Goal: Contribute content: Contribute content

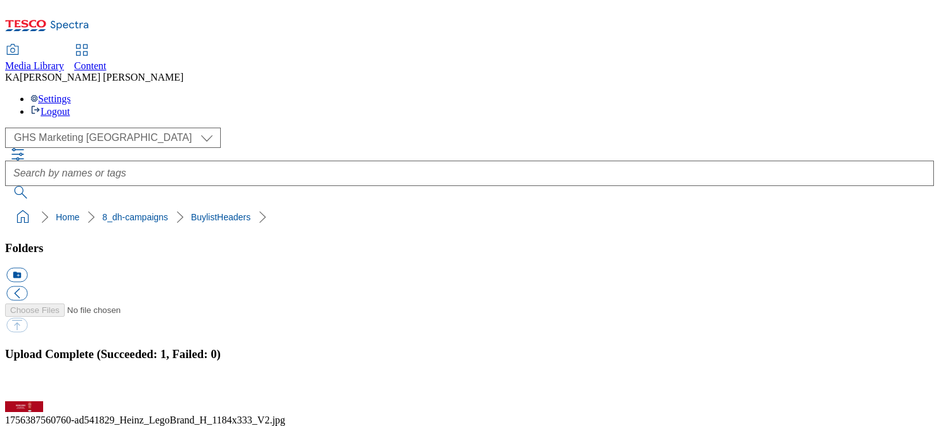
scroll to position [170, 0]
click at [25, 387] on button "button" at bounding box center [15, 393] width 19 height 12
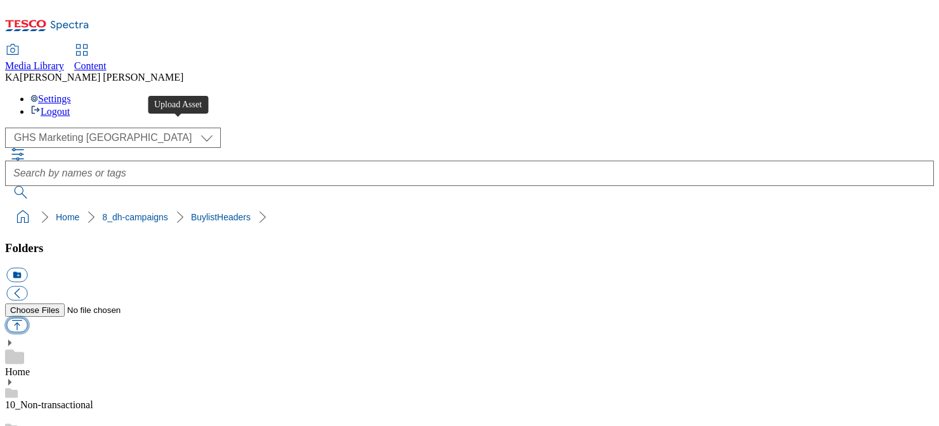
click at [27, 318] on button "button" at bounding box center [16, 325] width 21 height 15
type input "C:\fakepath\1756450009284-ad541943_Itsu_Seaweed_LegoBrand_H_1184x333_V1.jpg"
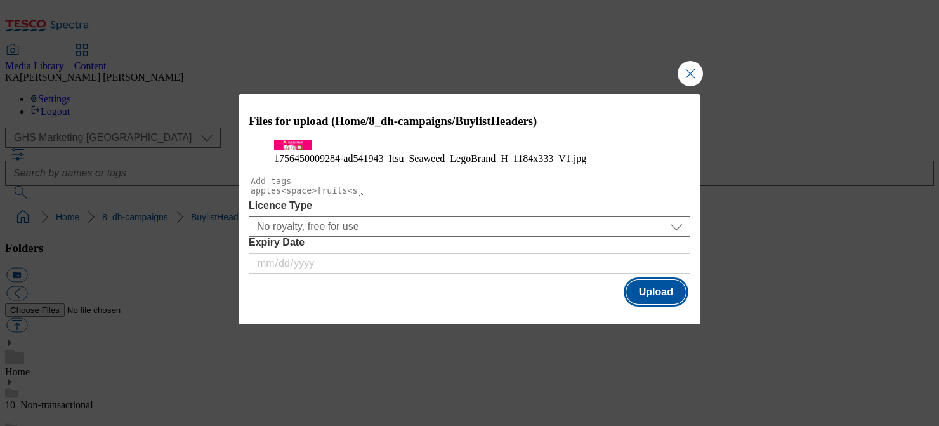
click at [661, 304] on button "Upload" at bounding box center [656, 292] width 60 height 24
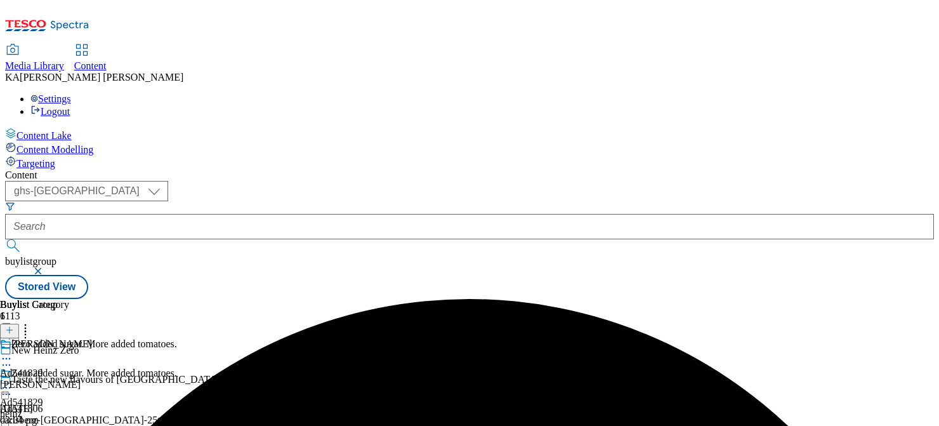
select select "ghs-[GEOGRAPHIC_DATA]"
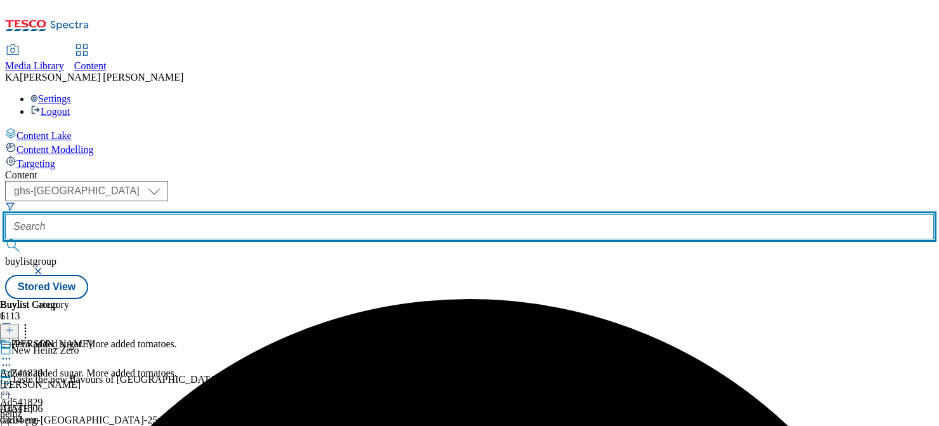
click at [289, 214] on input "text" at bounding box center [469, 226] width 928 height 25
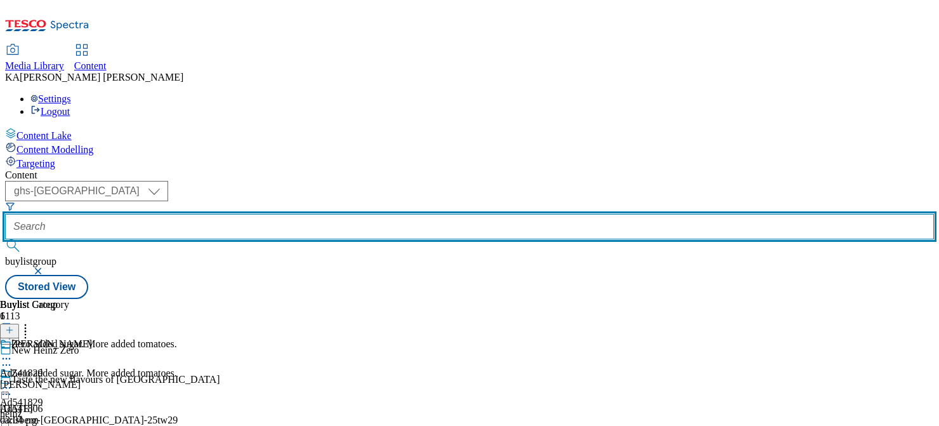
paste input "tsu-seaweed-thins-25tw28"
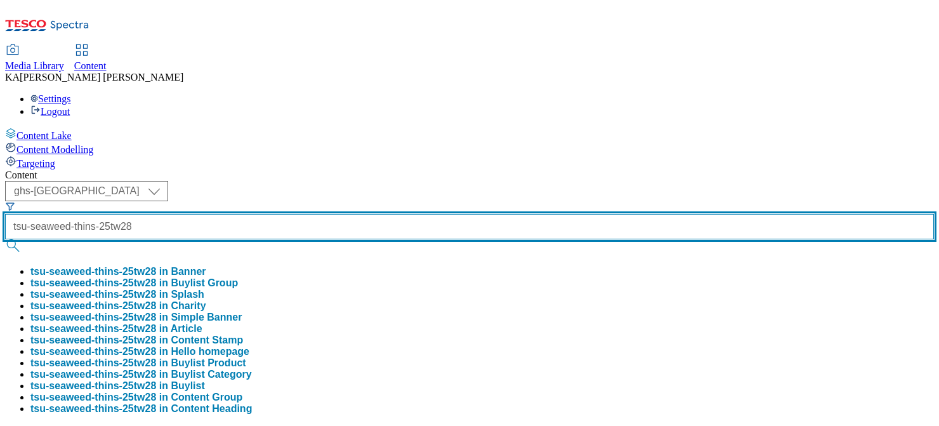
scroll to position [0, 15]
type input "tsu-seaweed-thins-25tw28"
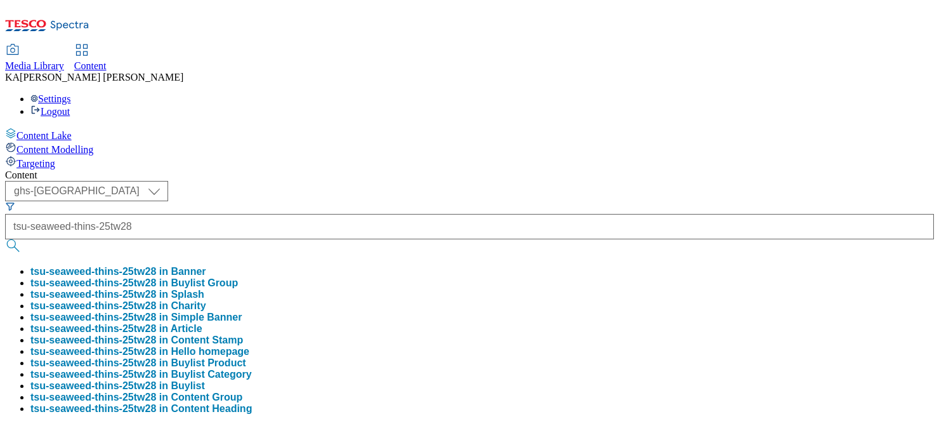
scroll to position [0, 0]
click at [238, 277] on button "tsu-seaweed-thins-25tw28 in Buylist Group" at bounding box center [133, 282] width 207 height 11
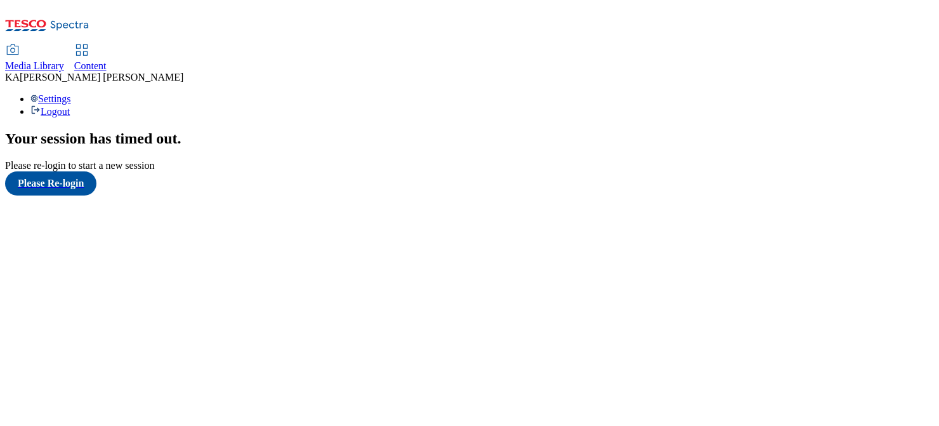
click at [107, 60] on span "Content" at bounding box center [90, 65] width 32 height 11
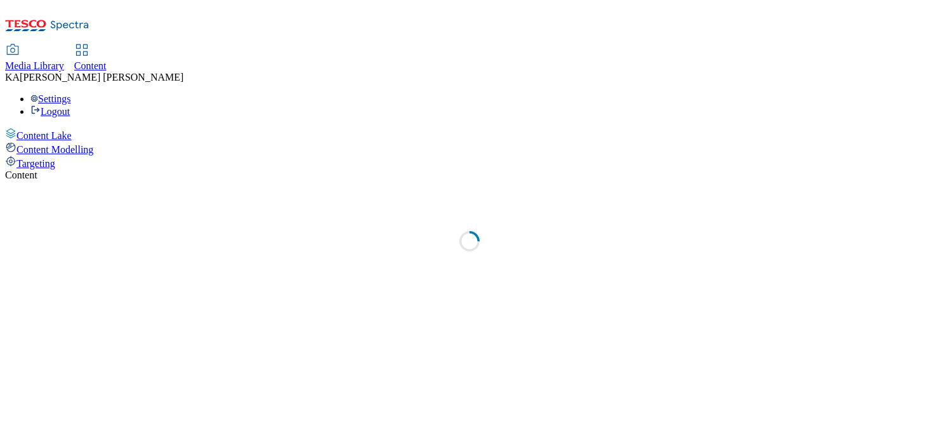
select select "ghs-[GEOGRAPHIC_DATA]"
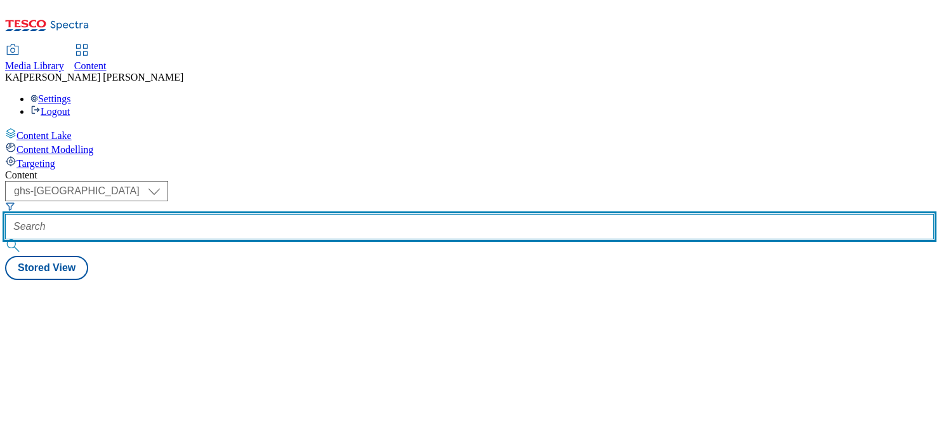
click at [285, 214] on input "text" at bounding box center [469, 226] width 928 height 25
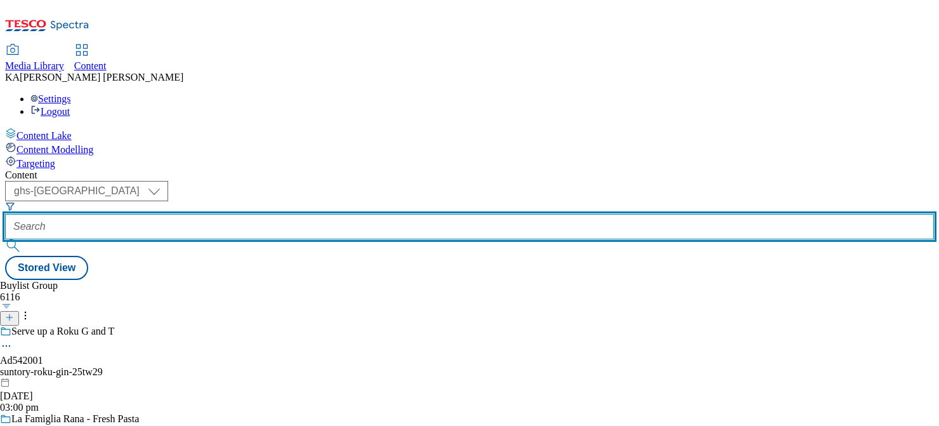
paste input "tsu-seaweed-thins-25tw28"
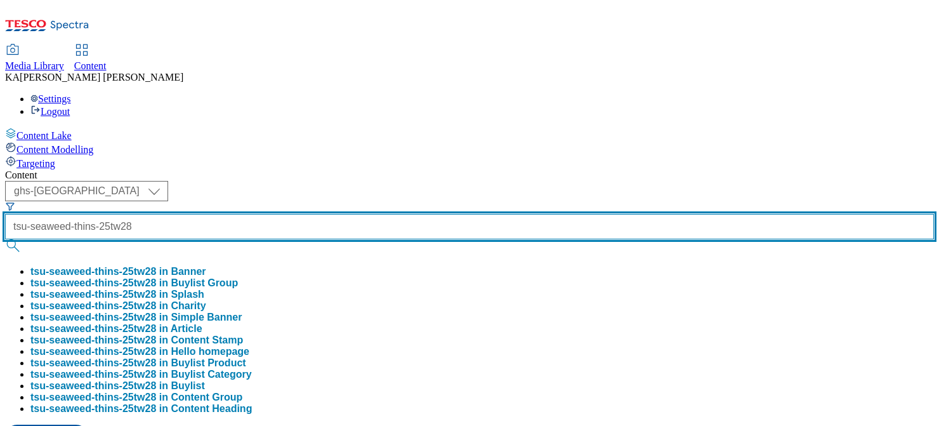
type input "tsu-seaweed-thins-25tw28"
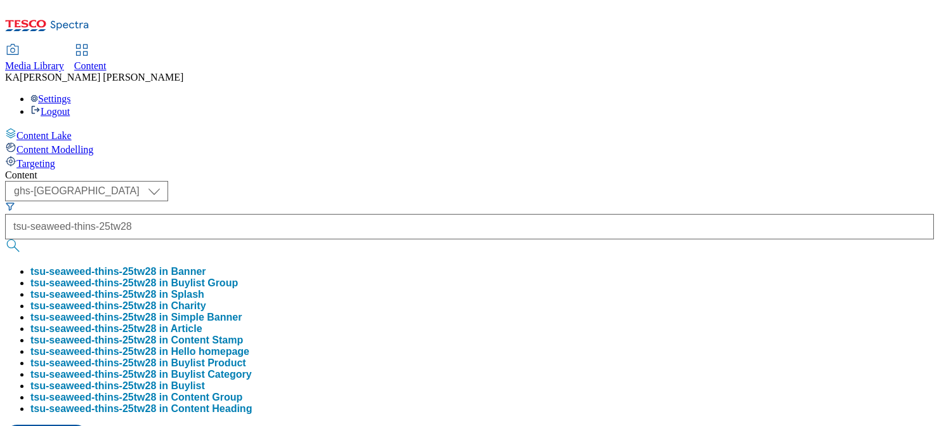
scroll to position [0, 0]
click at [238, 277] on button "tsu-seaweed-thins-25tw28 in Buylist Group" at bounding box center [133, 282] width 207 height 11
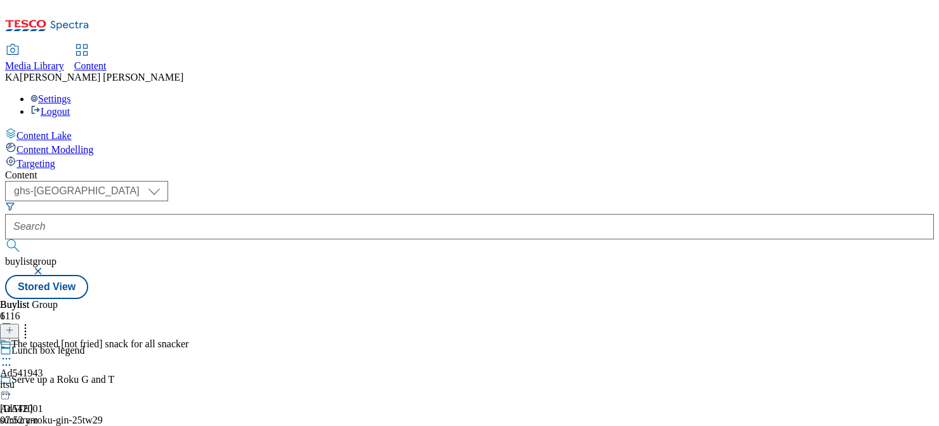
click at [13, 352] on icon at bounding box center [6, 358] width 13 height 13
click at [54, 381] on span "Edit" at bounding box center [46, 386] width 15 height 10
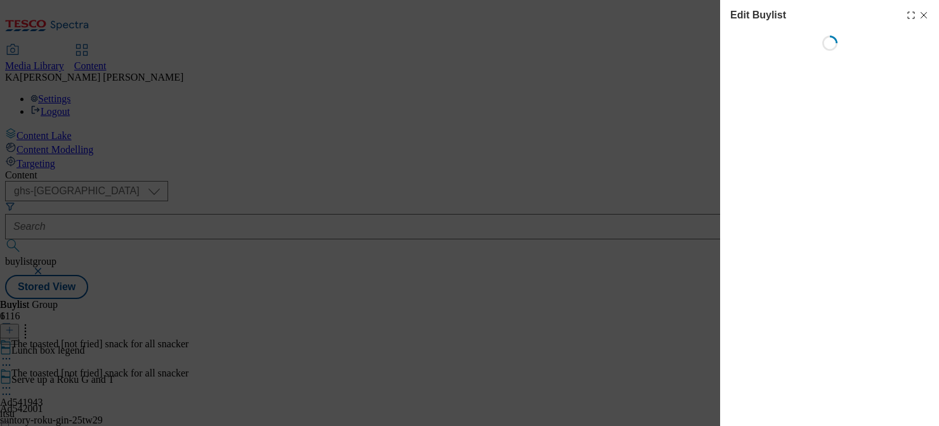
select select "tactical"
select select "supplier funded short term 1-3 weeks"
select select "dunnhumby"
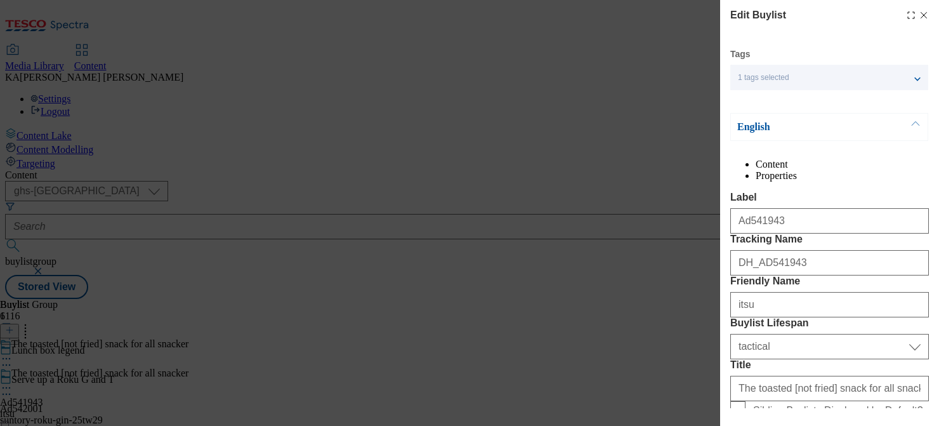
select select "Banner"
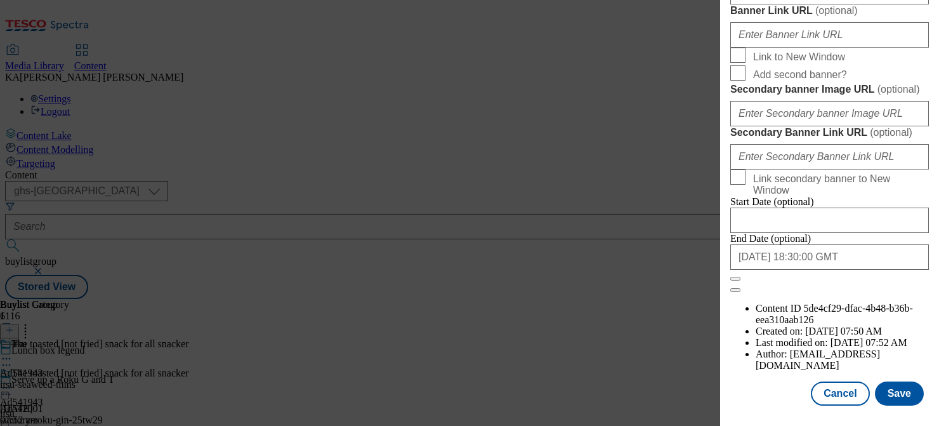
scroll to position [1128, 0]
paste input "https://digitalcontent.api.tesco.com/v2/media/ghs-mktg/c17c414e-7d88-4e6d-b6fb-…"
type input "https://digitalcontent.api.tesco.com/v2/media/ghs-mktg/c17c414e-7d88-4e6d-b6fb-…"
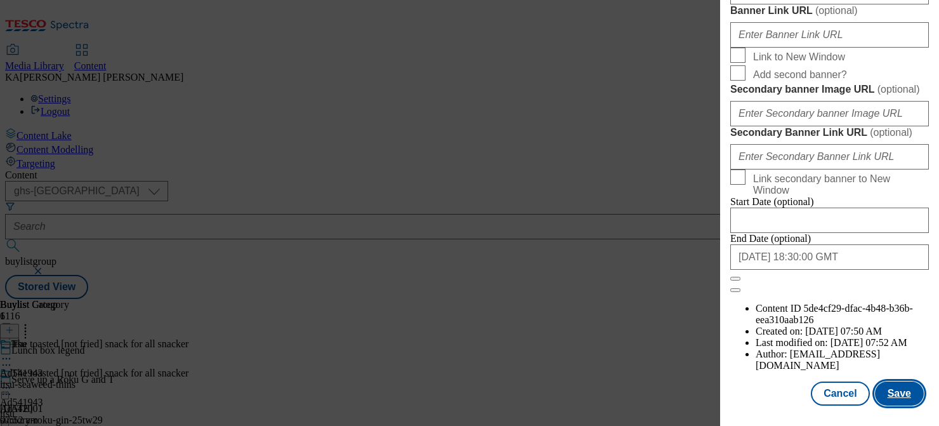
click at [902, 394] on button "Save" at bounding box center [899, 393] width 49 height 24
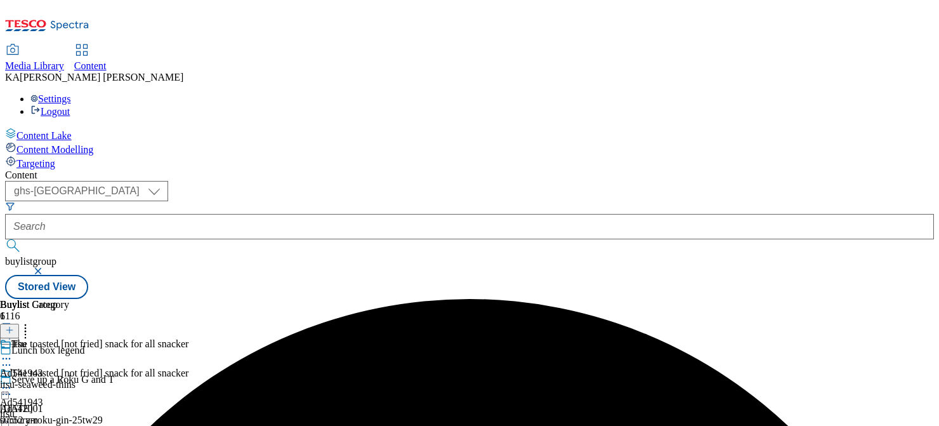
click at [13, 381] on icon at bounding box center [6, 387] width 13 height 13
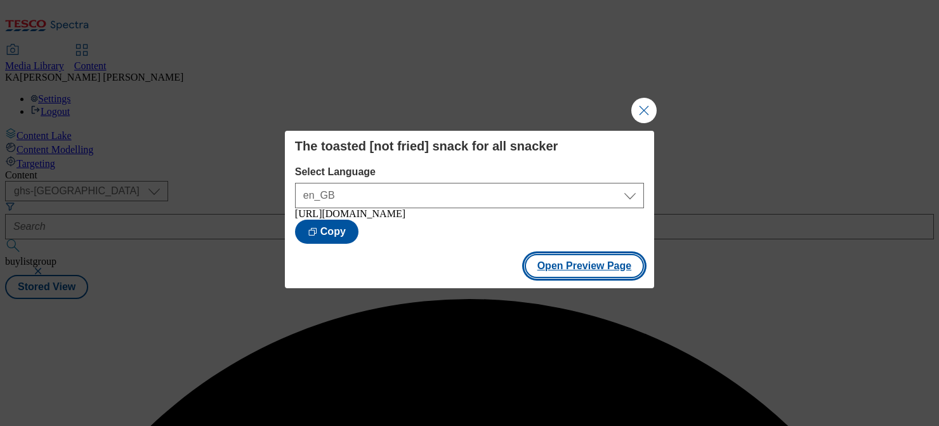
click at [553, 278] on button "Open Preview Page" at bounding box center [584, 266] width 120 height 24
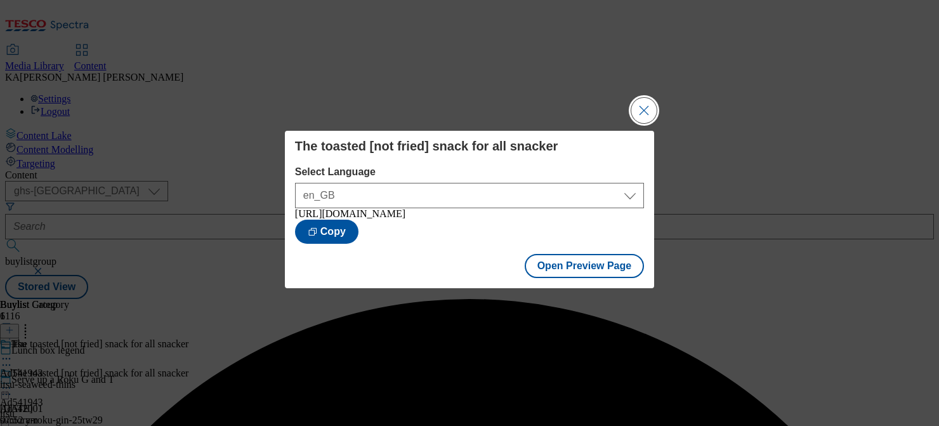
click at [639, 105] on button "Close Modal" at bounding box center [643, 110] width 25 height 25
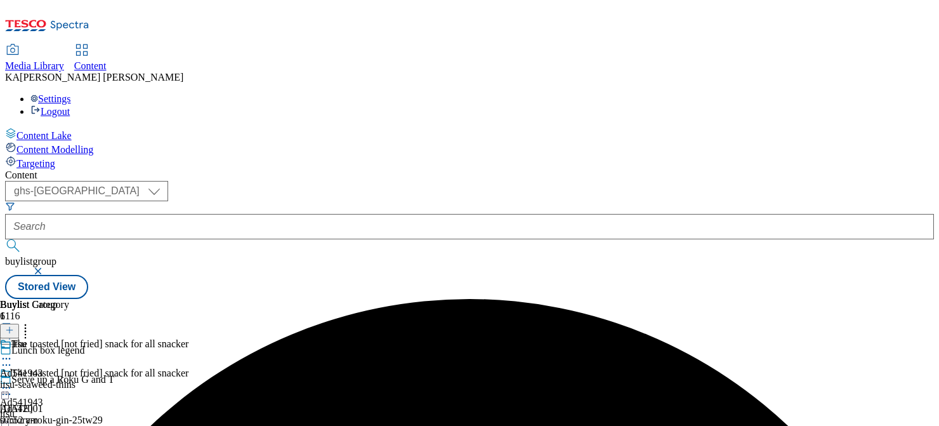
click at [13, 381] on icon at bounding box center [6, 387] width 13 height 13
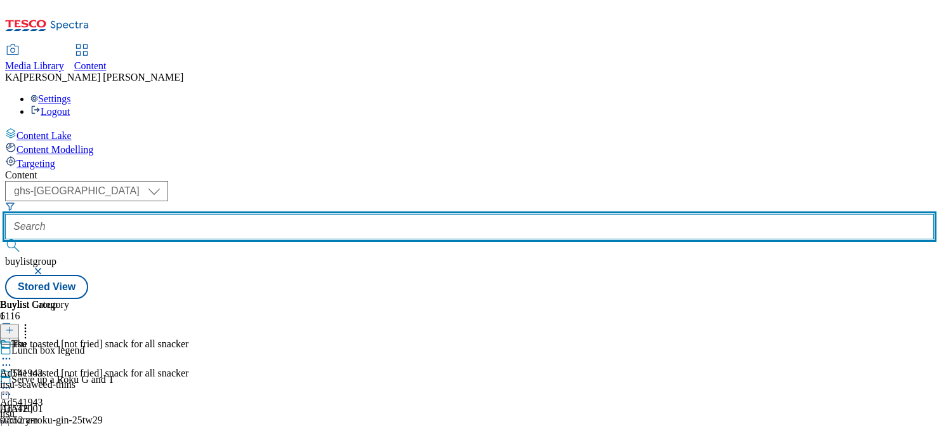
click at [293, 214] on input "text" at bounding box center [469, 226] width 928 height 25
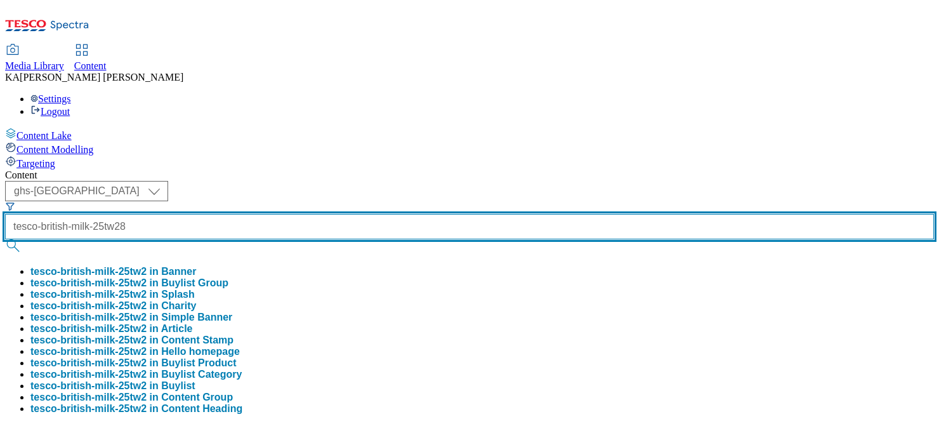
scroll to position [0, 12]
type input "tesco-british-milk-25tw28"
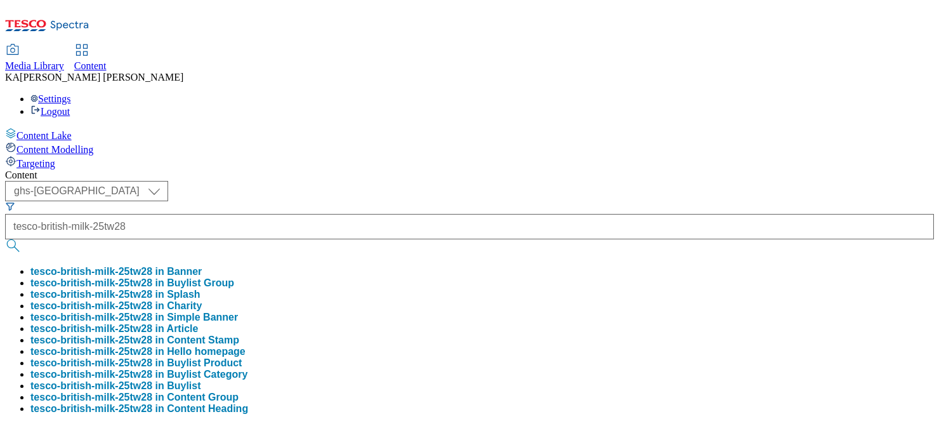
scroll to position [0, 0]
click at [234, 277] on button "tesco-british-milk-25tw28 in Buylist Group" at bounding box center [132, 282] width 204 height 11
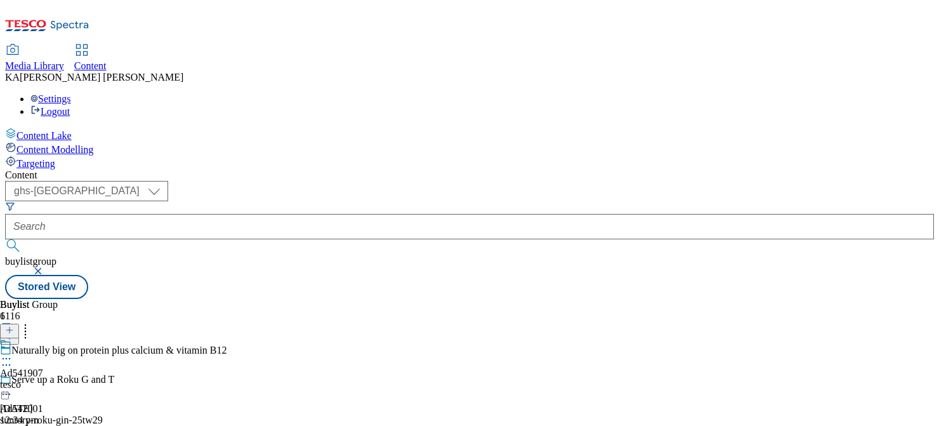
scroll to position [107, 0]
click at [13, 352] on icon at bounding box center [6, 358] width 13 height 13
click at [54, 381] on span "Edit" at bounding box center [46, 386] width 15 height 10
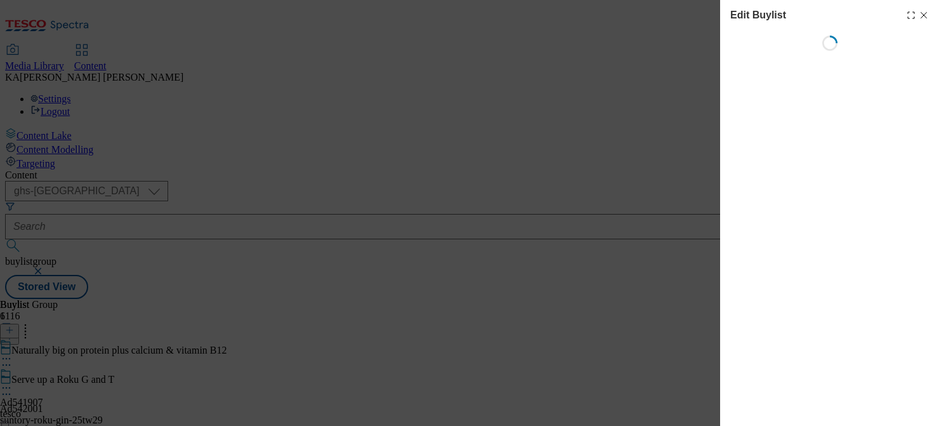
select select "tactical"
select select "supplier funded short term 1-3 weeks"
select select "dunnhumby"
select select "Banner"
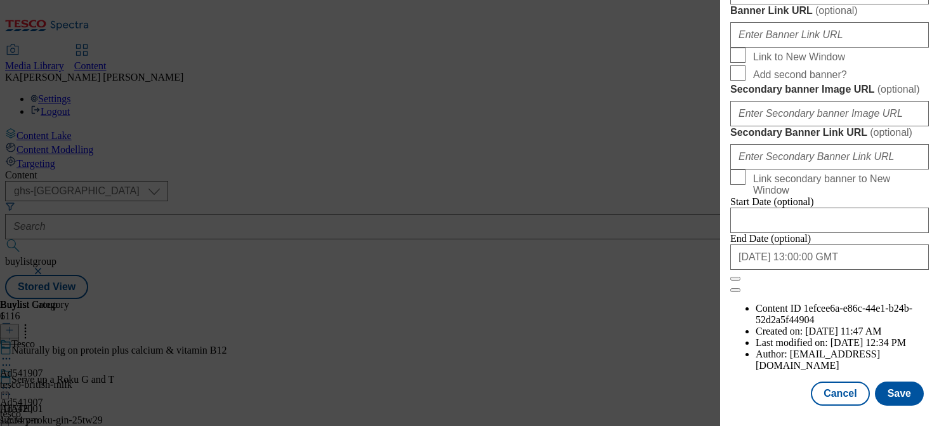
scroll to position [1166, 0]
paste input "https://digitalcontent.api.tesco.com/v2/media/ghs-mktg/a2ce3008-69ac-4e74-b5a4-…"
type input "https://digitalcontent.api.tesco.com/v2/media/ghs-mktg/a2ce3008-69ac-4e74-b5a4-…"
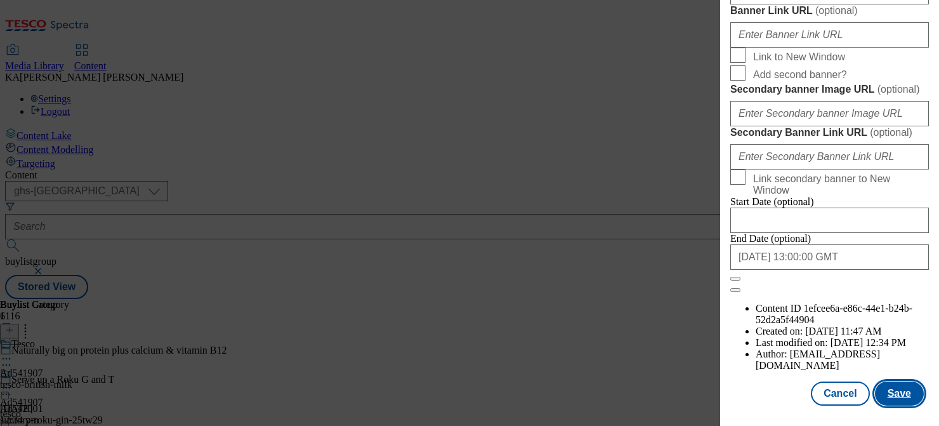
scroll to position [0, 0]
click at [895, 387] on button "Save" at bounding box center [899, 393] width 49 height 24
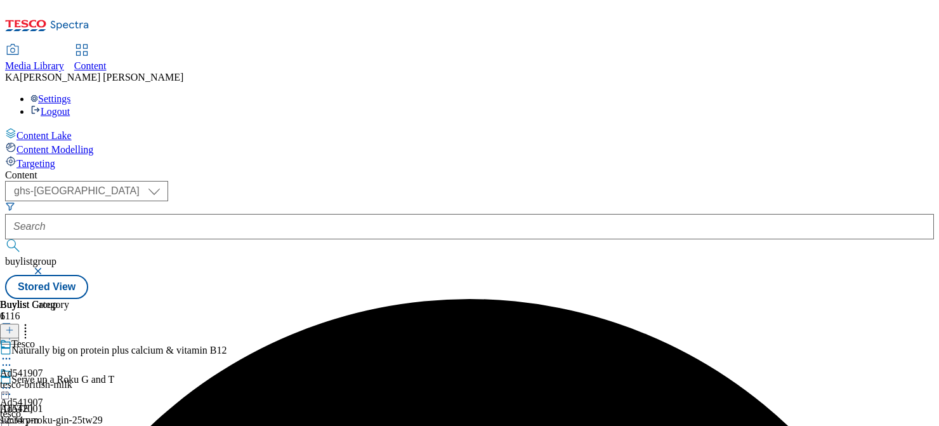
click at [13, 381] on icon at bounding box center [6, 387] width 13 height 13
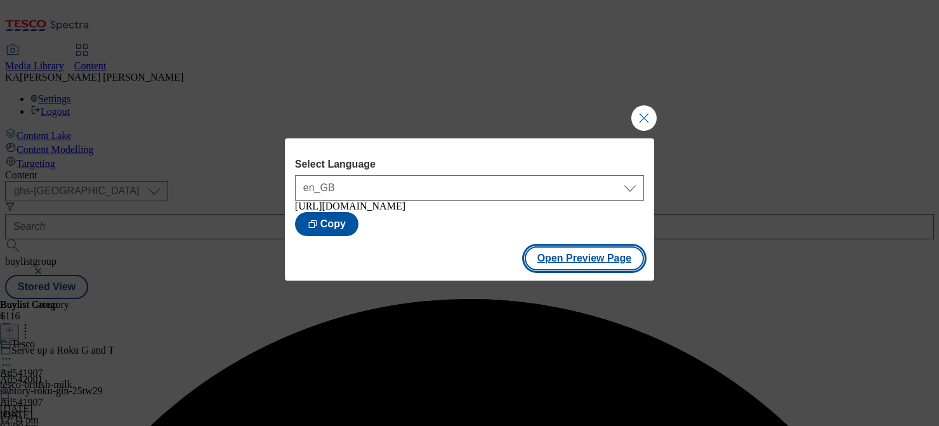
click at [562, 261] on button "Open Preview Page" at bounding box center [584, 258] width 120 height 24
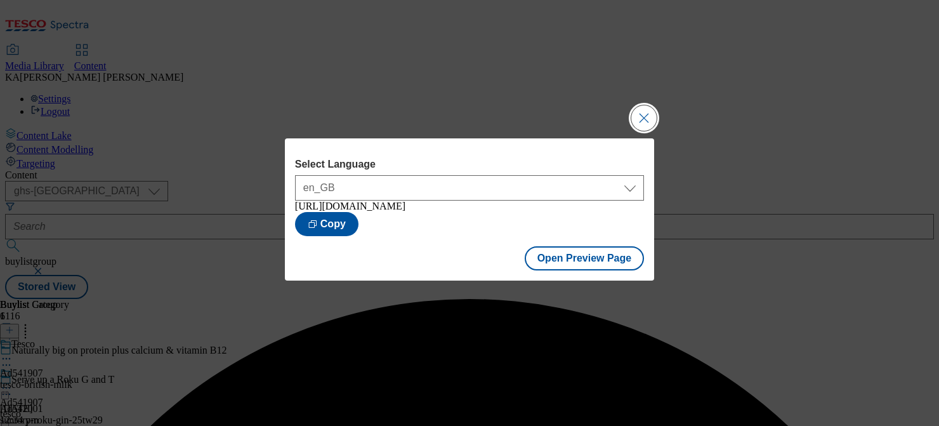
click at [650, 112] on button "Close Modal" at bounding box center [643, 117] width 25 height 25
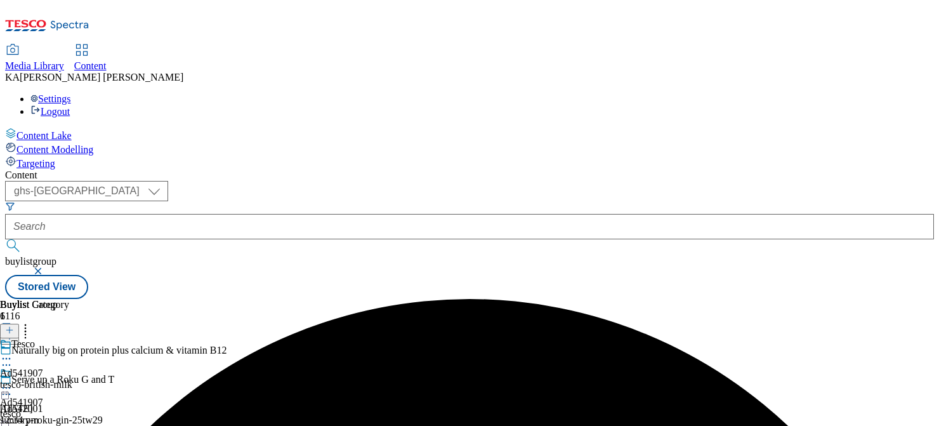
click at [13, 381] on icon at bounding box center [6, 387] width 13 height 13
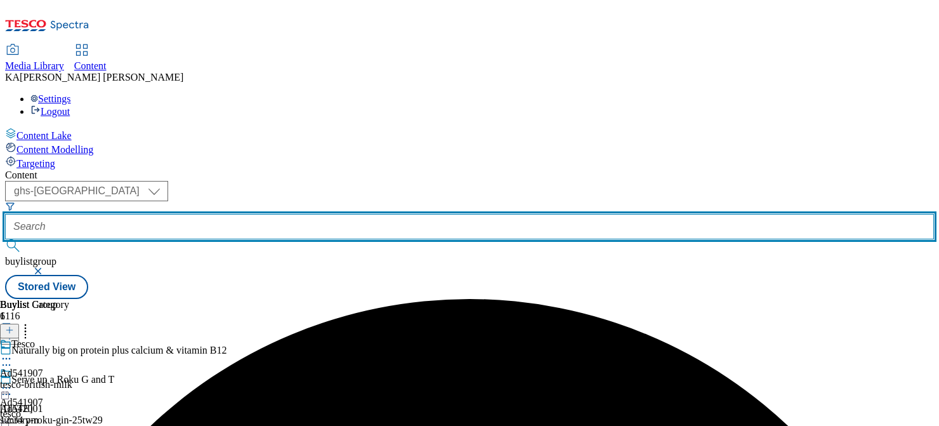
click at [292, 214] on input "text" at bounding box center [469, 226] width 928 height 25
paste input "ahdb-lamb-steaks-25tw28"
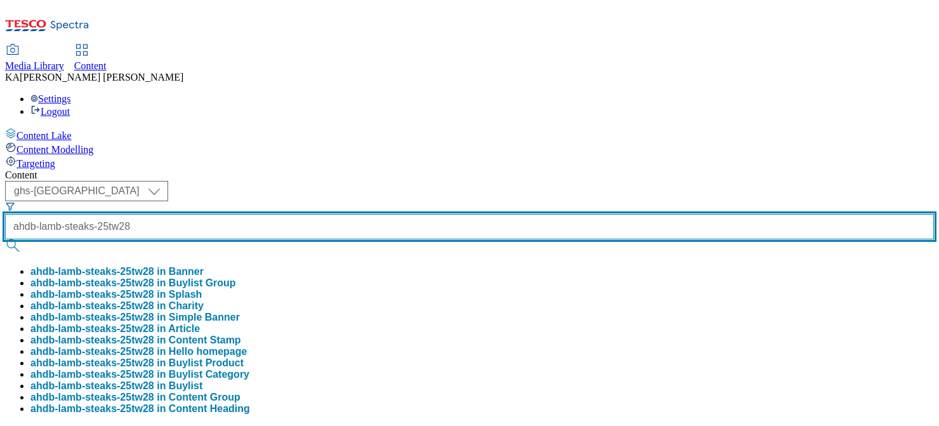
scroll to position [0, 12]
type input "ahdb-lamb-steaks-25tw28"
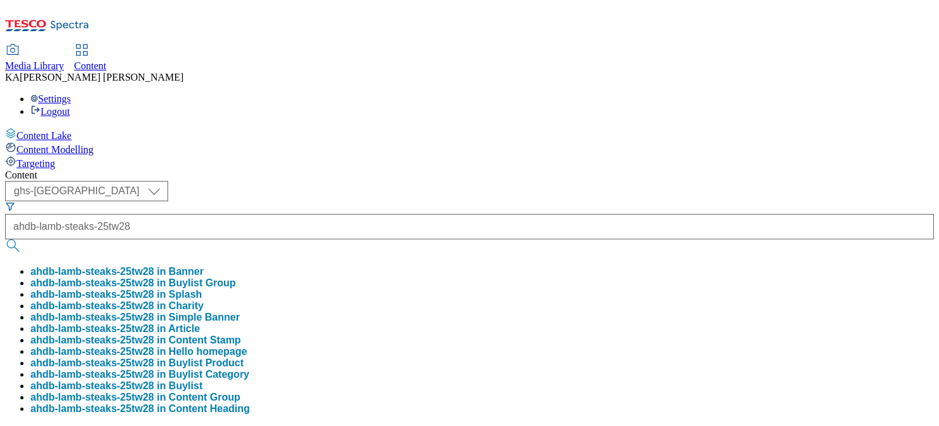
scroll to position [0, 0]
click at [236, 277] on button "ahdb-lamb-steaks-25tw28 in Buylist Group" at bounding box center [132, 282] width 205 height 11
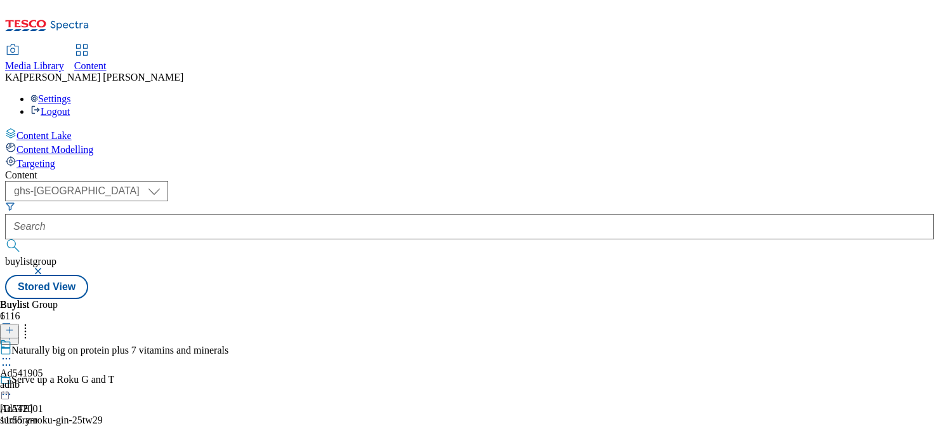
click at [13, 352] on icon at bounding box center [6, 358] width 13 height 13
click at [110, 377] on li "Edit" at bounding box center [67, 384] width 85 height 15
click at [13, 352] on icon at bounding box center [6, 358] width 13 height 13
click at [54, 381] on span "Edit" at bounding box center [46, 386] width 15 height 10
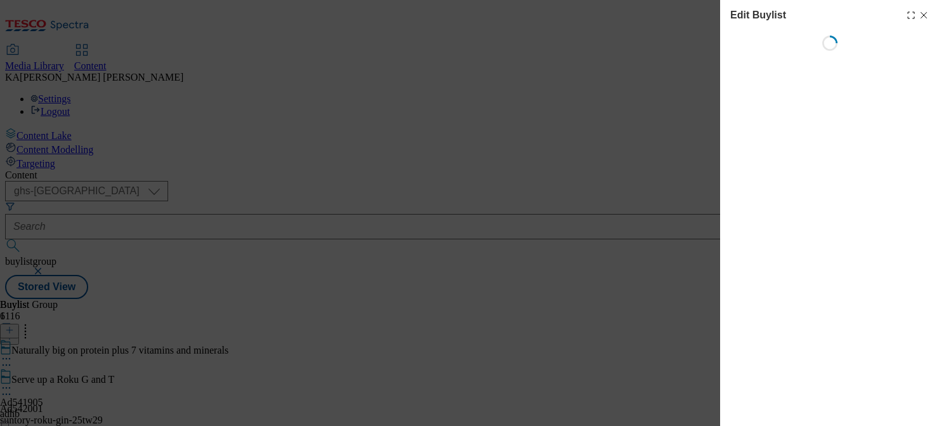
select select "tactical"
select select "supplier funded short term 1-3 weeks"
select select "dunnhumby"
select select "Banner"
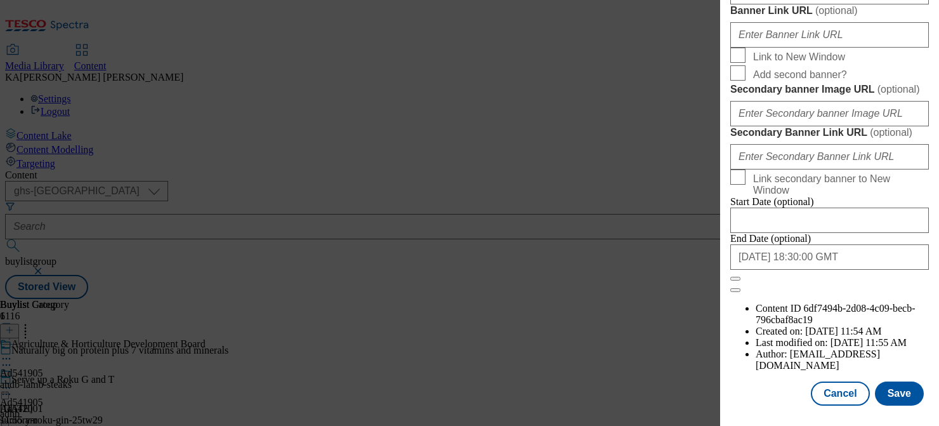
scroll to position [1120, 0]
paste input "https://digitalcontent.api.tesco.com/v2/media/ghs-mktg/a2ce3008-69ac-4e74-b5a4-…"
type input "https://digitalcontent.api.tesco.com/v2/media/ghs-mktg/a2ce3008-69ac-4e74-b5a4-…"
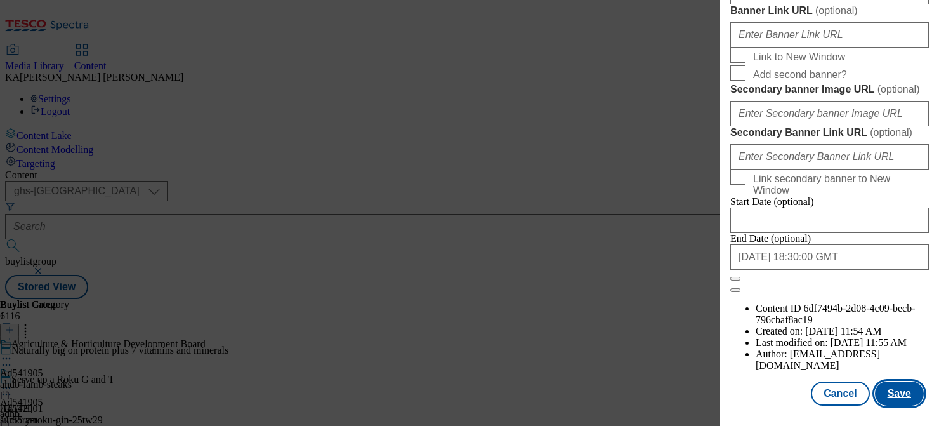
click at [890, 392] on button "Save" at bounding box center [899, 393] width 49 height 24
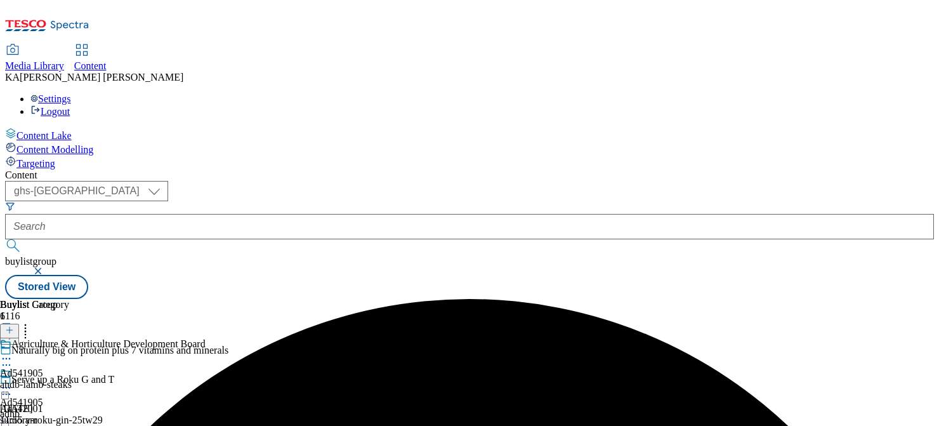
click at [13, 381] on icon at bounding box center [6, 387] width 13 height 13
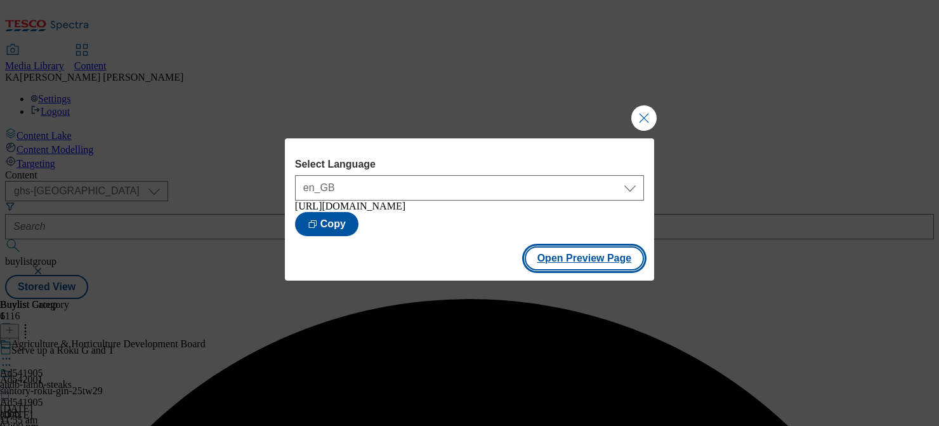
click at [558, 267] on button "Open Preview Page" at bounding box center [584, 258] width 120 height 24
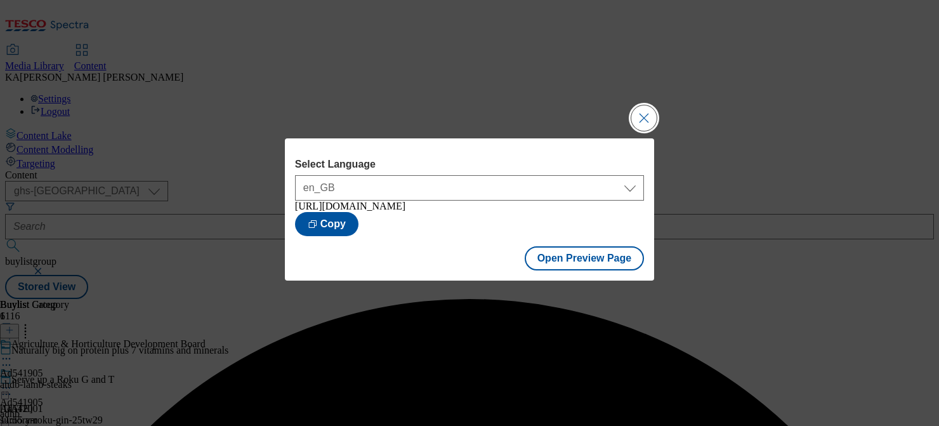
click at [637, 112] on button "Close Modal" at bounding box center [643, 117] width 25 height 25
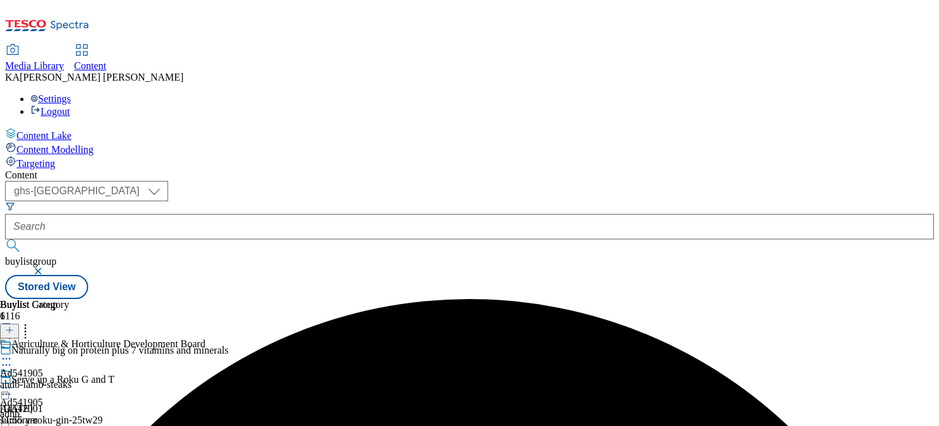
click at [13, 381] on icon at bounding box center [6, 387] width 13 height 13
click at [54, 410] on span "Edit" at bounding box center [46, 415] width 15 height 10
select select "tactical"
select select "supplier funded short term 1-3 weeks"
select select "dunnhumby"
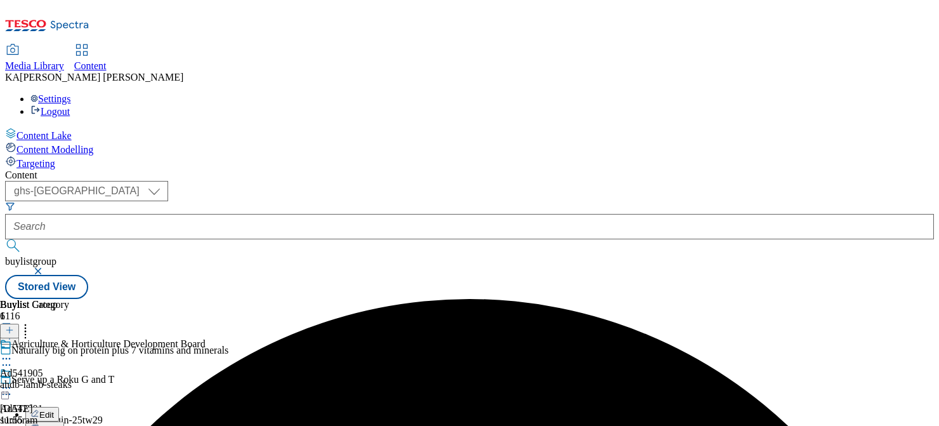
select select "Banner"
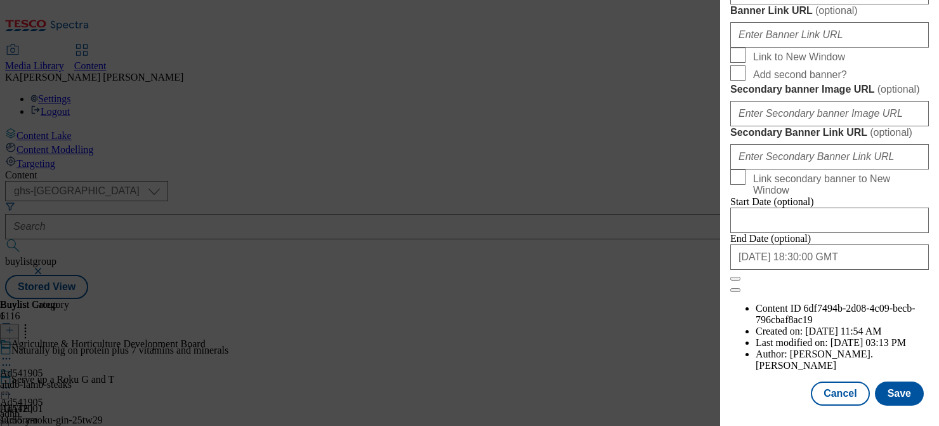
scroll to position [1145, 0]
paste input "https://digitalcontent.api.tesco.com/v2/media/ghs-mktg/bcb061d3-1fdd-4dfb-bbf4-…"
type input "https://digitalcontent.api.tesco.com/v2/media/ghs-mktg/bcb061d3-1fdd-4dfb-bbf4-…"
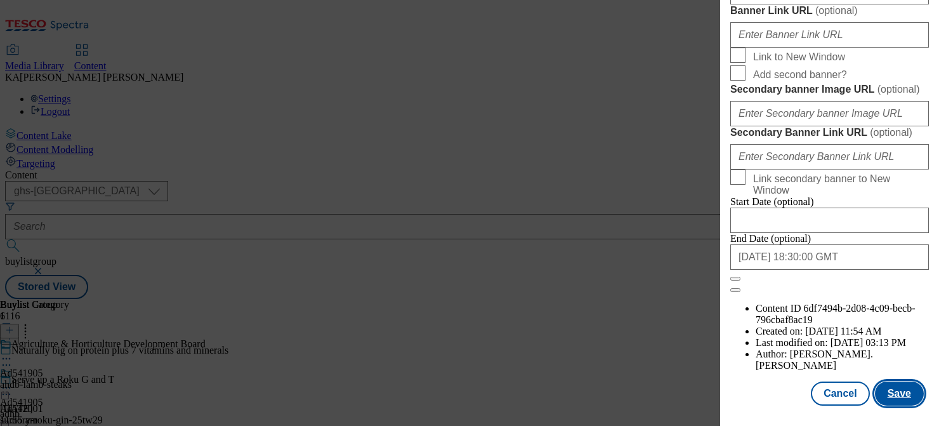
scroll to position [0, 0]
click at [895, 387] on button "Save" at bounding box center [899, 393] width 49 height 24
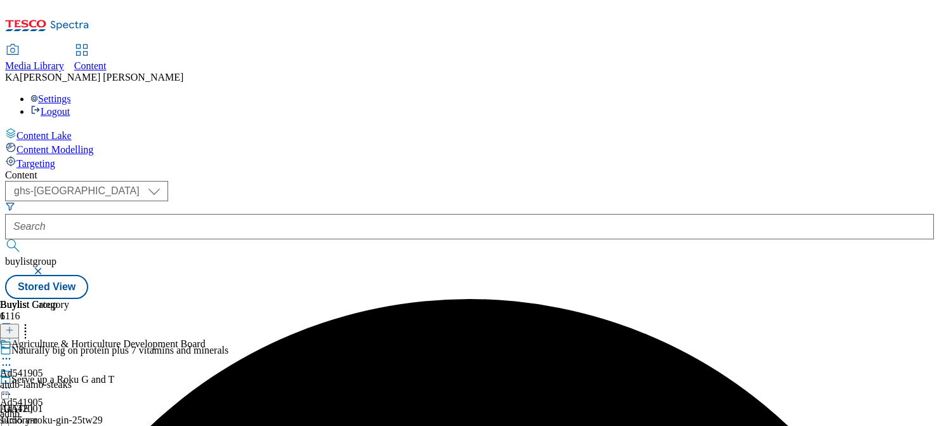
click at [8, 387] on circle at bounding box center [7, 388] width 2 height 2
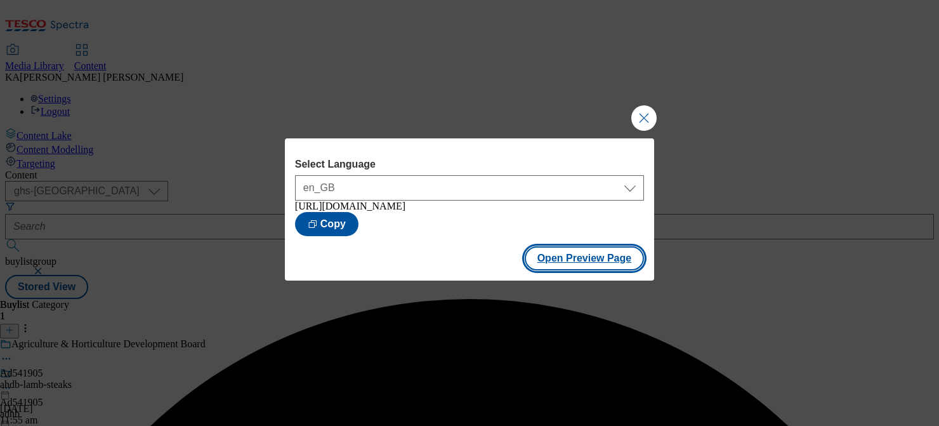
click at [563, 263] on button "Open Preview Page" at bounding box center [584, 258] width 120 height 24
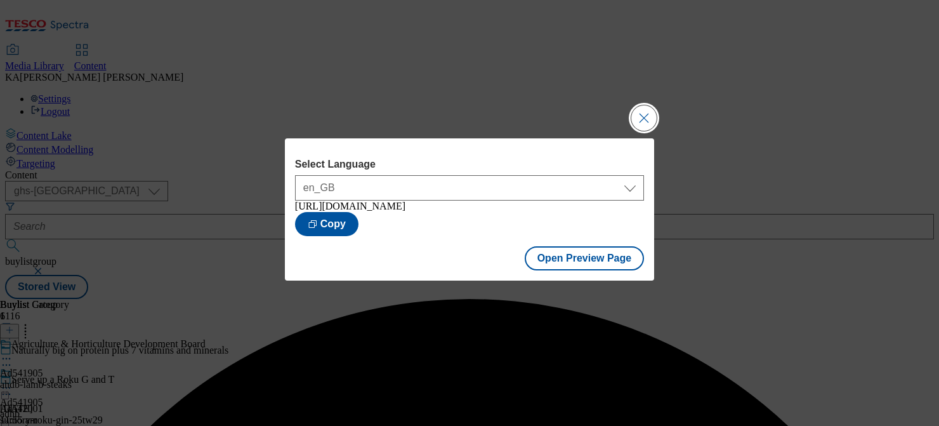
click at [649, 114] on button "Close Modal" at bounding box center [643, 117] width 25 height 25
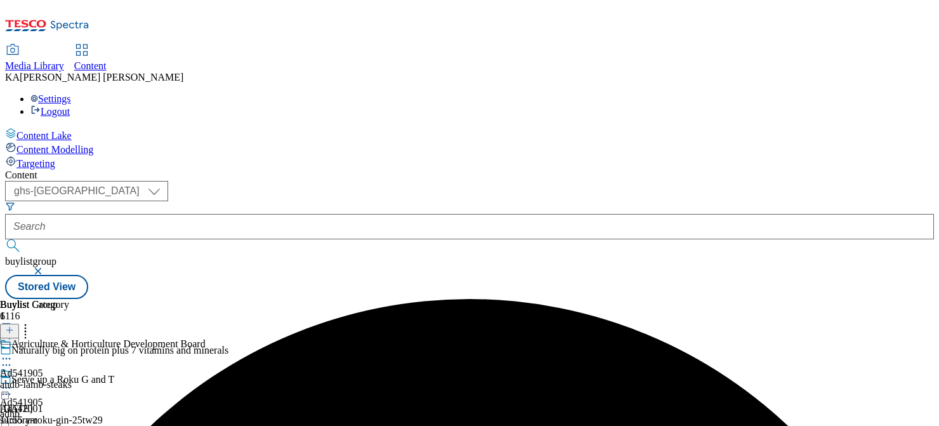
click at [13, 381] on icon at bounding box center [6, 387] width 13 height 13
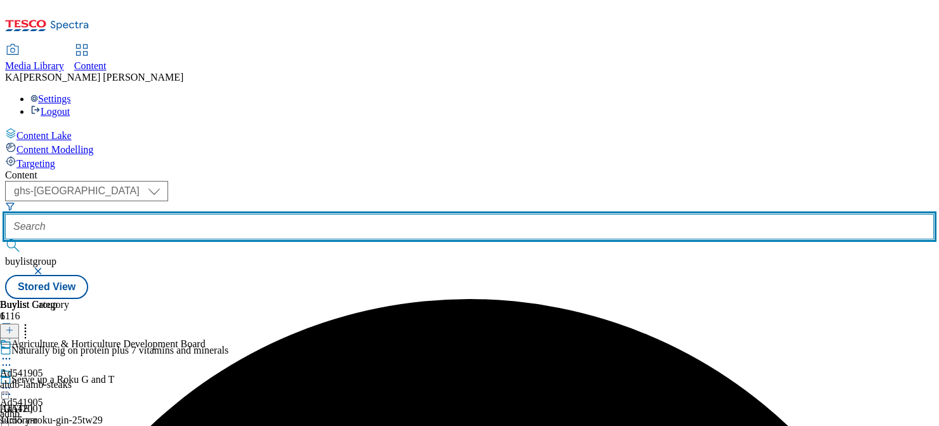
click at [289, 214] on input "text" at bounding box center [469, 226] width 928 height 25
paste input "premier-foods-mr-kiplings-25tw28"
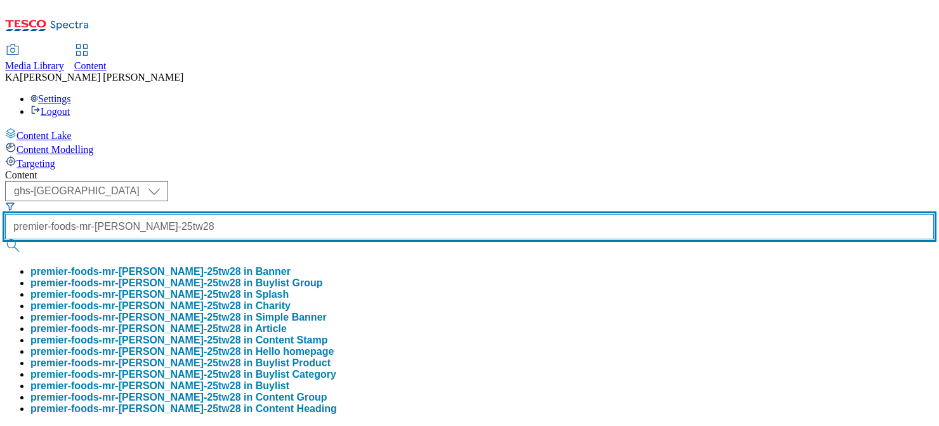
scroll to position [0, 46]
type input "premier-foods-mr-kiplings-25tw28"
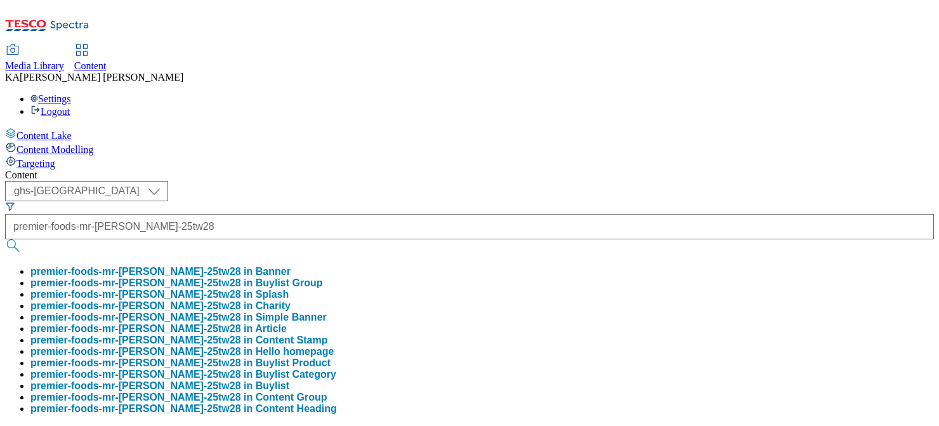
scroll to position [0, 0]
click at [290, 277] on button "premier-foods-mr-kiplings-25tw28 in Buylist Group" at bounding box center [176, 282] width 292 height 11
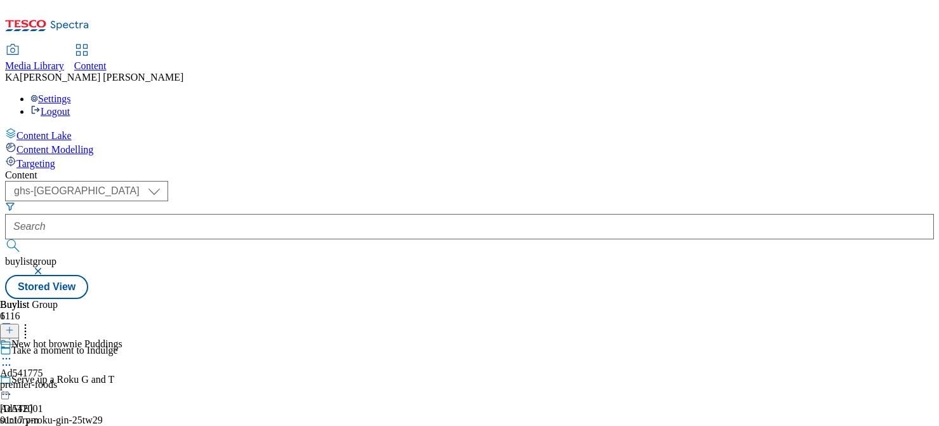
click at [13, 352] on icon at bounding box center [6, 358] width 13 height 13
click at [54, 381] on span "Edit" at bounding box center [46, 386] width 15 height 10
select select "tactical"
select select "supplier funded short term 1-3 weeks"
select select "dunnhumby"
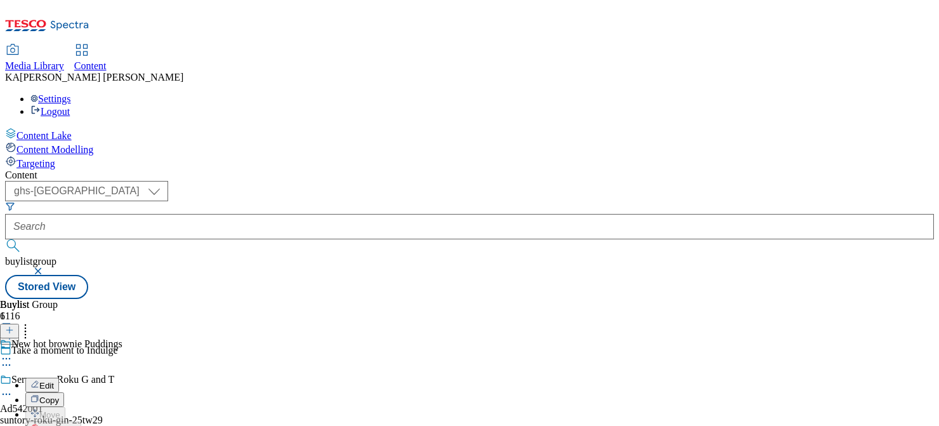
select select "Banner"
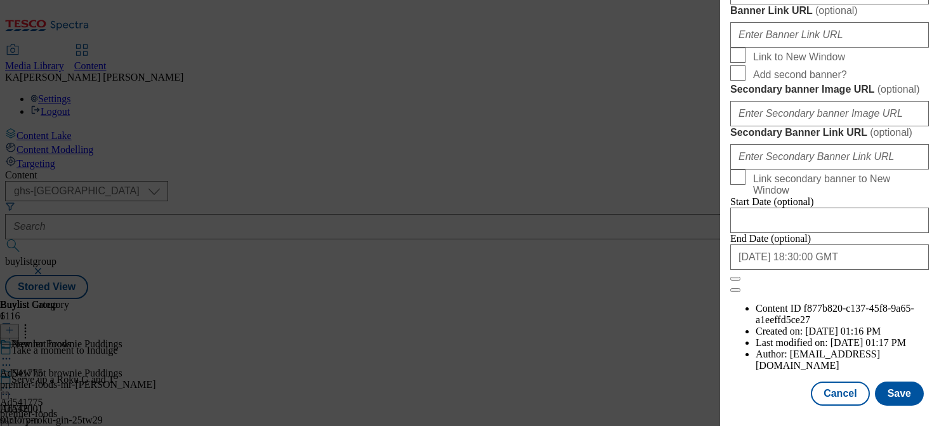
scroll to position [1159, 0]
paste input "https://digitalcontent.api.tesco.com/v2/media/ghs-mktg/a208d592-40aa-4573-9a47-…"
type input "https://digitalcontent.api.tesco.com/v2/media/ghs-mktg/a208d592-40aa-4573-9a47-…"
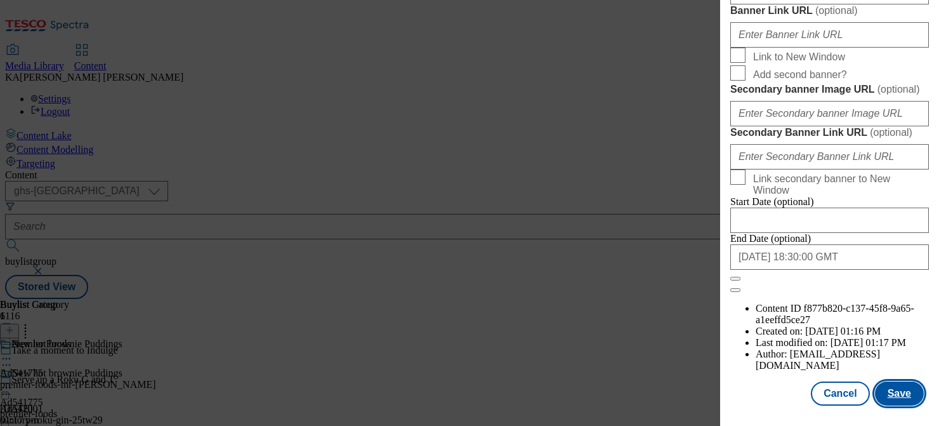
click at [889, 385] on button "Save" at bounding box center [899, 393] width 49 height 24
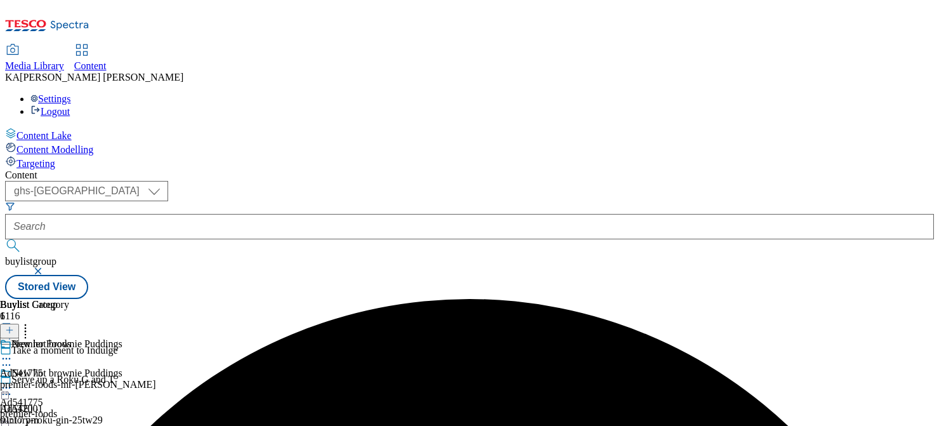
click at [13, 381] on icon at bounding box center [6, 387] width 13 height 13
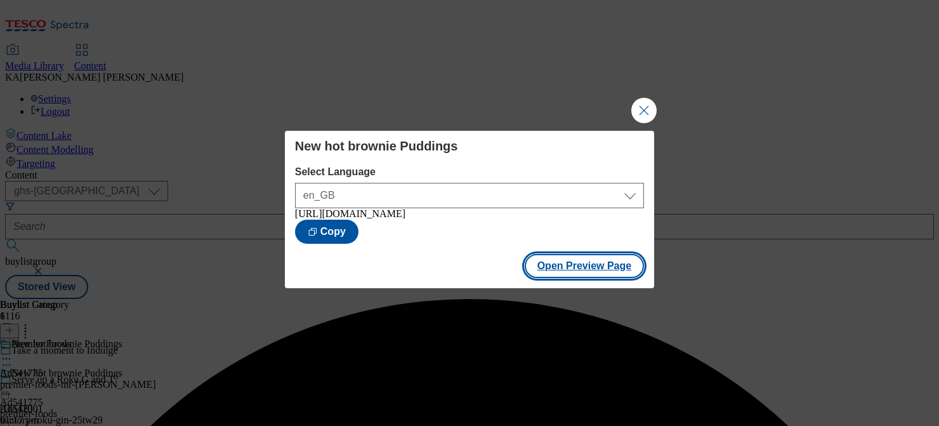
click at [538, 278] on button "Open Preview Page" at bounding box center [584, 266] width 120 height 24
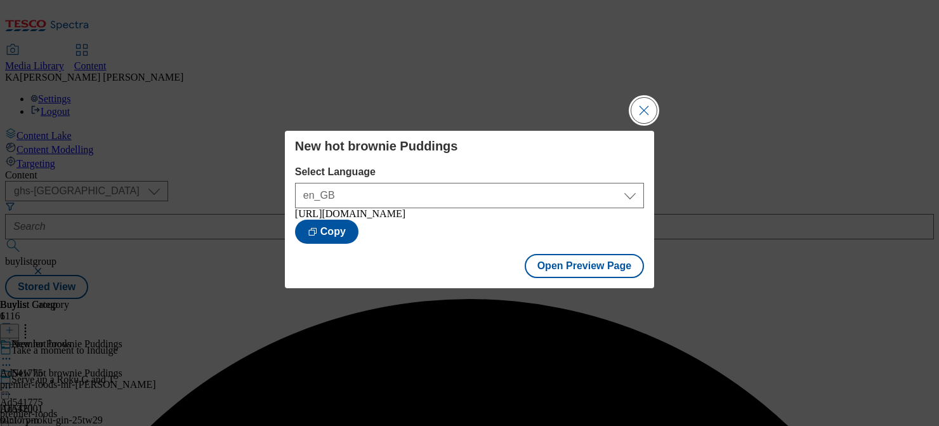
click at [637, 100] on button "Close Modal" at bounding box center [643, 110] width 25 height 25
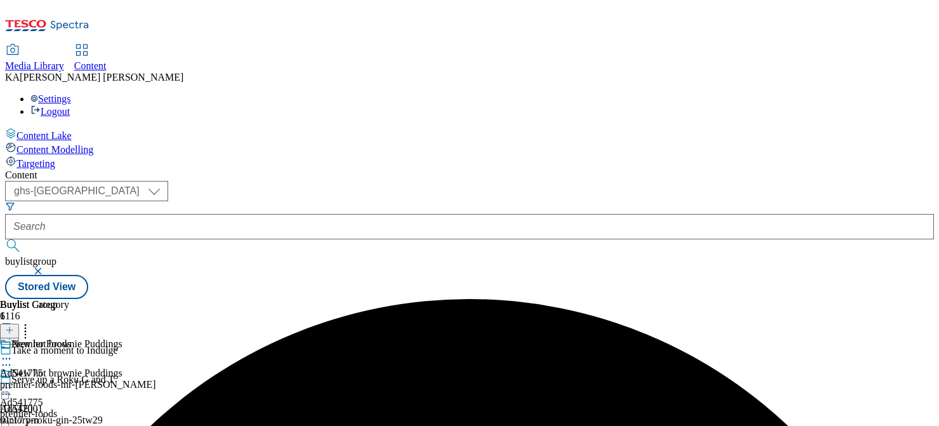
click at [13, 381] on icon at bounding box center [6, 387] width 13 height 13
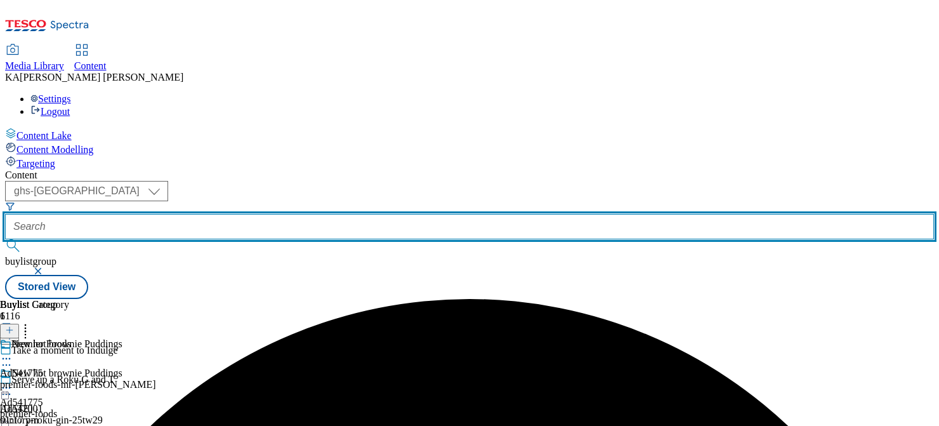
click at [283, 214] on input "text" at bounding box center [469, 226] width 928 height 25
paste input "friesland-barista-25tw28"
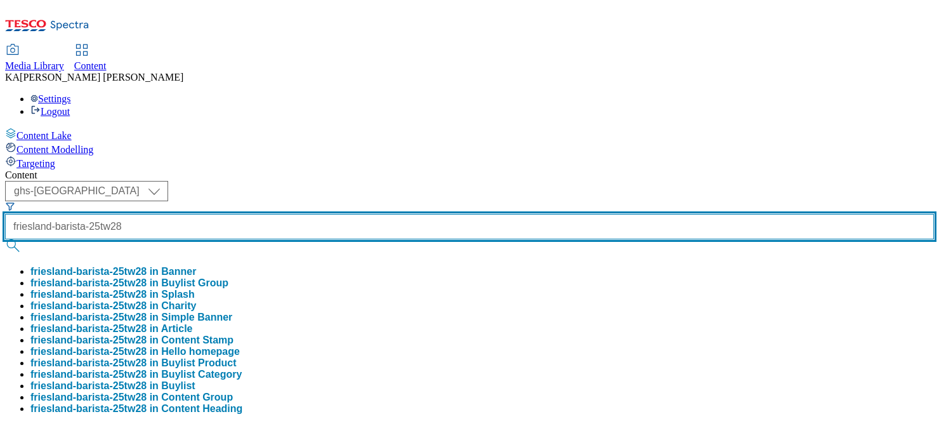
scroll to position [0, 6]
type input "friesland-barista-25tw28"
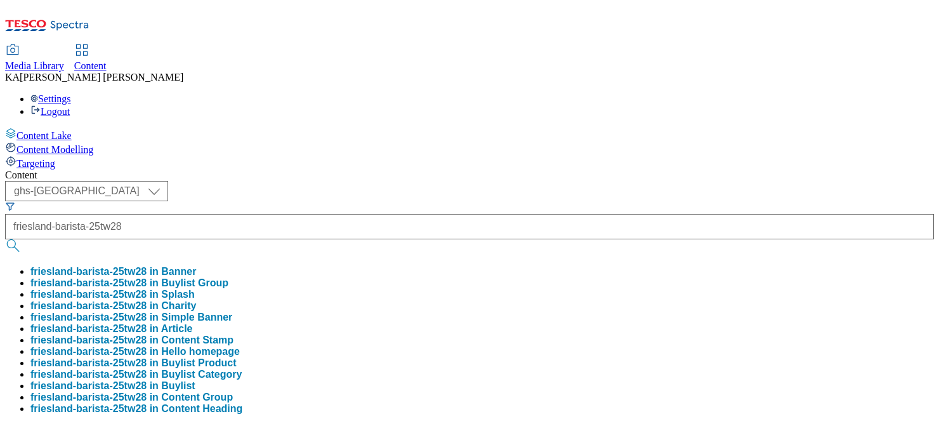
scroll to position [0, 0]
click at [228, 277] on button "friesland-barista-25tw28 in Buylist Group" at bounding box center [129, 282] width 198 height 11
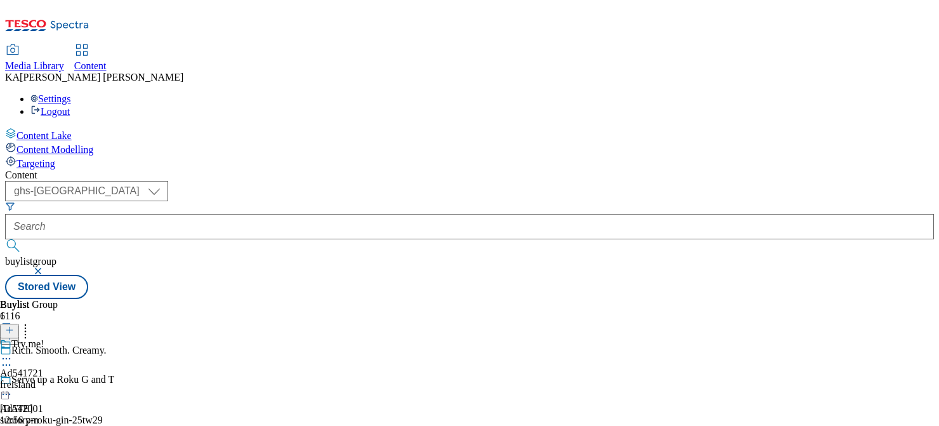
click at [13, 352] on icon at bounding box center [6, 358] width 13 height 13
click at [54, 381] on span "Edit" at bounding box center [46, 386] width 15 height 10
select select "tactical"
select select "supplier funded short term 1-3 weeks"
select select "dunnhumby"
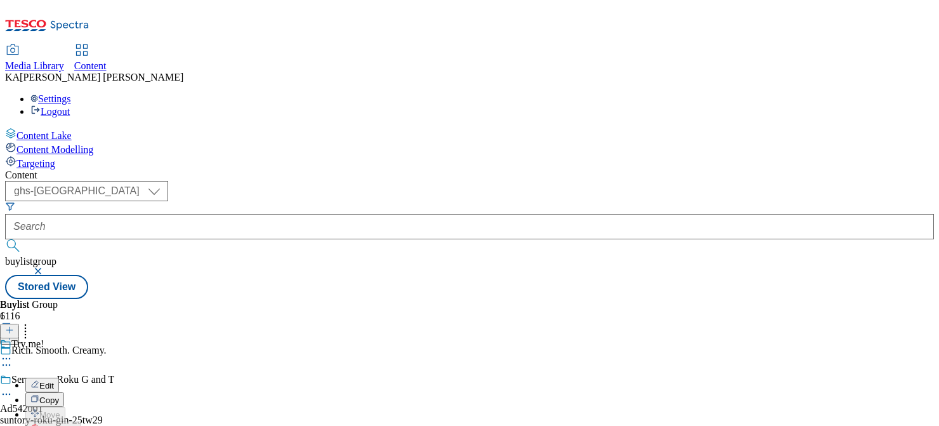
select select "Banner"
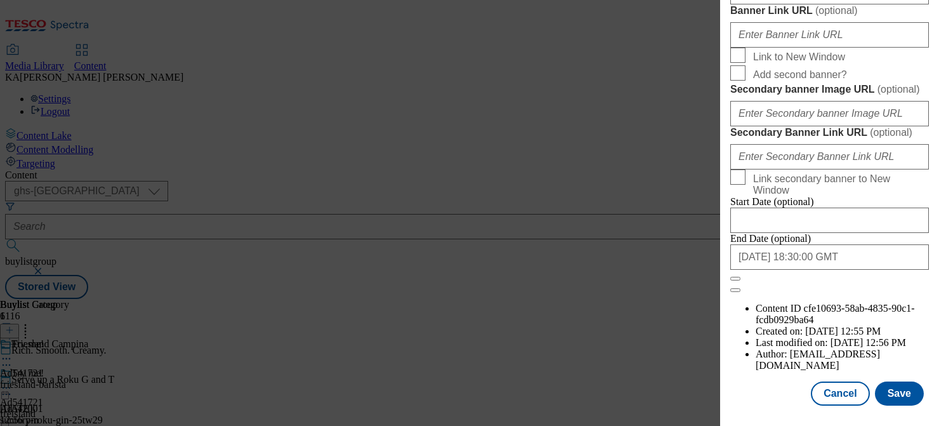
scroll to position [1174, 0]
paste input "https://digitalcontent.api.tesco.com/v2/media/ghs-mktg/aa145449-49de-4b42-94b6-…"
type input "https://digitalcontent.api.tesco.com/v2/media/ghs-mktg/aa145449-49de-4b42-94b6-…"
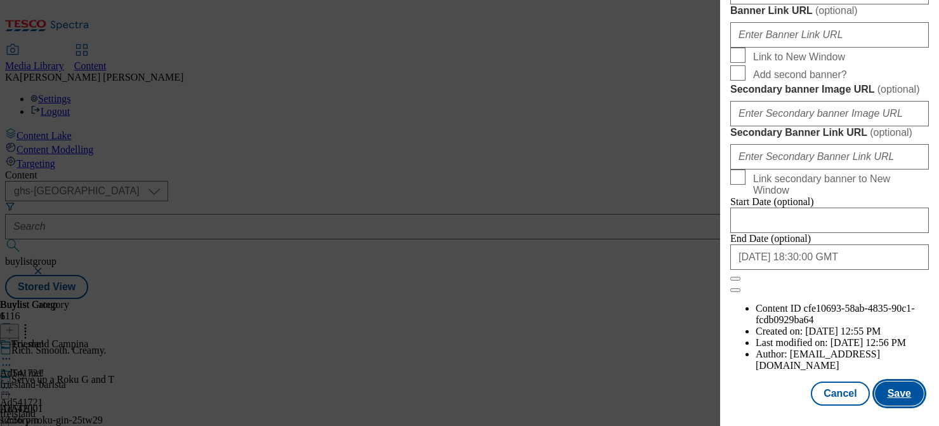
click at [897, 394] on button "Save" at bounding box center [899, 393] width 49 height 24
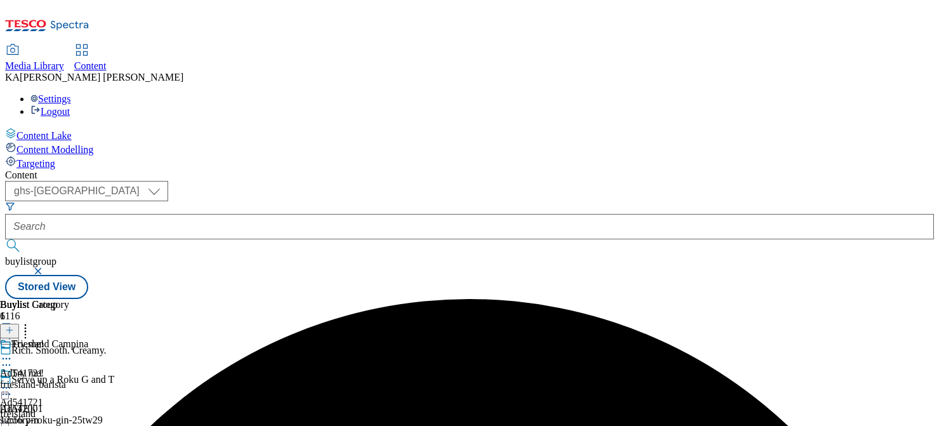
click at [13, 381] on icon at bounding box center [6, 387] width 13 height 13
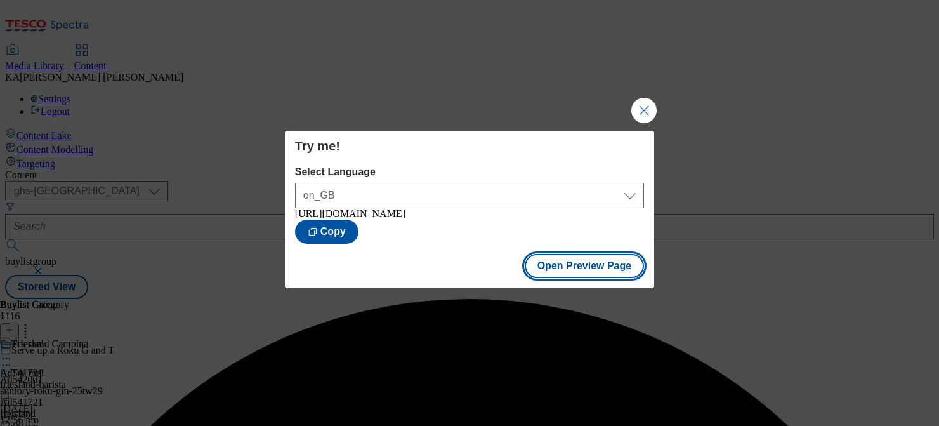
click at [554, 263] on button "Open Preview Page" at bounding box center [584, 266] width 120 height 24
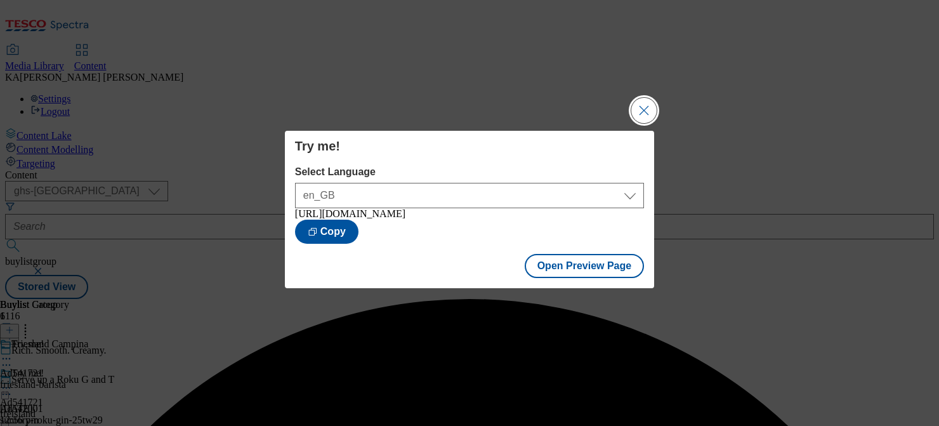
click at [637, 101] on button "Close Modal" at bounding box center [643, 110] width 25 height 25
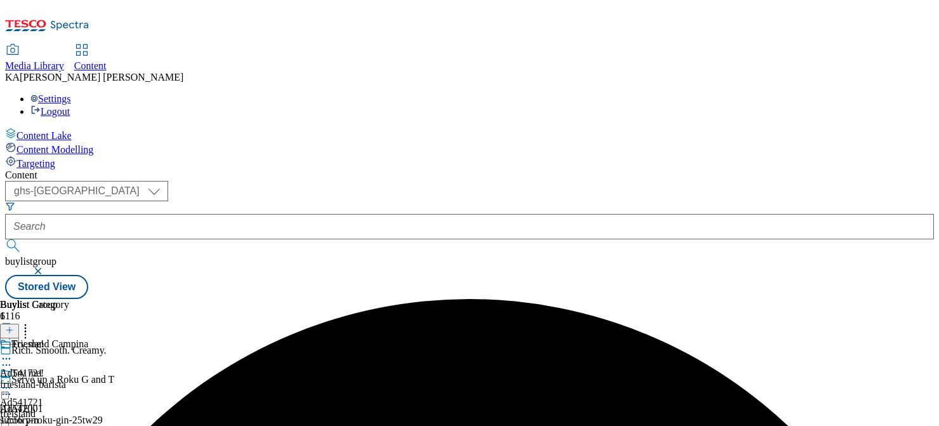
click at [13, 381] on icon at bounding box center [6, 387] width 13 height 13
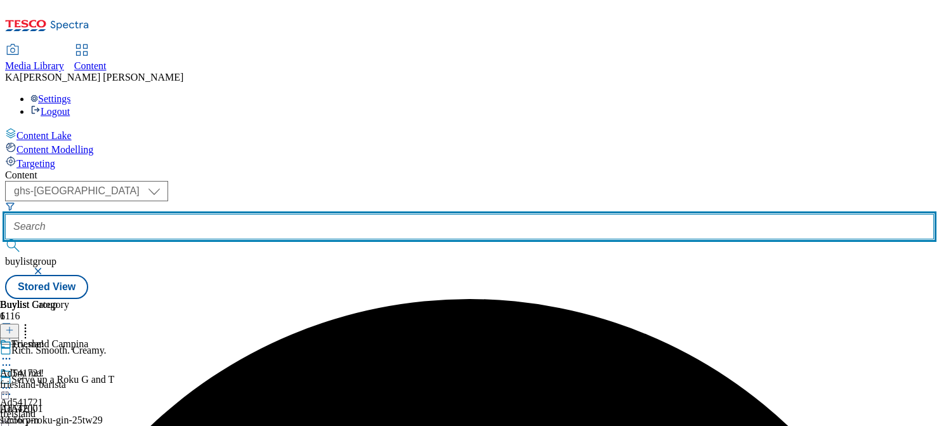
click at [296, 214] on input "text" at bounding box center [469, 226] width 928 height 25
paste input "mars-dolmio-25tw28"
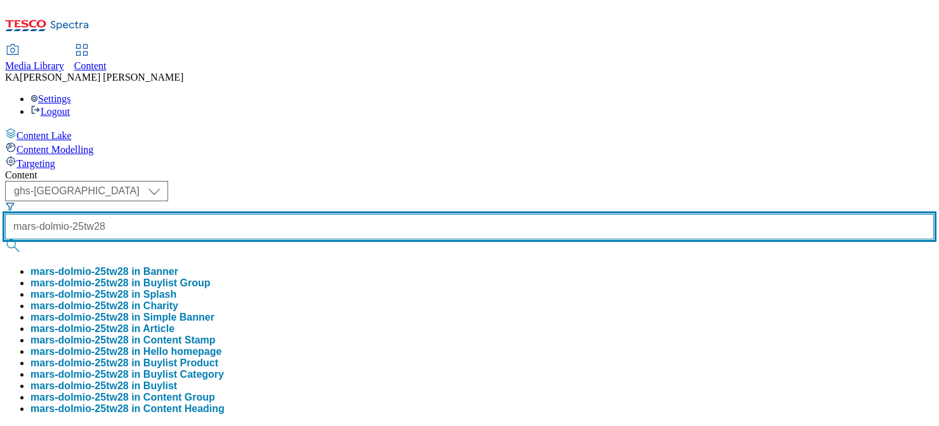
type input "mars-dolmio-25tw28"
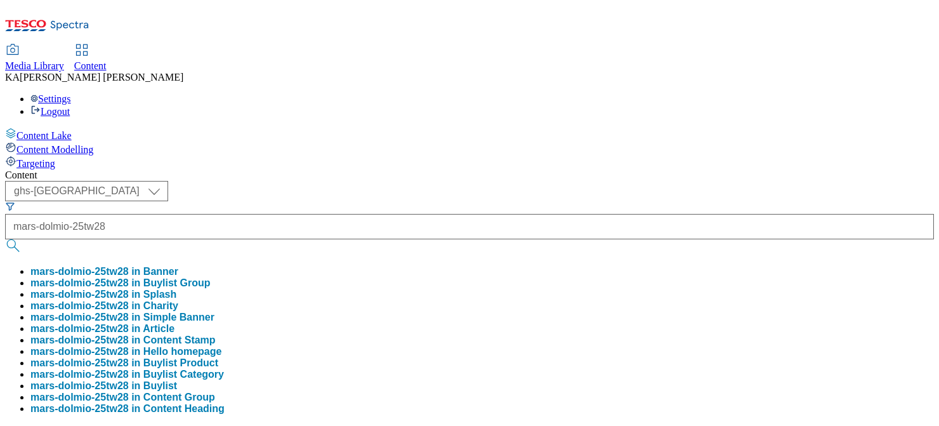
click at [211, 277] on button "mars-dolmio-25tw28 in Buylist Group" at bounding box center [120, 282] width 180 height 11
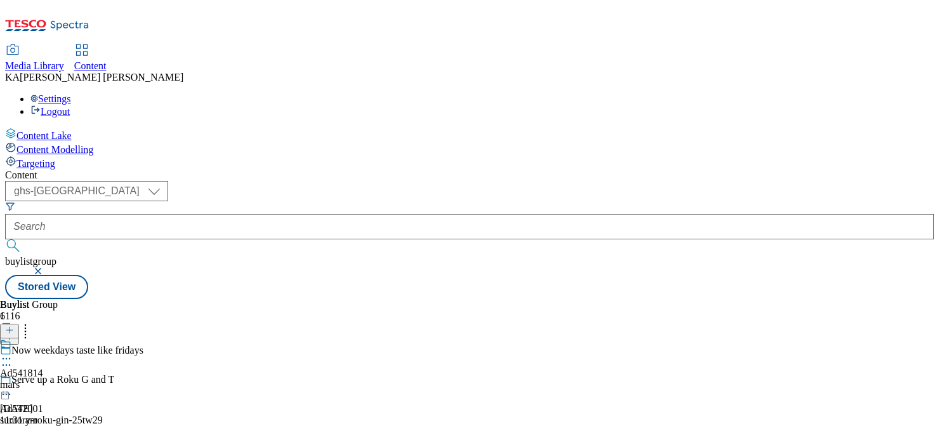
click at [13, 352] on icon at bounding box center [6, 358] width 13 height 13
click at [54, 381] on span "Edit" at bounding box center [46, 386] width 15 height 10
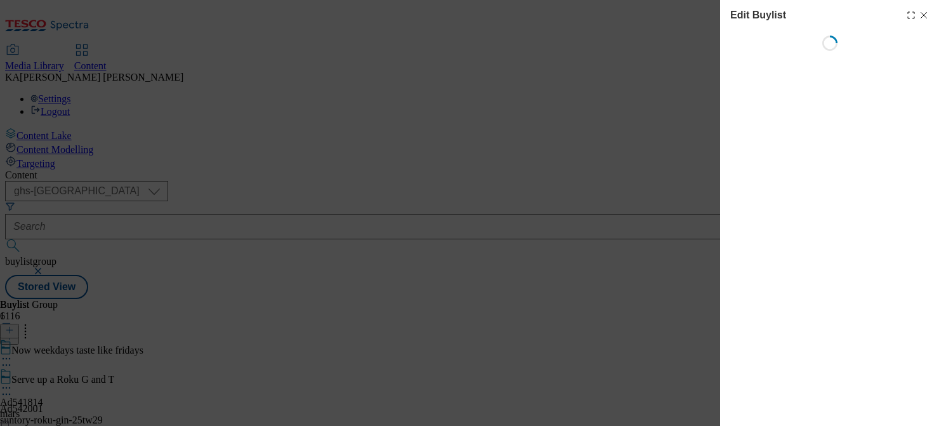
select select "tactical"
select select "supplier funded short term 1-3 weeks"
select select "dunnhumby"
select select "Banner"
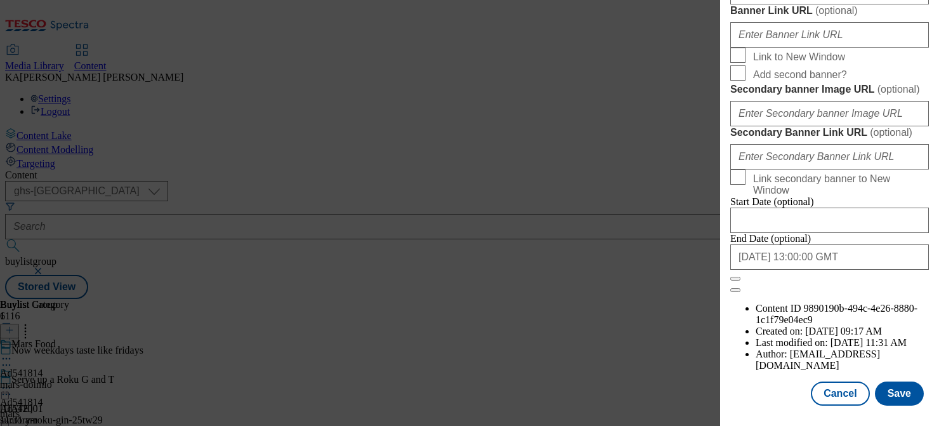
scroll to position [1124, 0]
paste input "https://digitalcontent.api.tesco.com/v2/media/ghs-mktg/0155049e-316c-4c38-9a2c-…"
type input "https://digitalcontent.api.tesco.com/v2/media/ghs-mktg/0155049e-316c-4c38-9a2c-…"
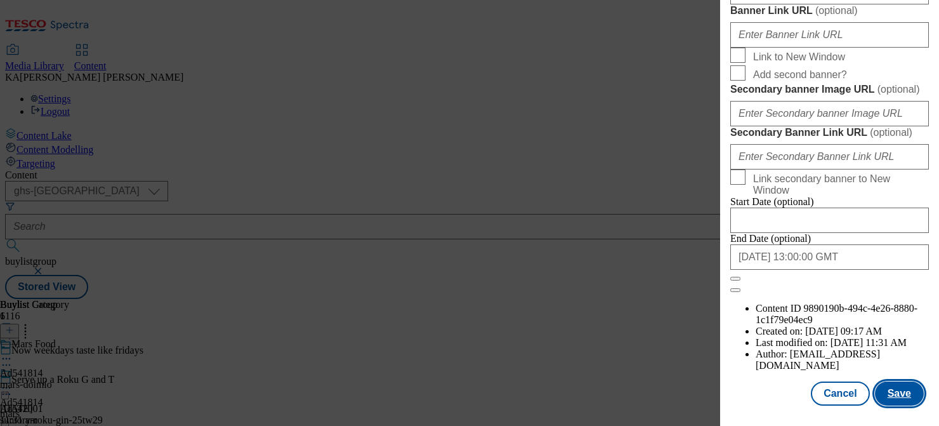
click at [890, 391] on button "Save" at bounding box center [899, 393] width 49 height 24
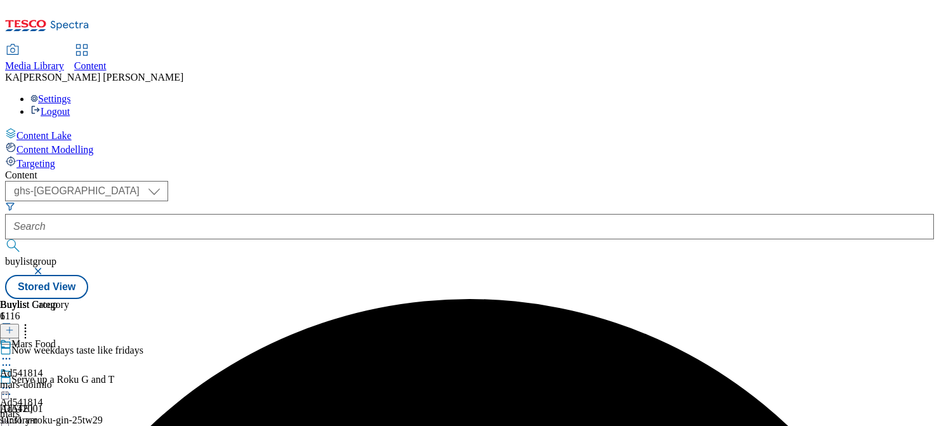
click at [13, 381] on icon at bounding box center [6, 387] width 13 height 13
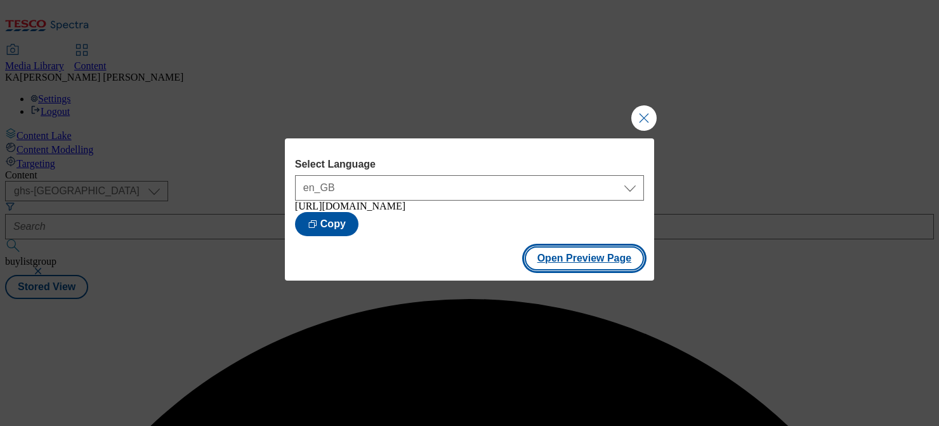
click at [559, 270] on button "Open Preview Page" at bounding box center [584, 258] width 120 height 24
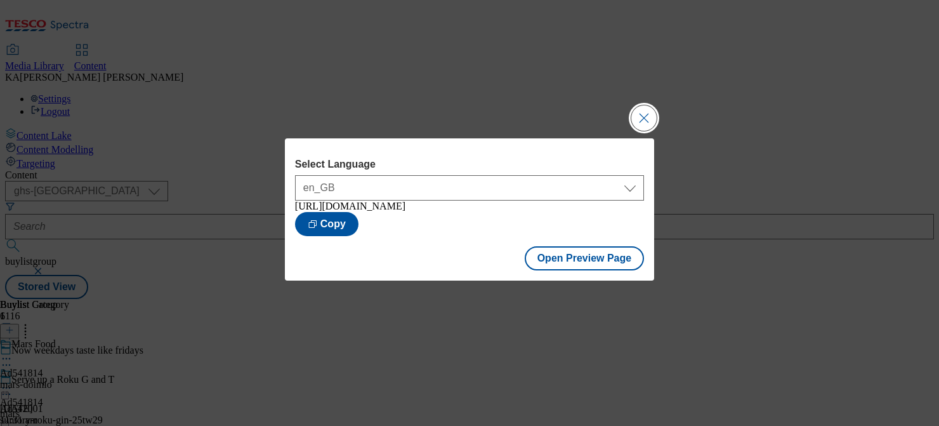
click at [646, 113] on button "Close Modal" at bounding box center [643, 117] width 25 height 25
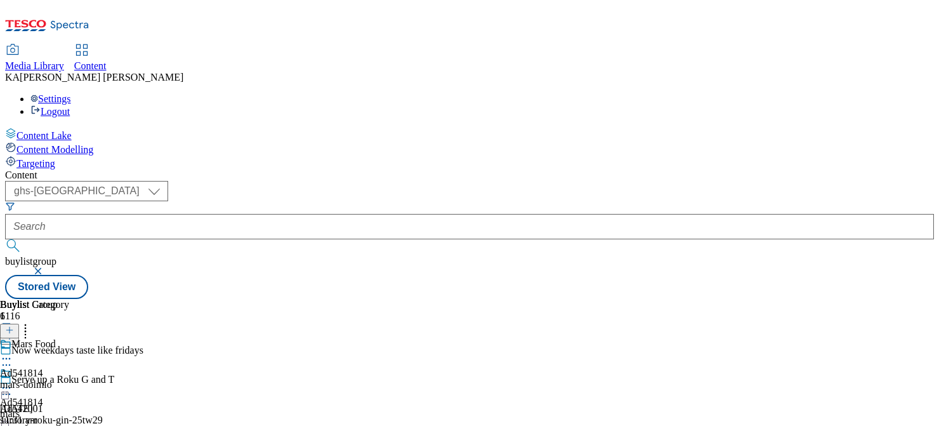
click at [13, 381] on icon at bounding box center [6, 387] width 13 height 13
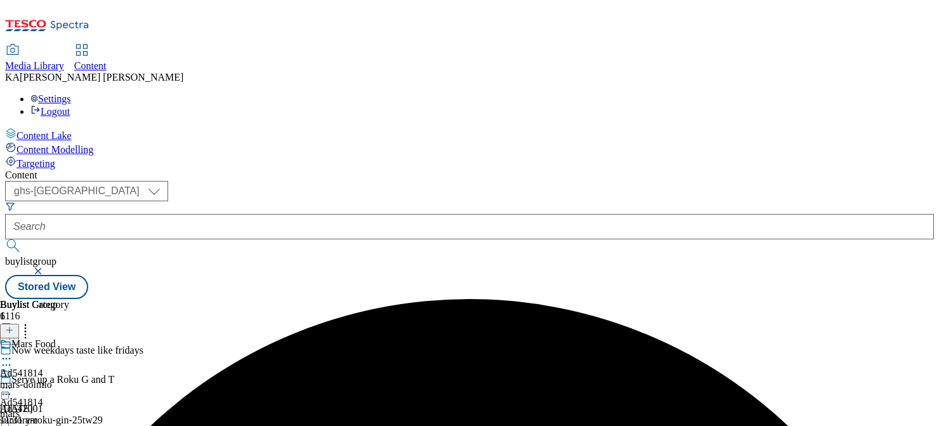
click at [13, 381] on icon at bounding box center [6, 387] width 13 height 13
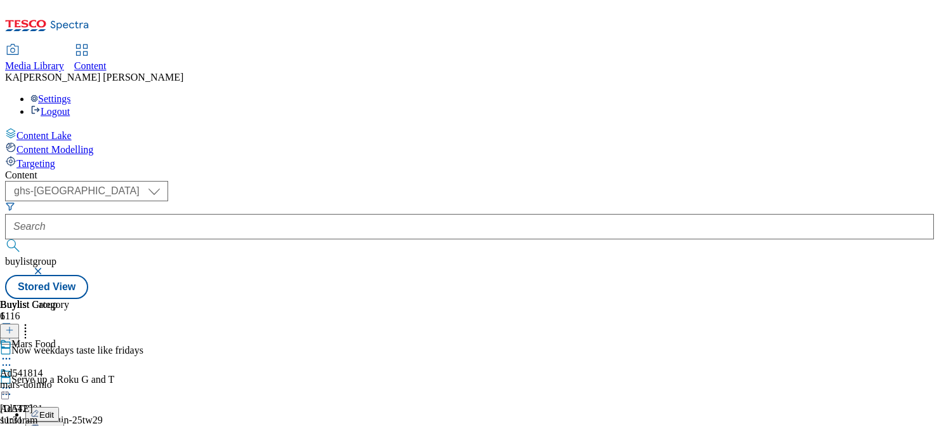
click at [295, 299] on div "Buylist Group 6116 Now weekdays taste like fridays Serve up a Roku G and T Ad54…" at bounding box center [469, 299] width 928 height 0
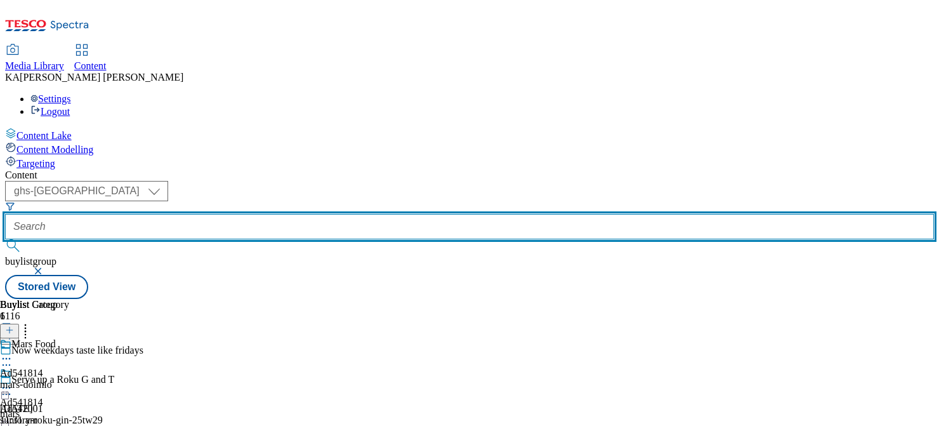
click at [282, 214] on input "text" at bounding box center [469, 226] width 928 height 25
paste input "the-silver-spoon-billingtons-25tw28"
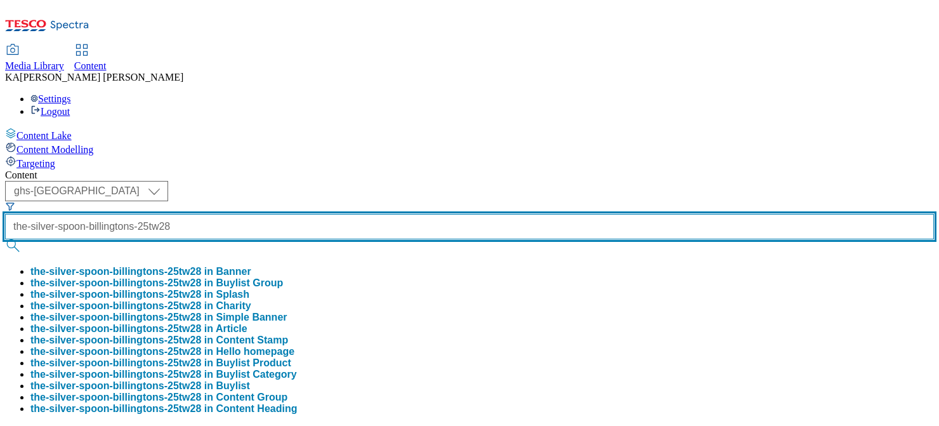
scroll to position [0, 51]
type input "the-silver-spoon-billingtons-25tw28"
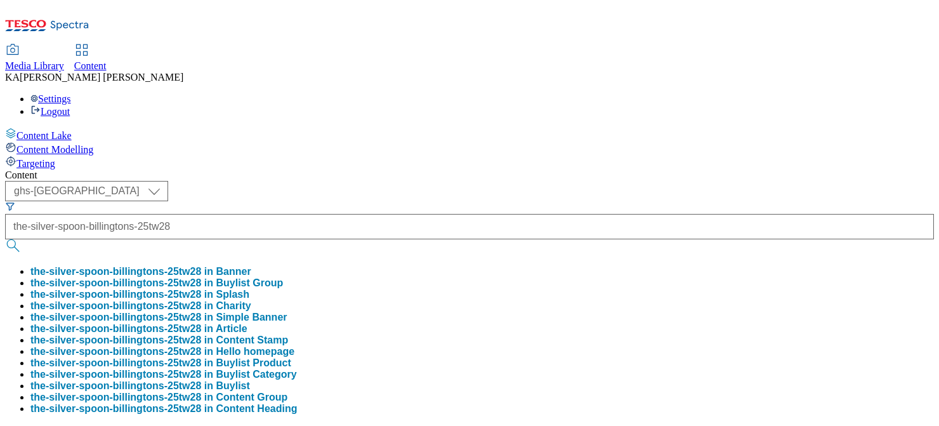
scroll to position [0, 0]
click at [283, 277] on button "the-silver-spoon-billingtons-25tw28 in Buylist Group" at bounding box center [156, 282] width 252 height 11
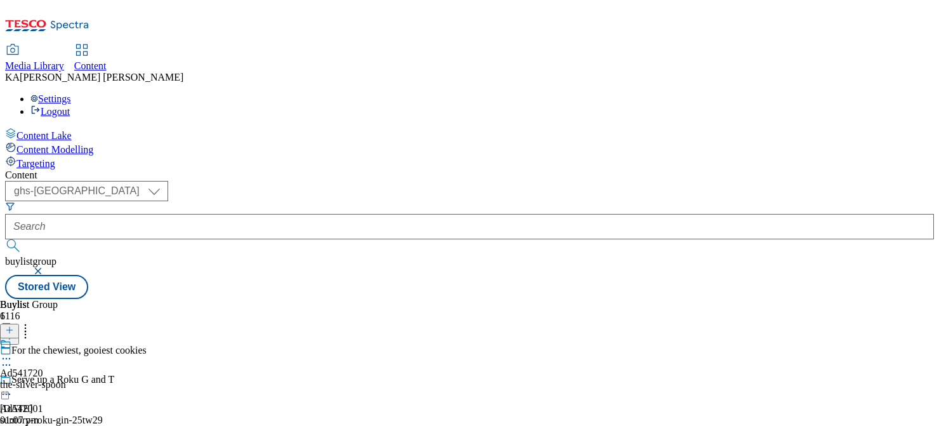
click at [13, 352] on icon at bounding box center [6, 358] width 13 height 13
click at [54, 381] on span "Edit" at bounding box center [46, 386] width 15 height 10
select select "tactical"
select select "supplier funded short term 1-3 weeks"
select select "dunnhumby"
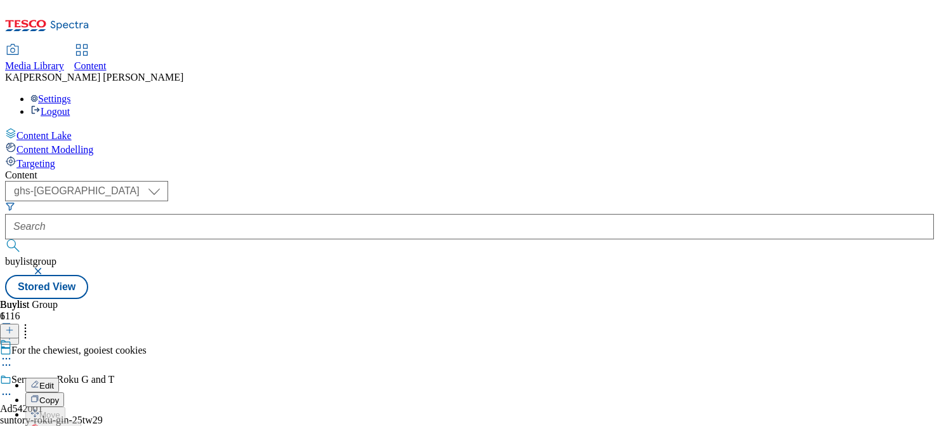
select select "Banner"
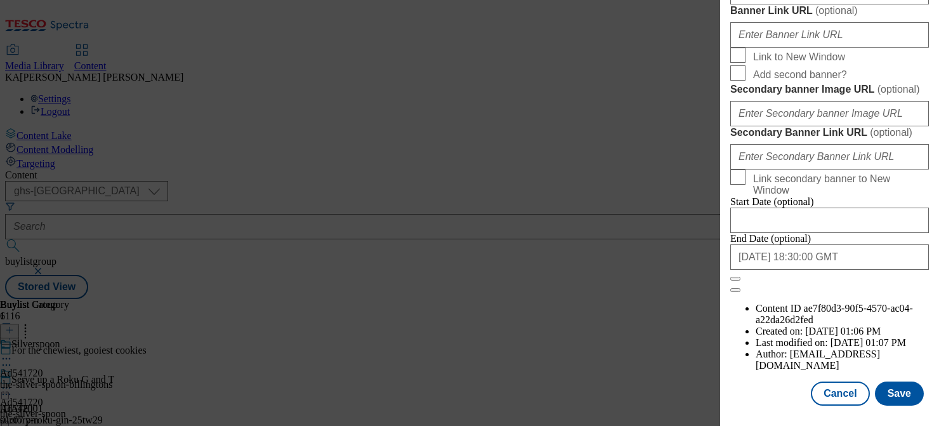
scroll to position [1064, 0]
paste input "https://digitalcontent.api.tesco.com/v2/media/ghs-mktg/4d6a4723-317d-4e3b-abc4-…"
type input "https://digitalcontent.api.tesco.com/v2/media/ghs-mktg/4d6a4723-317d-4e3b-abc4-…"
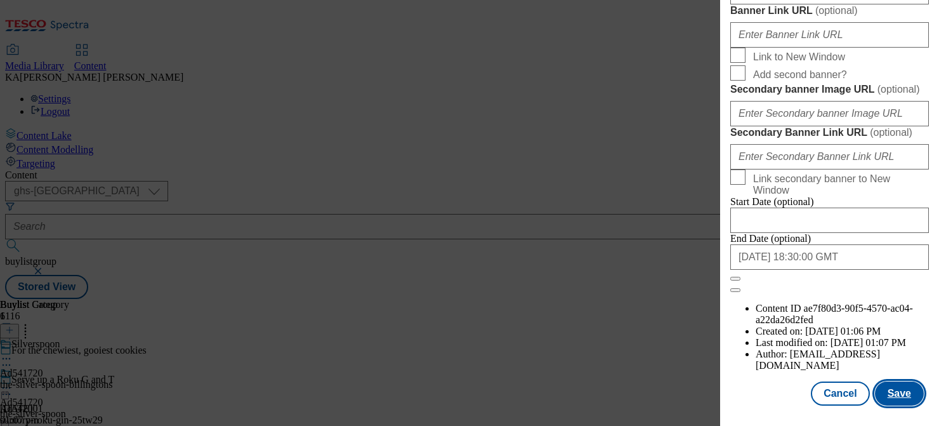
scroll to position [0, 0]
click at [887, 392] on button "Save" at bounding box center [899, 393] width 49 height 24
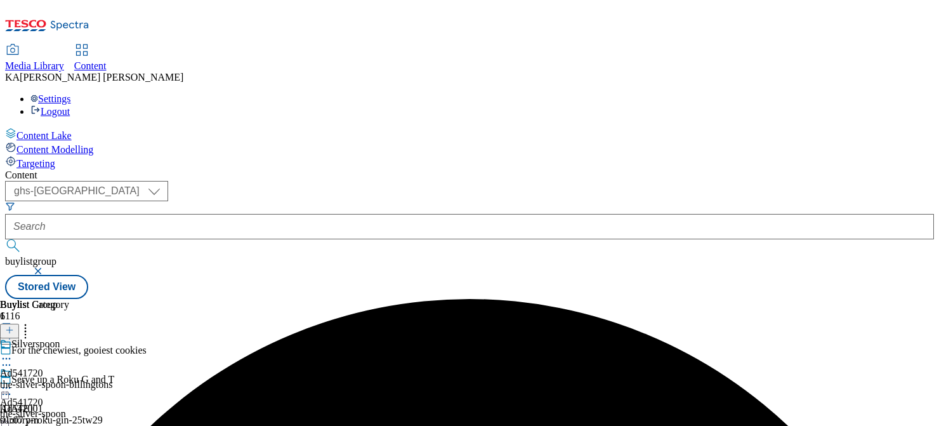
click at [13, 381] on icon at bounding box center [6, 387] width 13 height 13
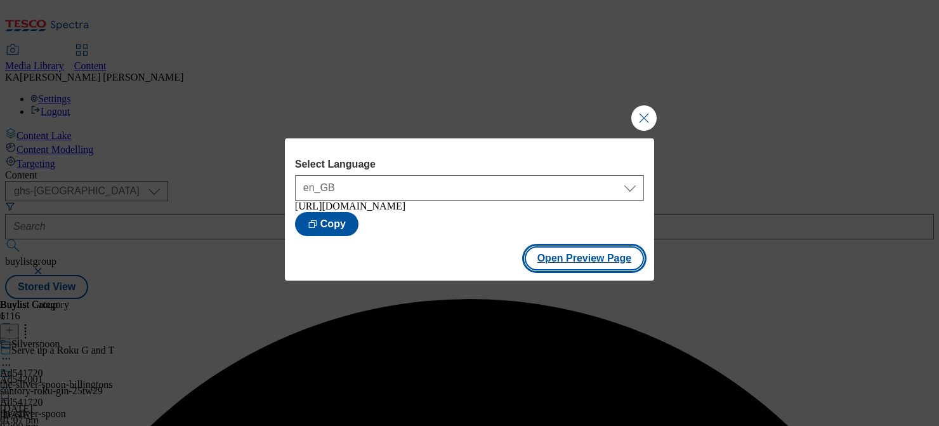
click at [585, 264] on button "Open Preview Page" at bounding box center [584, 258] width 120 height 24
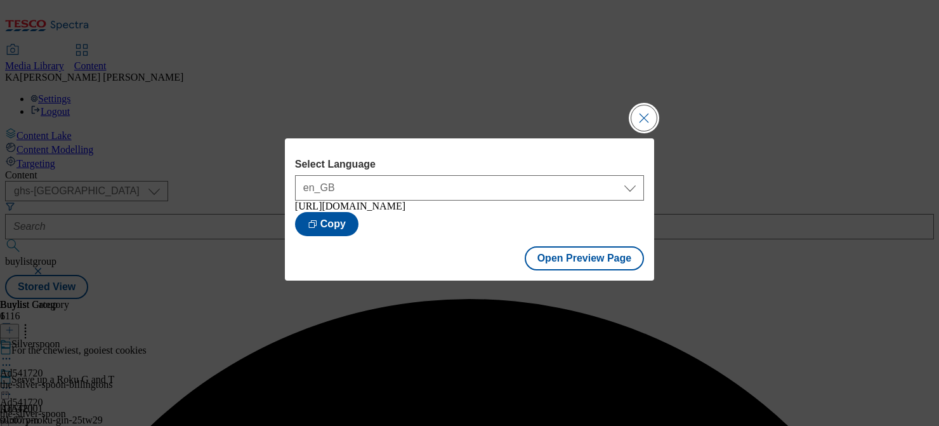
click at [640, 114] on button "Close Modal" at bounding box center [643, 117] width 25 height 25
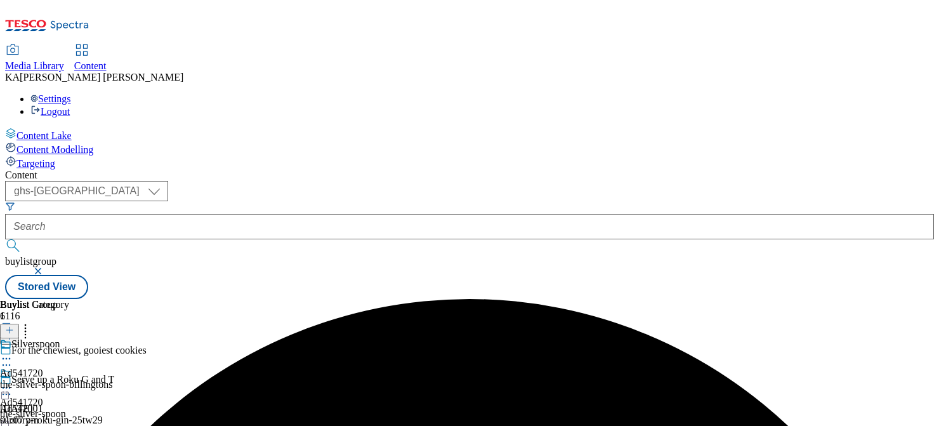
click at [13, 381] on icon at bounding box center [6, 387] width 13 height 13
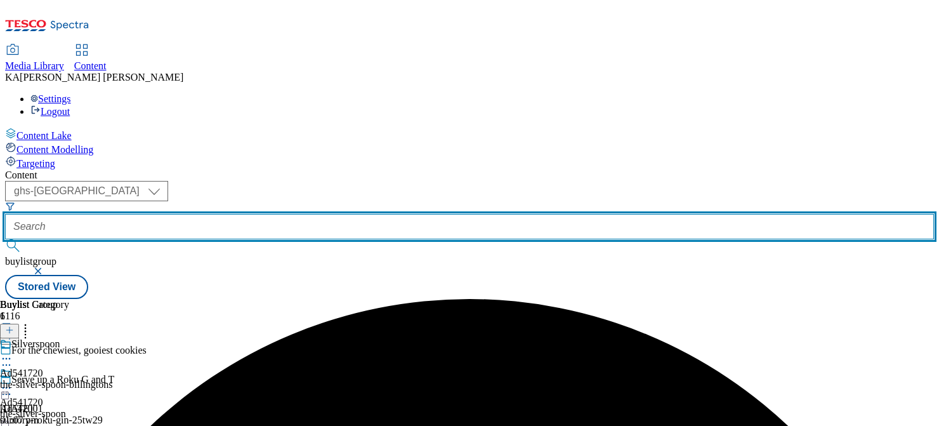
click at [276, 214] on input "text" at bounding box center [469, 226] width 928 height 25
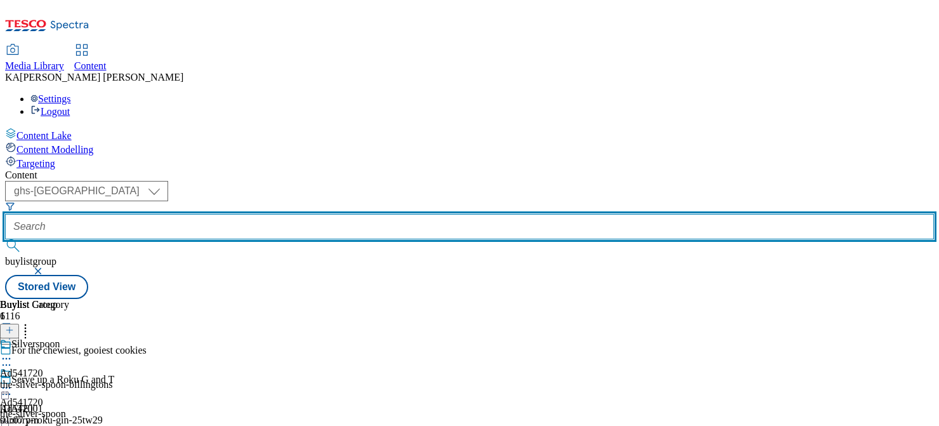
paste input "little-dish-meal-for-kids-25tw28"
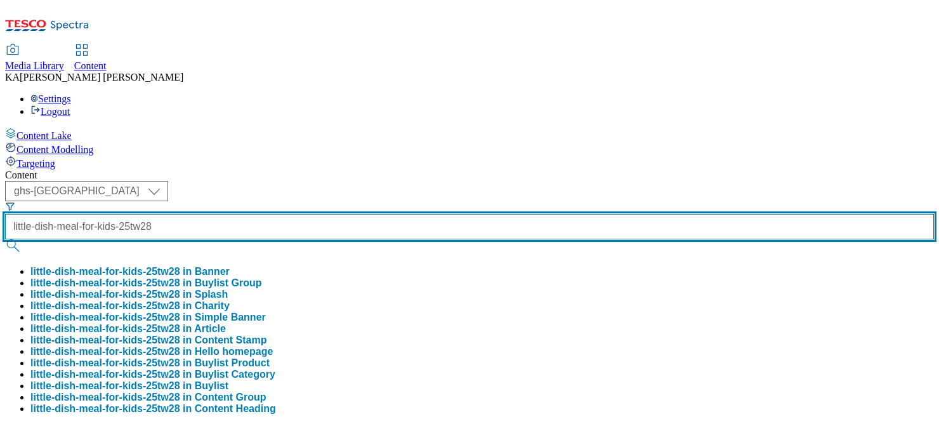
type input "little-dish-meal-for-kids-25tw28"
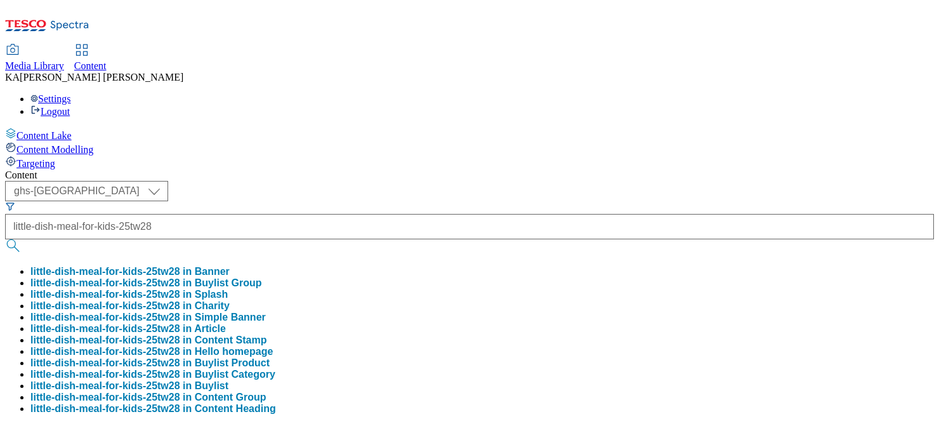
scroll to position [0, 0]
click at [262, 277] on button "little-dish-meal-for-kids-25tw28 in Buylist Group" at bounding box center [145, 282] width 231 height 11
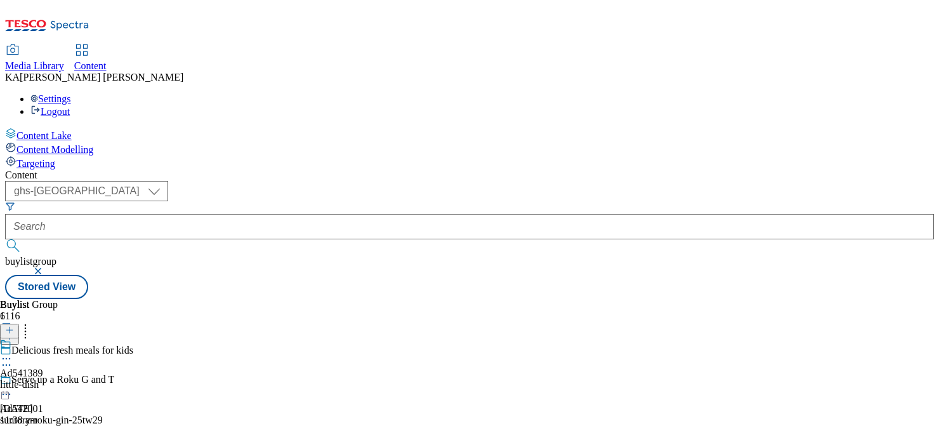
click at [11, 358] on circle at bounding box center [10, 359] width 2 height 2
click at [54, 381] on span "Edit" at bounding box center [46, 386] width 15 height 10
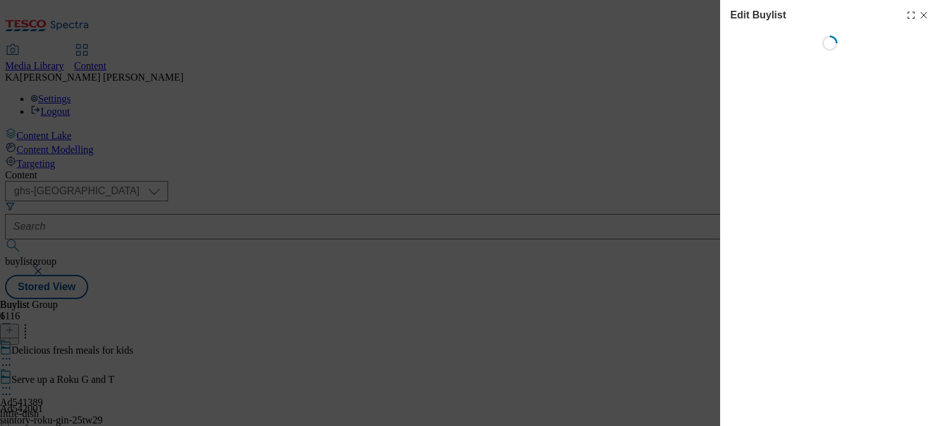
select select "tactical"
select select "supplier funded short term 1-3 weeks"
select select "dunnhumby"
select select "Banner"
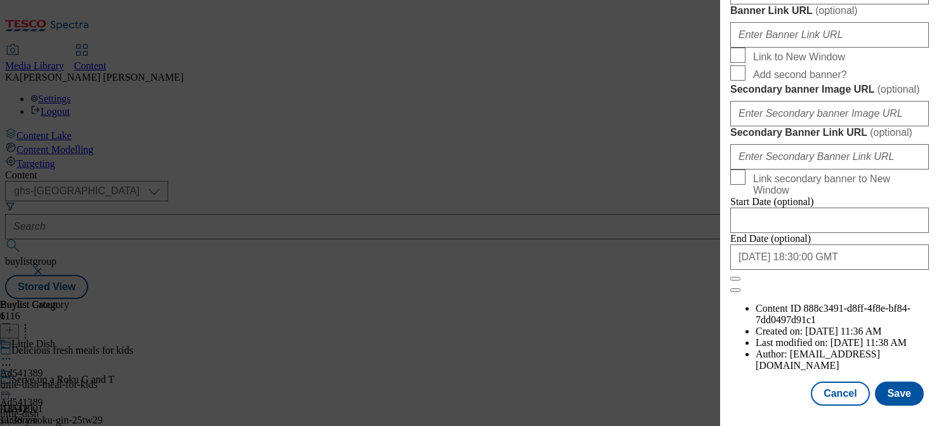
scroll to position [1065, 0]
paste input "https://digitalcontent.api.tesco.com/v2/media/ghs-mktg/43cade82-8551-4ee6-b2b0-…"
type input "https://digitalcontent.api.tesco.com/v2/media/ghs-mktg/43cade82-8551-4ee6-b2b0-…"
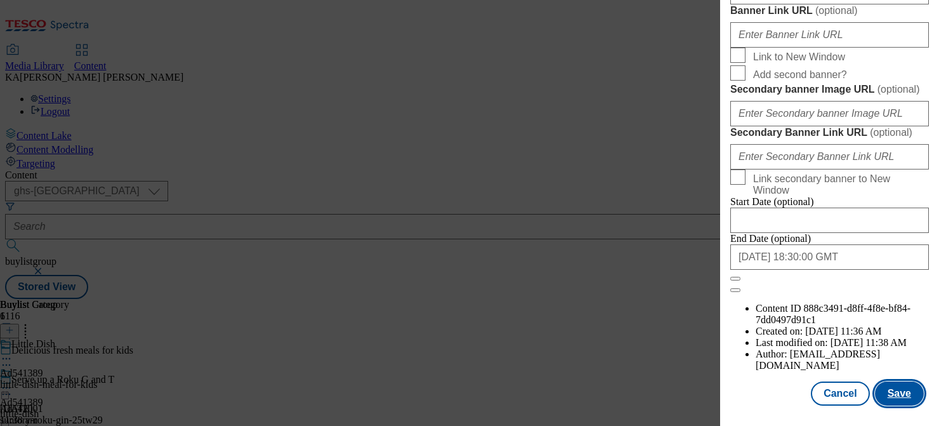
click at [899, 390] on button "Save" at bounding box center [899, 393] width 49 height 24
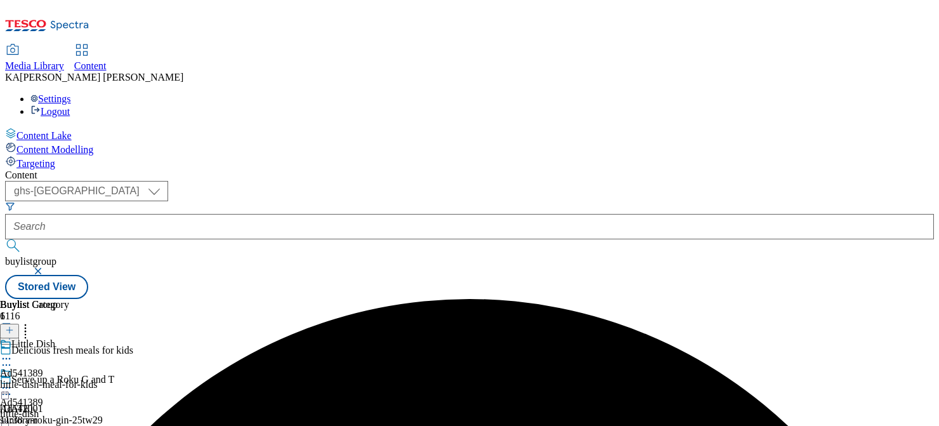
click at [13, 381] on icon at bounding box center [6, 387] width 13 height 13
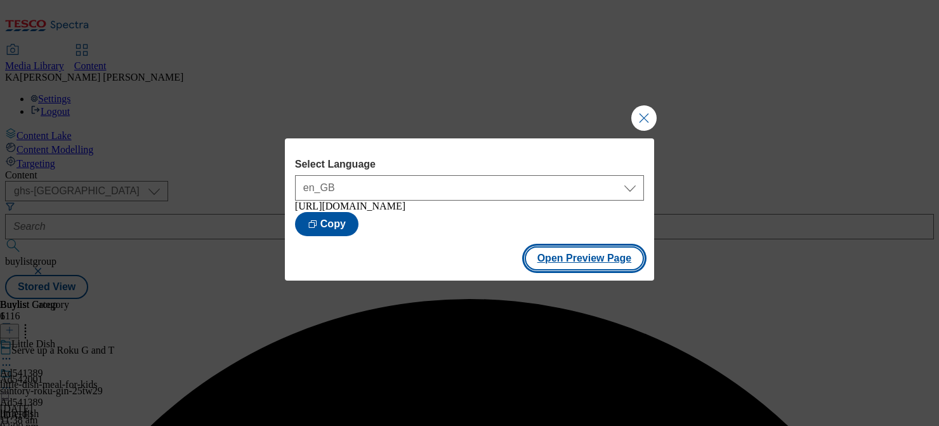
click at [569, 260] on button "Open Preview Page" at bounding box center [584, 258] width 120 height 24
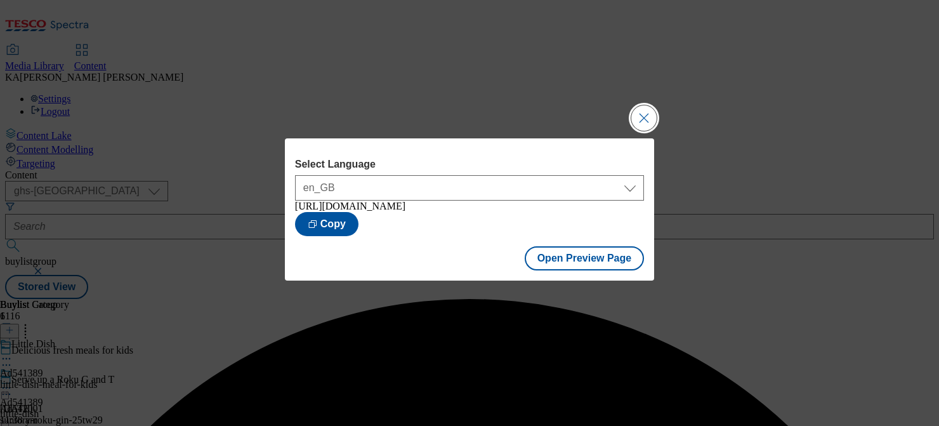
click at [652, 107] on button "Close Modal" at bounding box center [643, 117] width 25 height 25
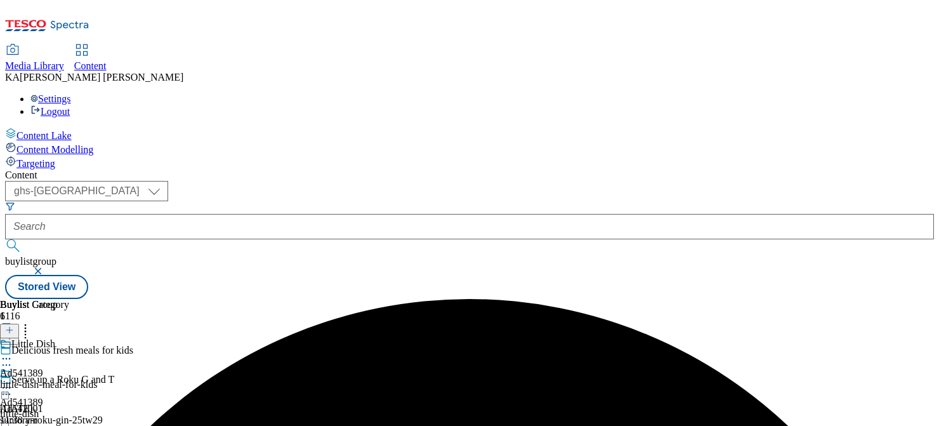
click at [13, 381] on icon at bounding box center [6, 387] width 13 height 13
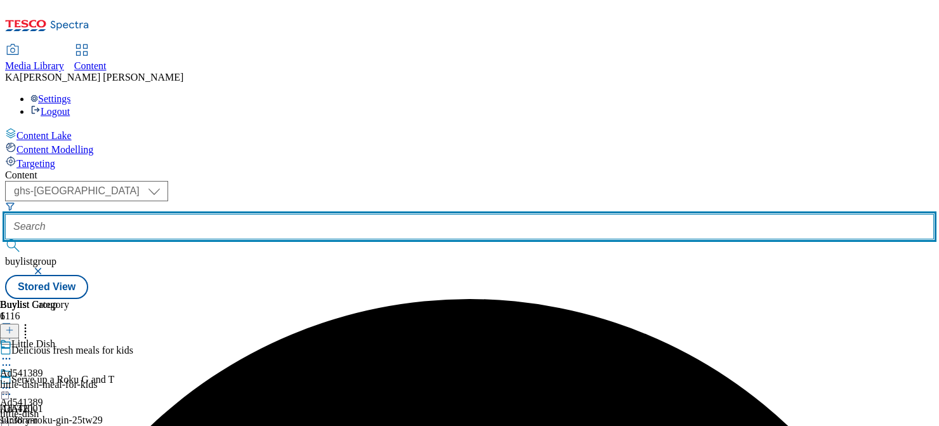
click at [289, 214] on input "text" at bounding box center [469, 226] width 928 height 25
paste input "emmi-onken-kiddos-25tw28"
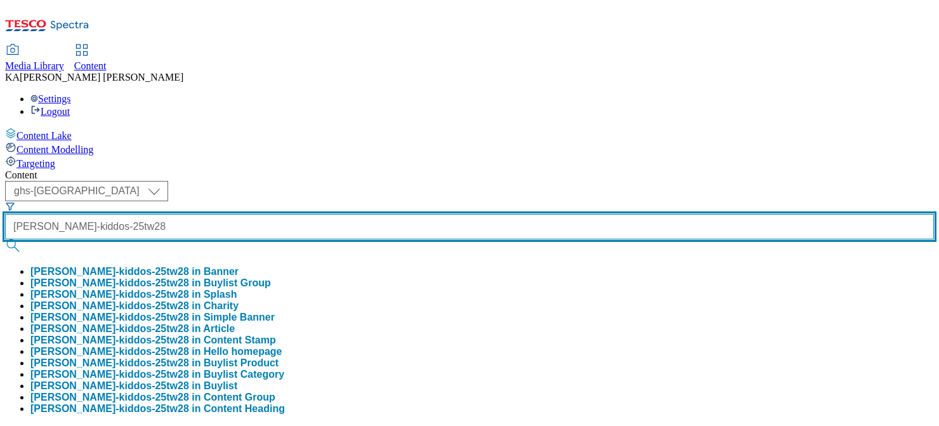
type input "emmi-onken-kiddos-25tw28"
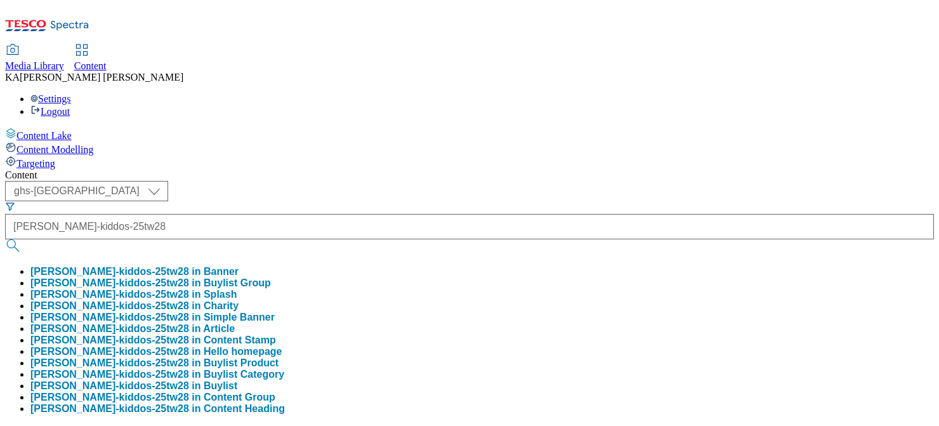
scroll to position [0, 0]
click at [271, 277] on button "emmi-onken-kiddos-25tw28 in Buylist Group" at bounding box center [150, 282] width 240 height 11
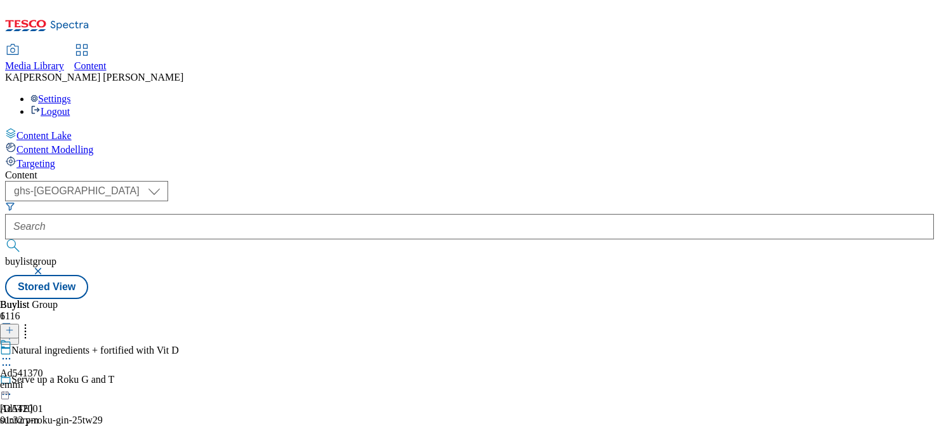
click at [13, 352] on icon at bounding box center [6, 358] width 13 height 13
click at [54, 381] on span "Edit" at bounding box center [46, 386] width 15 height 10
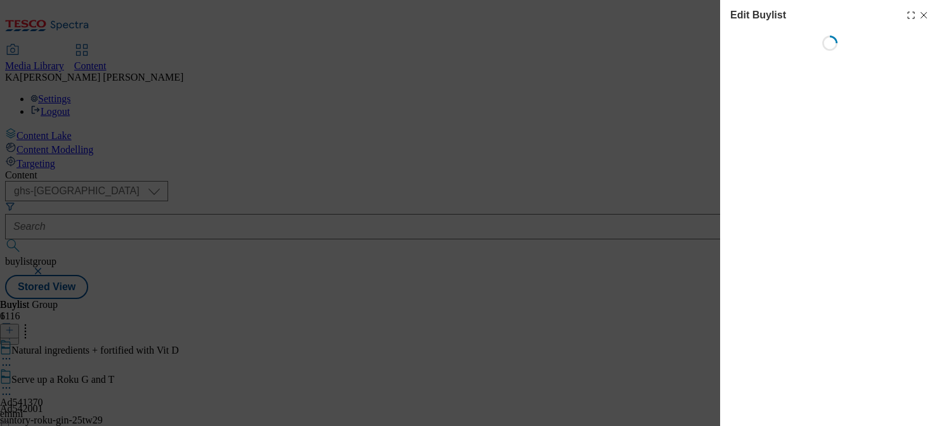
select select "tactical"
select select "supplier funded short term 1-3 weeks"
select select "dunnhumby"
select select "Banner"
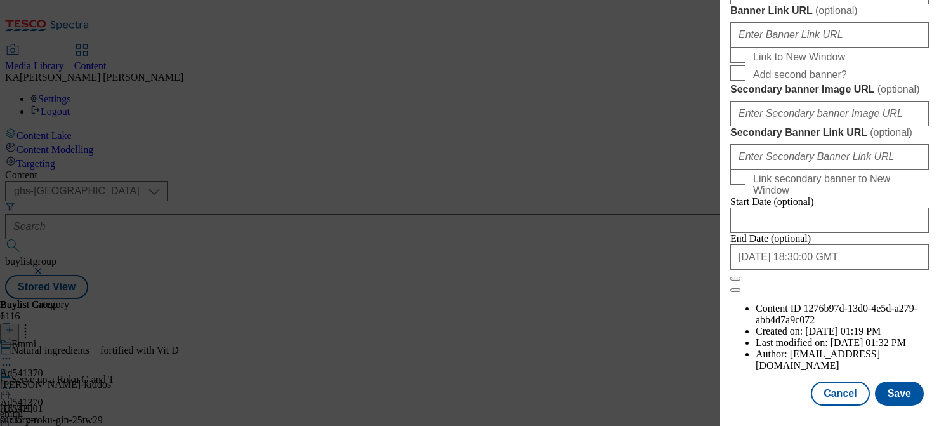
scroll to position [1005, 0]
paste input "https://digitalcontent.api.tesco.com/v2/media/ghs-mktg/56b196b6-b3f6-4660-a570-…"
type input "https://digitalcontent.api.tesco.com/v2/media/ghs-mktg/56b196b6-b3f6-4660-a570-…"
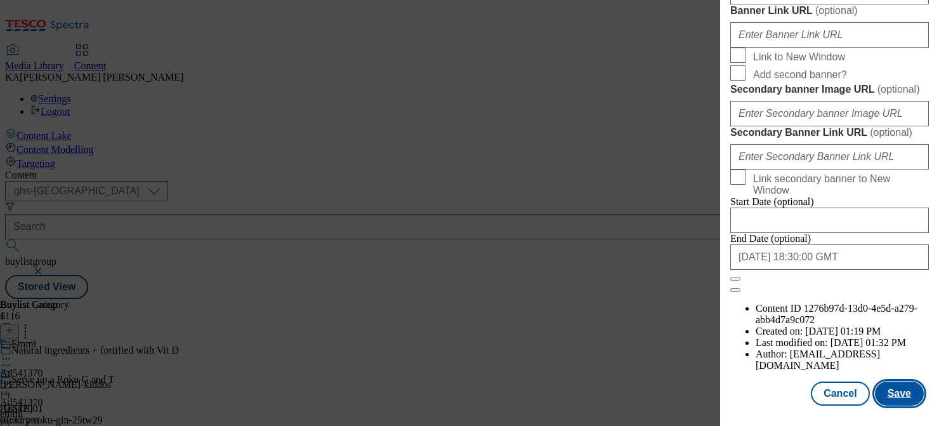
scroll to position [0, 0]
click at [888, 389] on button "Save" at bounding box center [899, 393] width 49 height 24
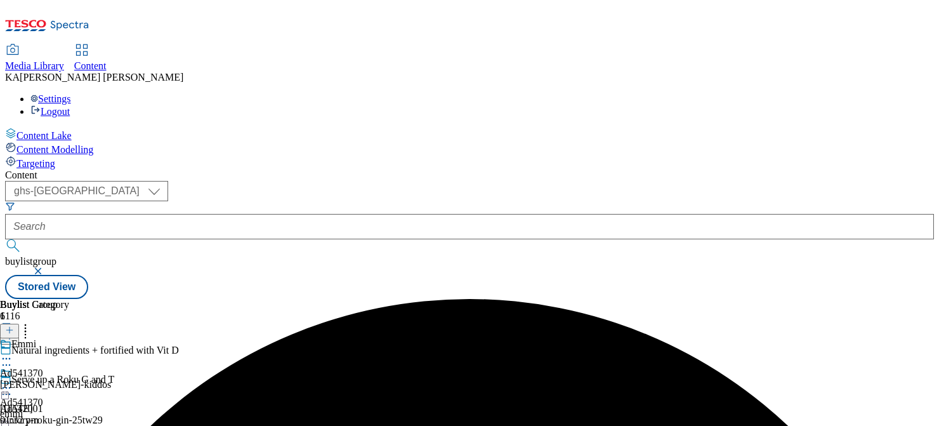
click at [13, 381] on icon at bounding box center [6, 387] width 13 height 13
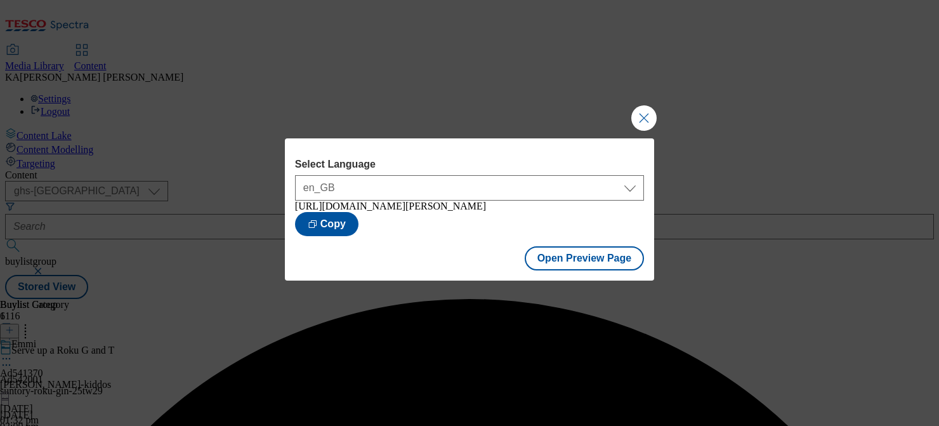
click at [549, 250] on div "Open Preview Page" at bounding box center [469, 259] width 369 height 42
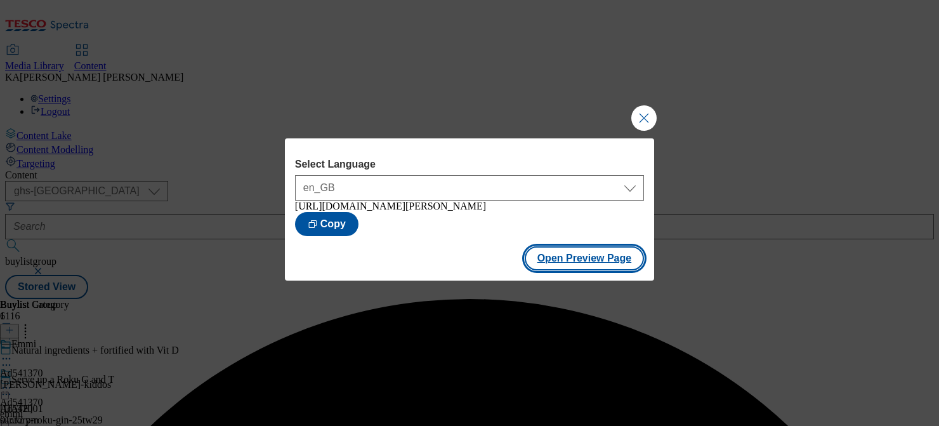
click at [554, 263] on button "Open Preview Page" at bounding box center [584, 258] width 120 height 24
click at [635, 113] on button "Close Modal" at bounding box center [643, 117] width 25 height 25
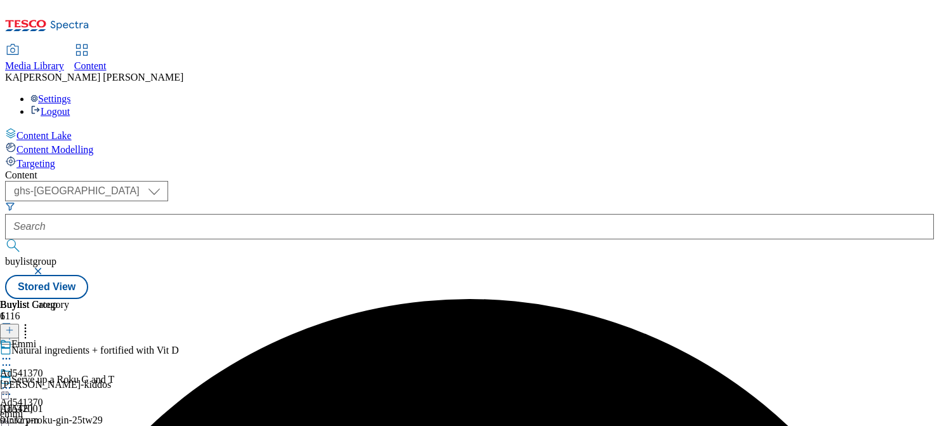
click at [13, 381] on icon at bounding box center [6, 387] width 13 height 13
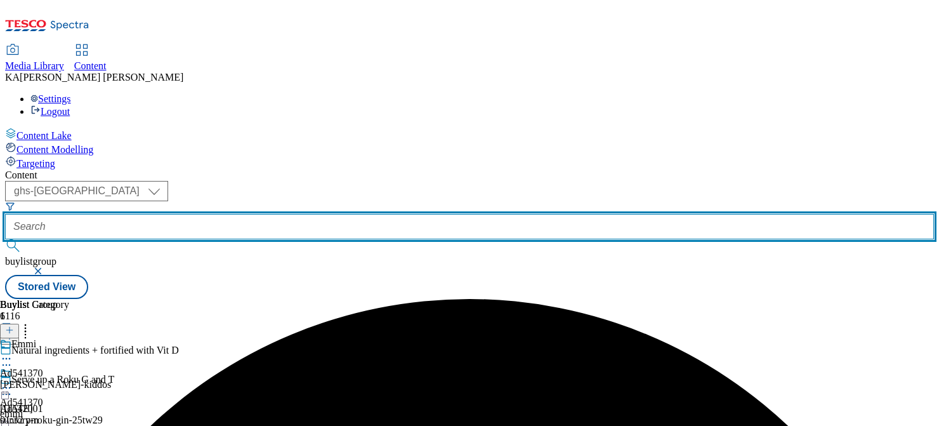
click at [302, 214] on input "text" at bounding box center [469, 226] width 928 height 25
paste input "premier-the-spice-tailor-25tw28"
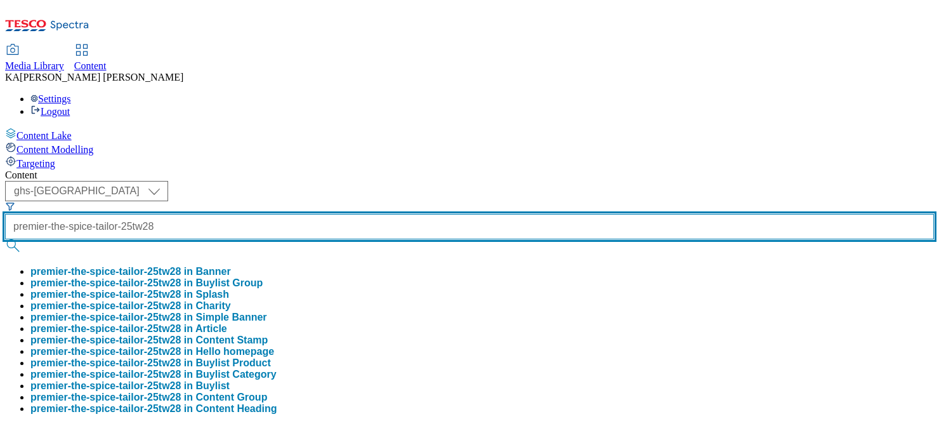
type input "premier-the-spice-tailor-25tw28"
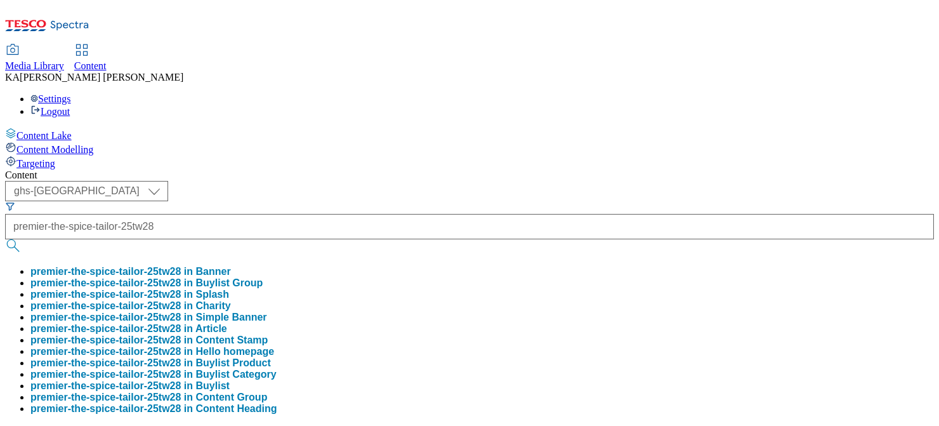
scroll to position [0, 0]
click at [263, 277] on button "premier-the-spice-tailor-25tw28 in Buylist Group" at bounding box center [146, 282] width 232 height 11
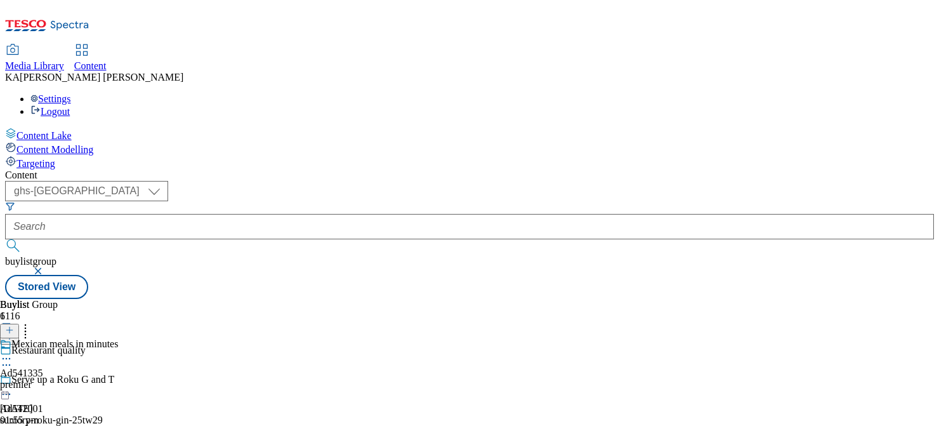
click at [13, 352] on icon at bounding box center [6, 358] width 13 height 13
click at [54, 381] on span "Edit" at bounding box center [46, 386] width 15 height 10
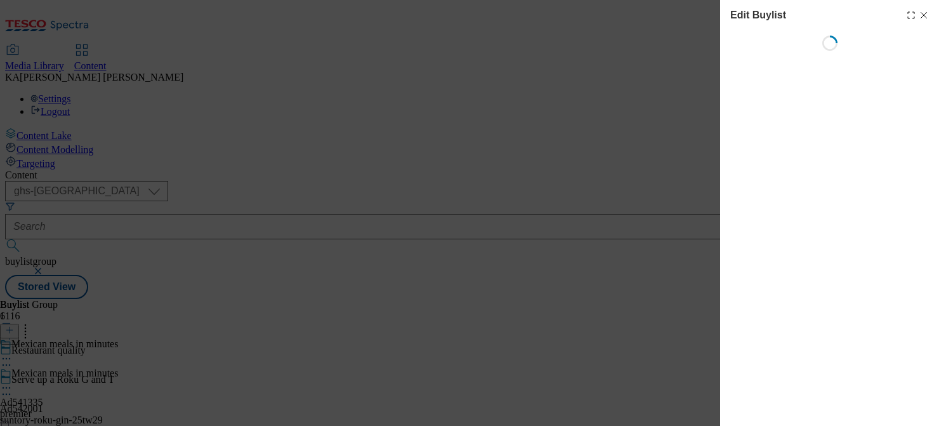
select select "tactical"
select select "supplier funded short term 1-3 weeks"
select select "dunnhumby"
select select "Banner"
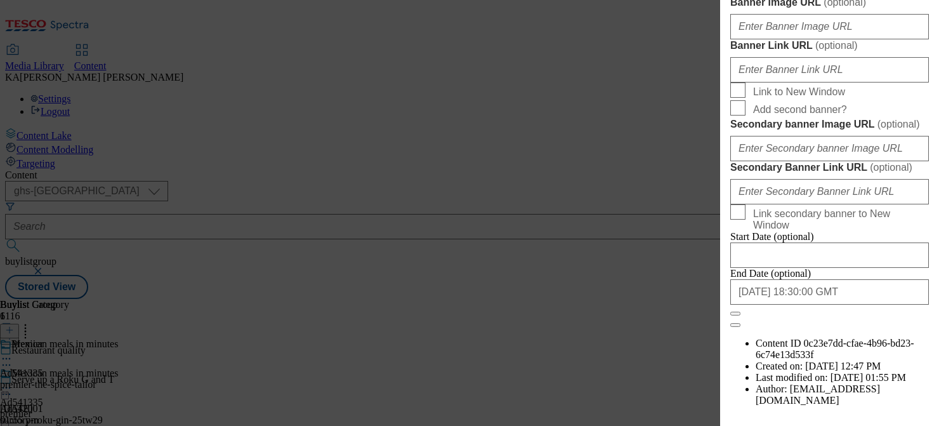
scroll to position [914, 0]
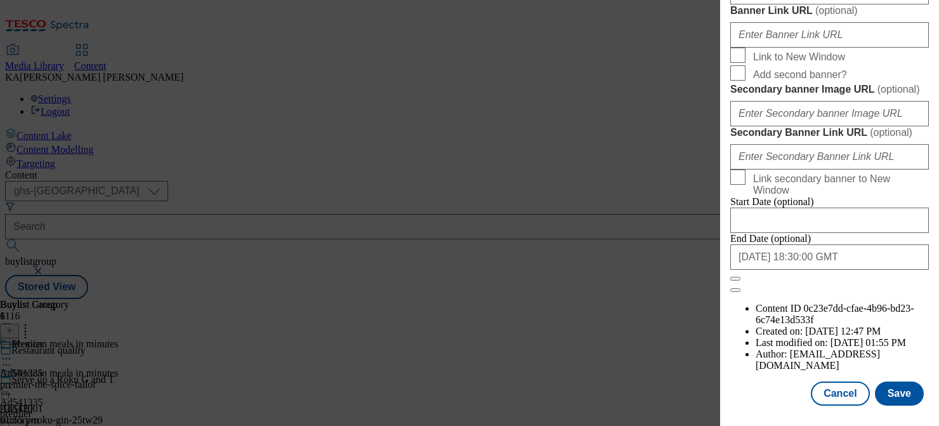
scroll to position [1081, 0]
paste input "https://digitalcontent.api.tesco.com/v2/media/ghs-mktg/00cf0f63-9a14-442d-9bdd-…"
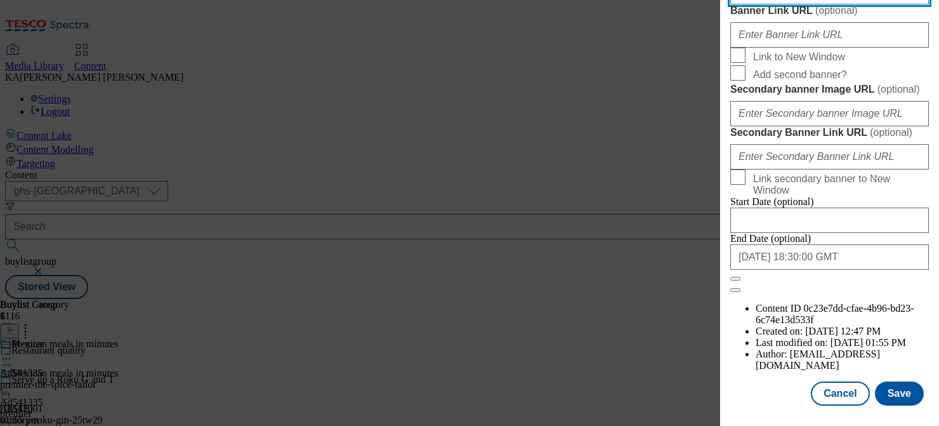
scroll to position [1410, 0]
type input "https://digitalcontent.api.tesco.com/v2/media/ghs-mktg/00cf0f63-9a14-442d-9bdd-…"
click at [894, 398] on button "Save" at bounding box center [899, 393] width 49 height 24
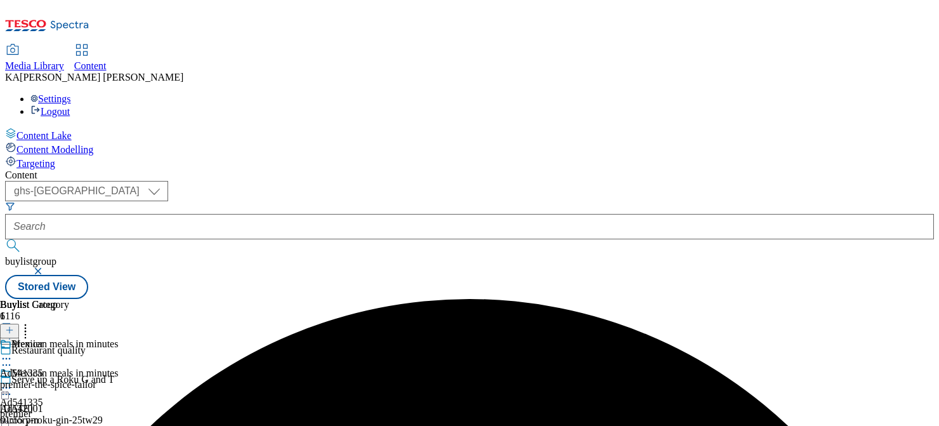
click at [13, 381] on icon at bounding box center [6, 387] width 13 height 13
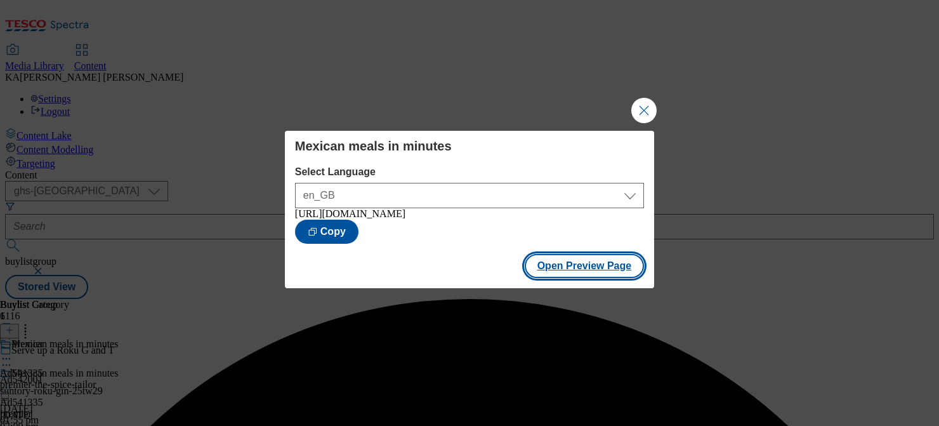
click at [550, 277] on button "Open Preview Page" at bounding box center [584, 266] width 120 height 24
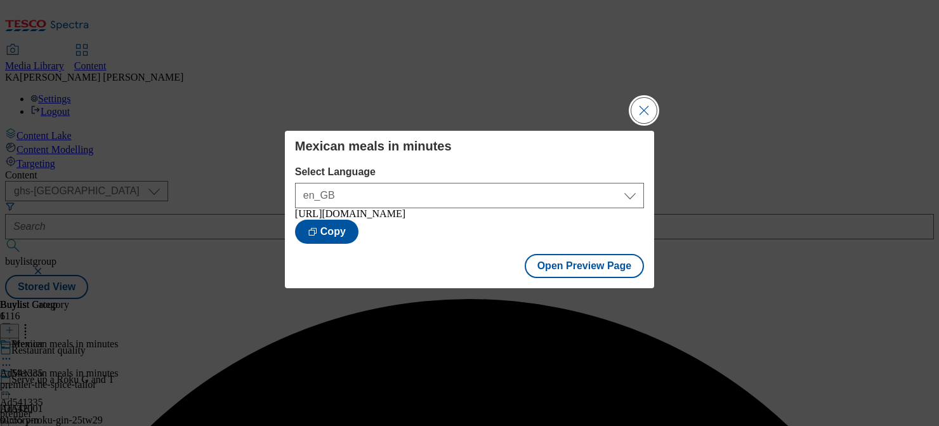
click at [639, 104] on button "Close Modal" at bounding box center [643, 110] width 25 height 25
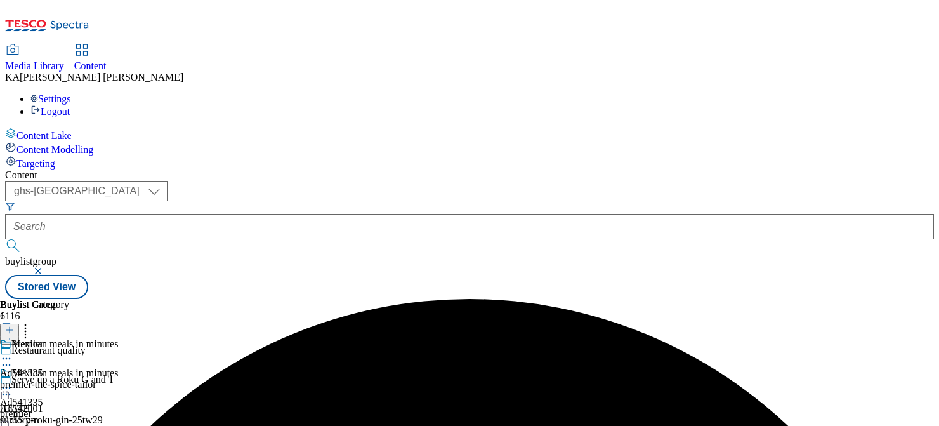
click at [13, 381] on icon at bounding box center [6, 387] width 13 height 13
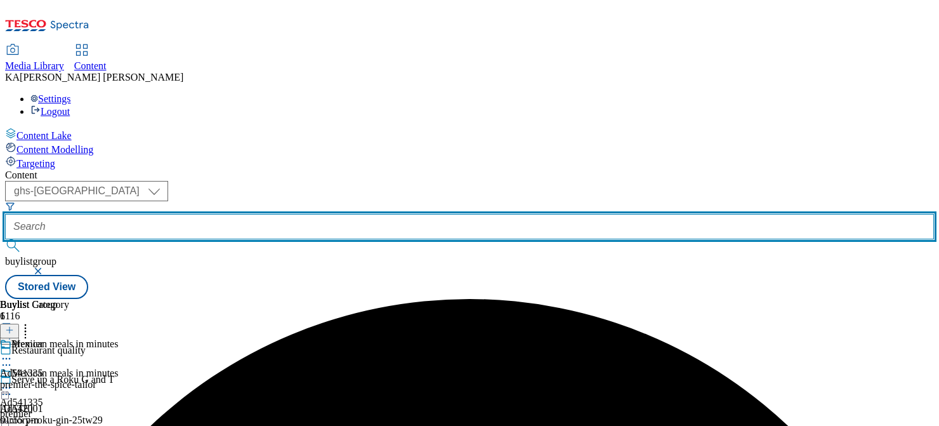
click at [301, 214] on input "text" at bounding box center [469, 226] width 928 height 25
paste input "friesland-campina-yazoo-25tw28"
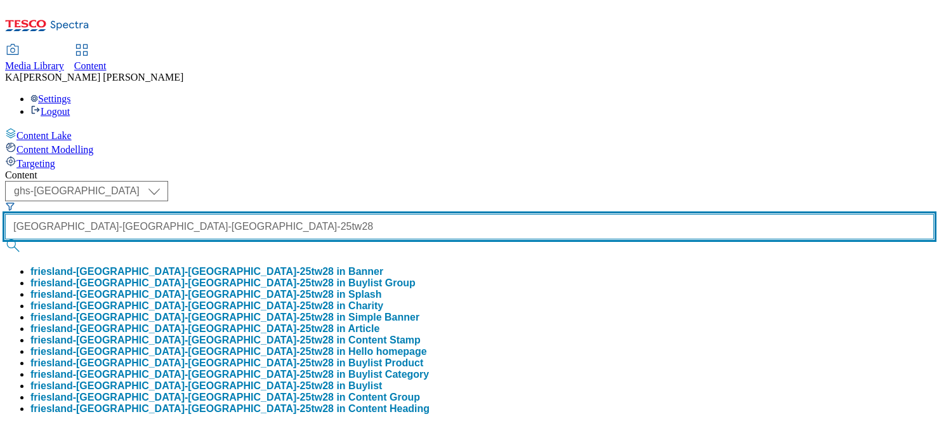
type input "friesland-campina-yazoo-25tw28"
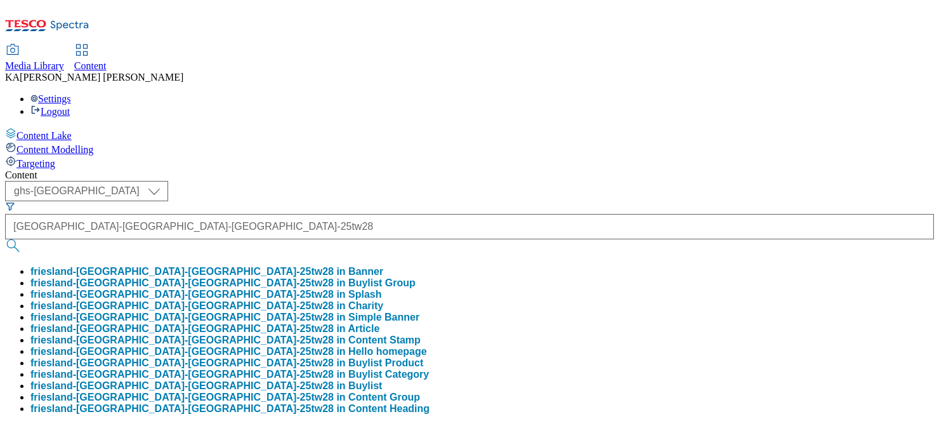
scroll to position [0, 0]
click at [298, 277] on button "friesland-campina-yazoo-25tw28 in Buylist Group" at bounding box center [222, 282] width 385 height 11
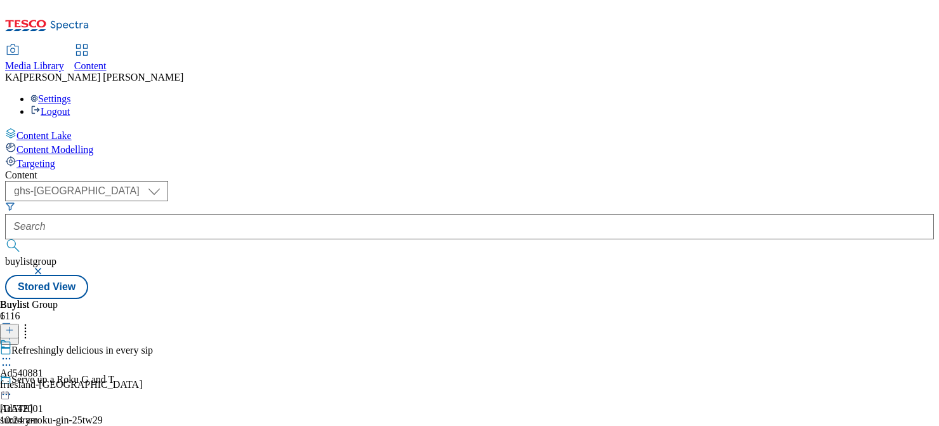
click at [11, 358] on circle at bounding box center [10, 359] width 2 height 2
click at [54, 381] on span "Edit" at bounding box center [46, 386] width 15 height 10
select select "tactical"
select select "supplier funded short term 1-3 weeks"
select select "dunnhumby"
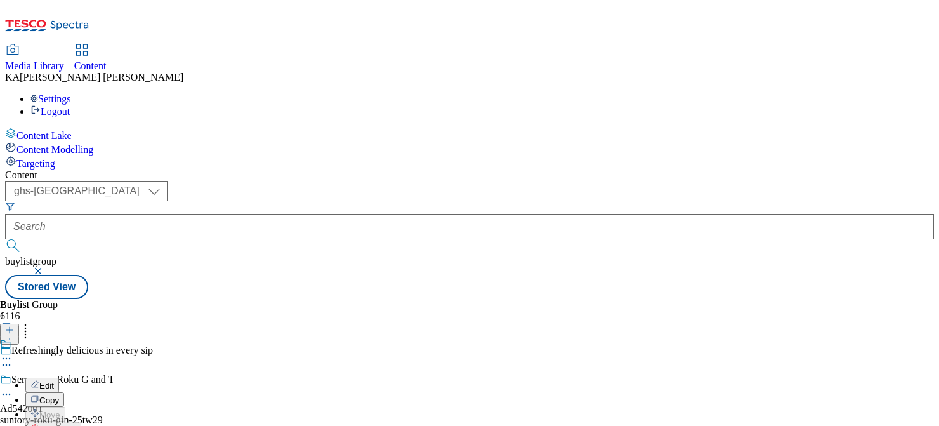
select select "Banner"
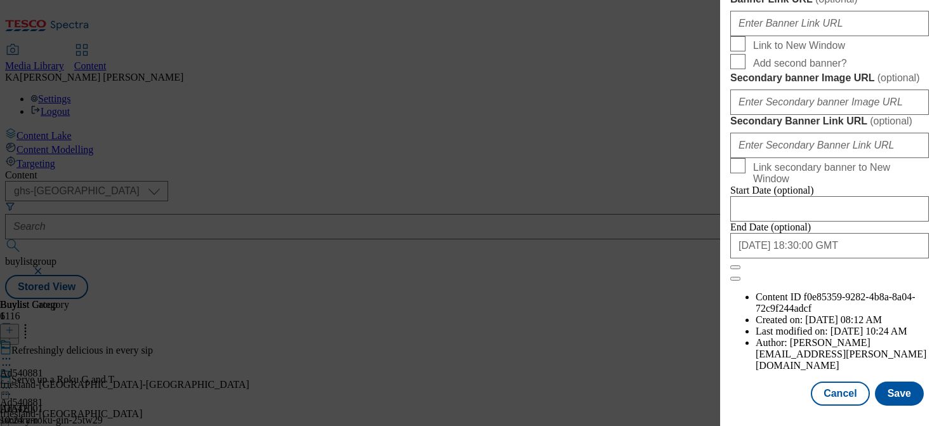
scroll to position [1106, 0]
paste input "https://digitalcontent.api.tesco.com/v2/media/ghs-mktg/d13ee5c4-1928-4bf2-afc5-…"
type input "https://digitalcontent.api.tesco.com/v2/media/ghs-mktg/d13ee5c4-1928-4bf2-afc5-…"
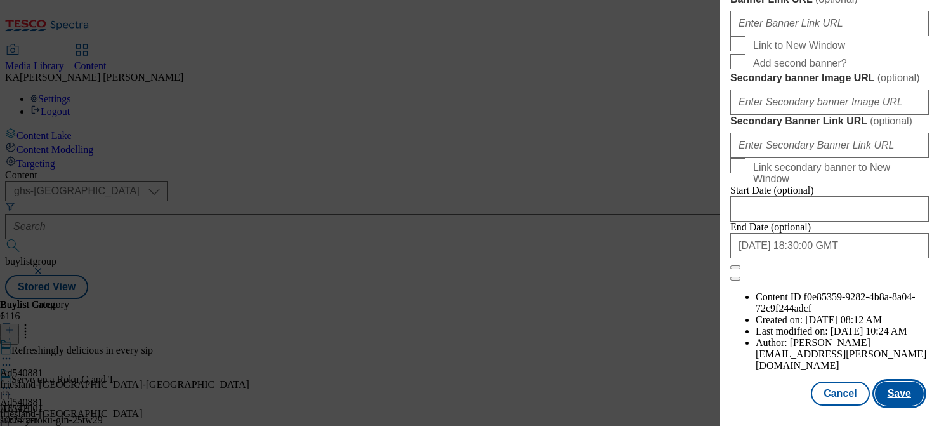
click at [894, 385] on button "Save" at bounding box center [899, 393] width 49 height 24
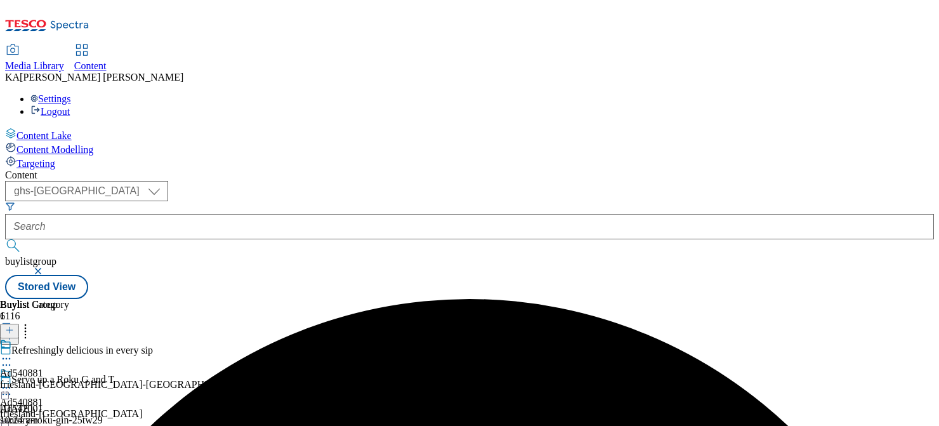
click at [13, 381] on icon at bounding box center [6, 387] width 13 height 13
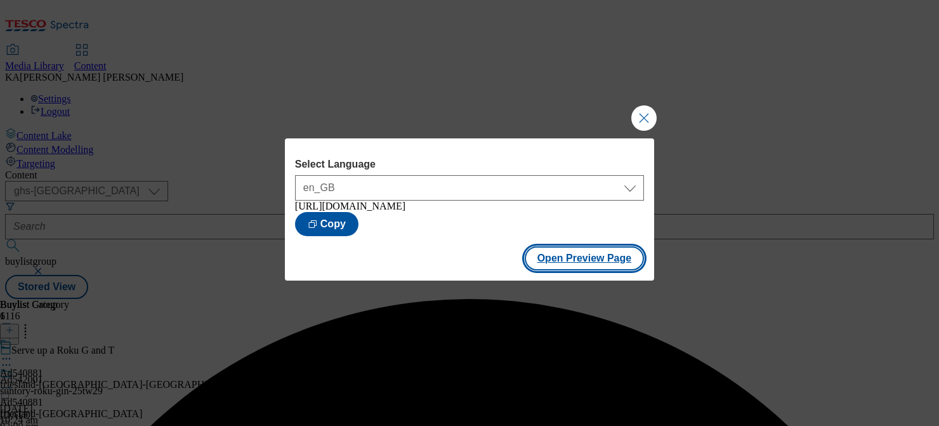
click at [570, 258] on button "Open Preview Page" at bounding box center [584, 258] width 120 height 24
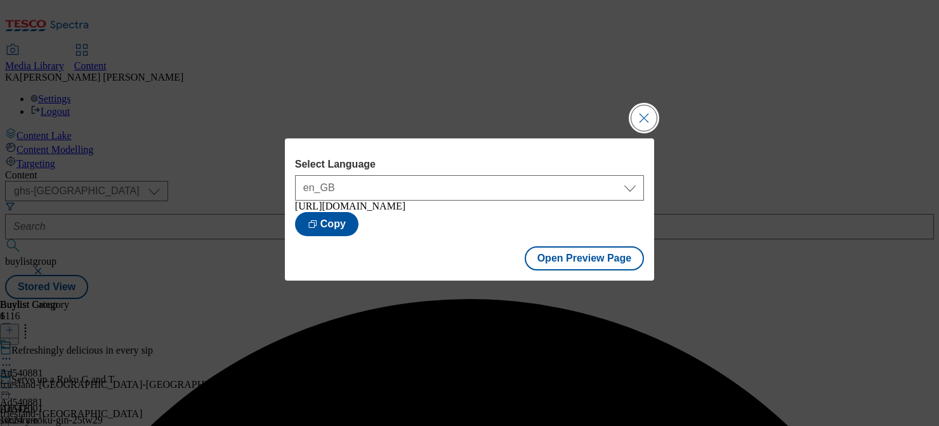
click at [637, 108] on button "Close Modal" at bounding box center [643, 117] width 25 height 25
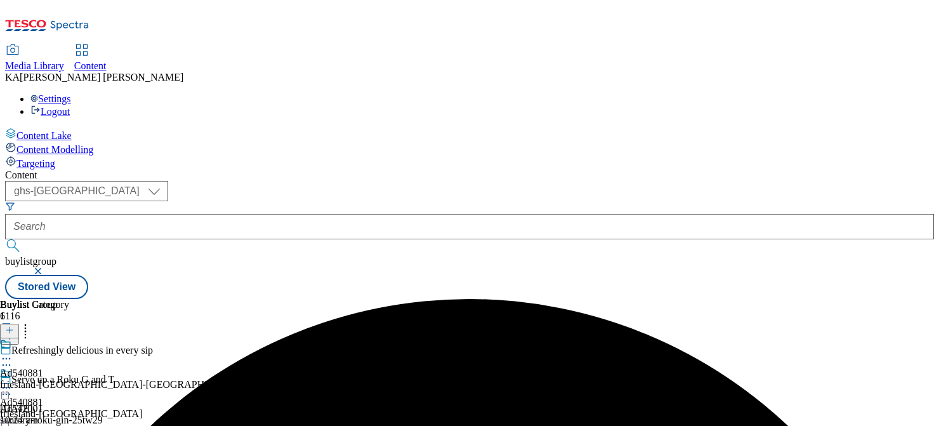
click at [13, 381] on icon at bounding box center [6, 387] width 13 height 13
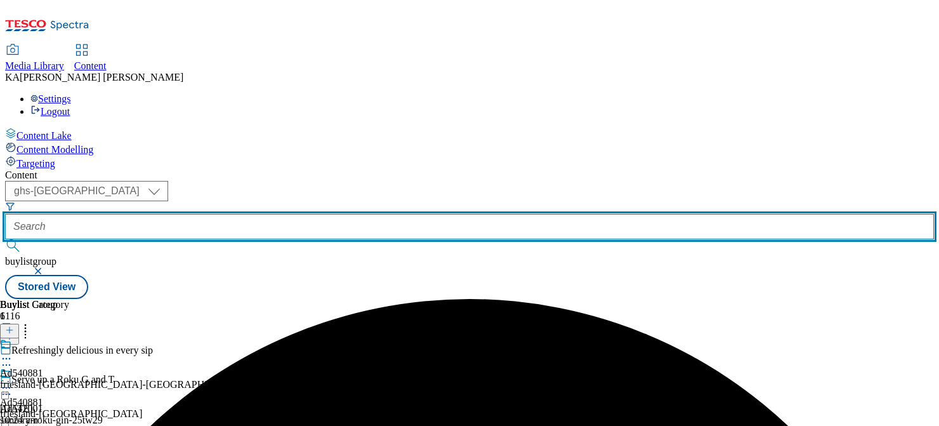
click at [320, 214] on input "text" at bounding box center [469, 226] width 928 height 25
paste input "rondanini-franco-manca-25tw28"
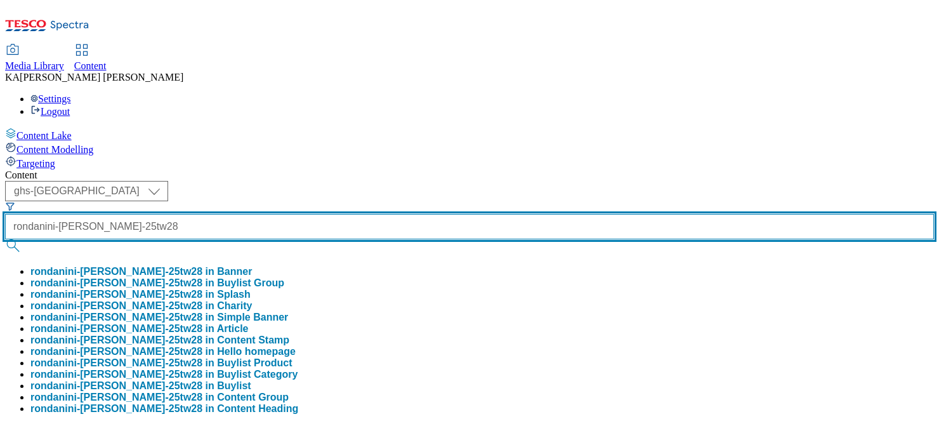
scroll to position [0, 37]
type input "rondanini-franco-manca-25tw28"
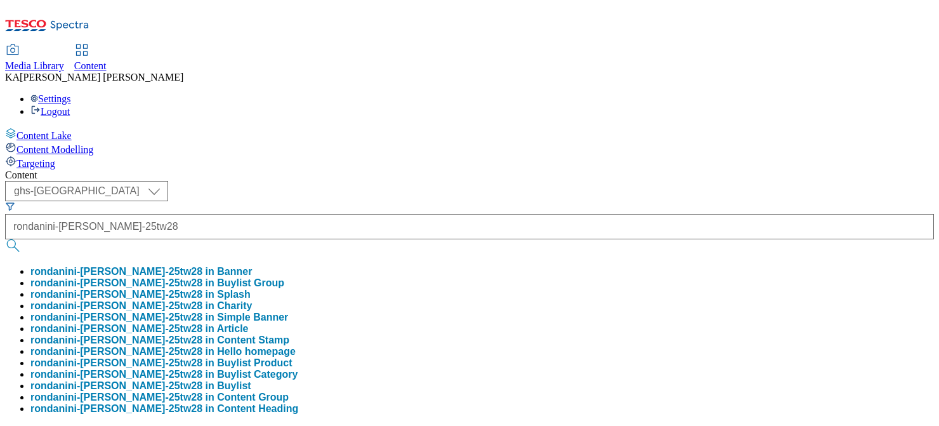
scroll to position [0, 0]
click at [284, 277] on button "rondanini-franco-manca-25tw28 in Buylist Group" at bounding box center [157, 282] width 254 height 11
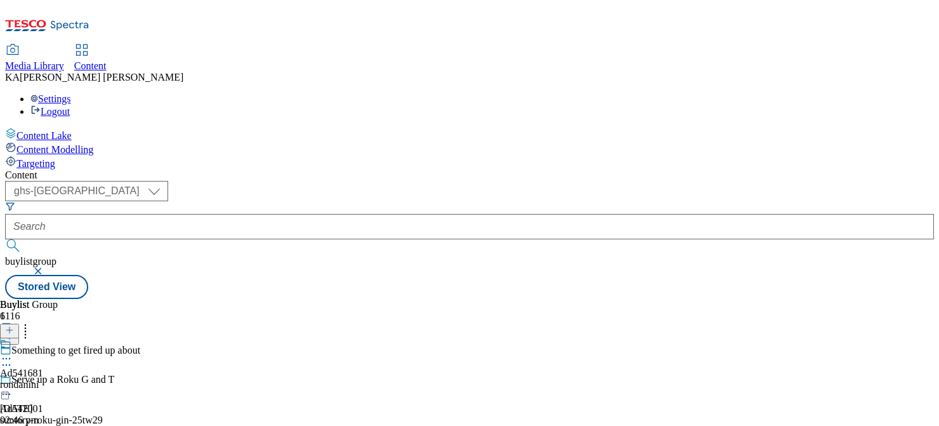
click at [13, 352] on icon at bounding box center [6, 358] width 13 height 13
click at [59, 377] on button "Edit" at bounding box center [42, 384] width 34 height 15
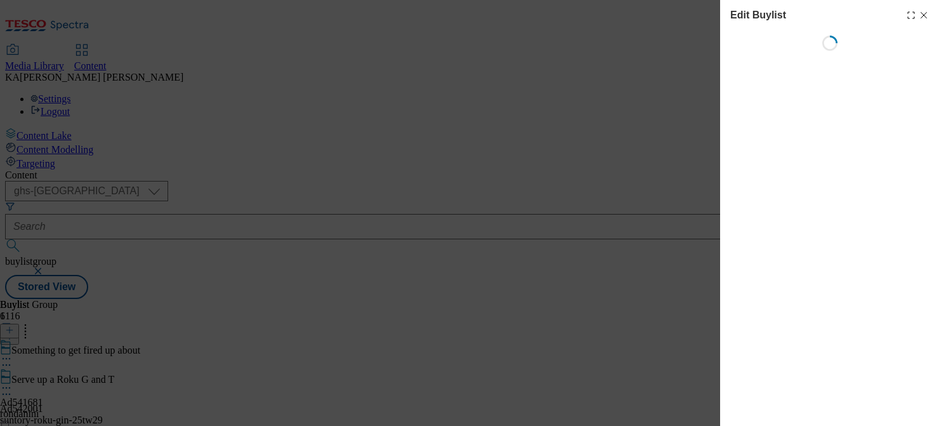
select select "tactical"
select select "supplier funded short term 1-3 weeks"
select select "dunnhumby"
select select "Banner"
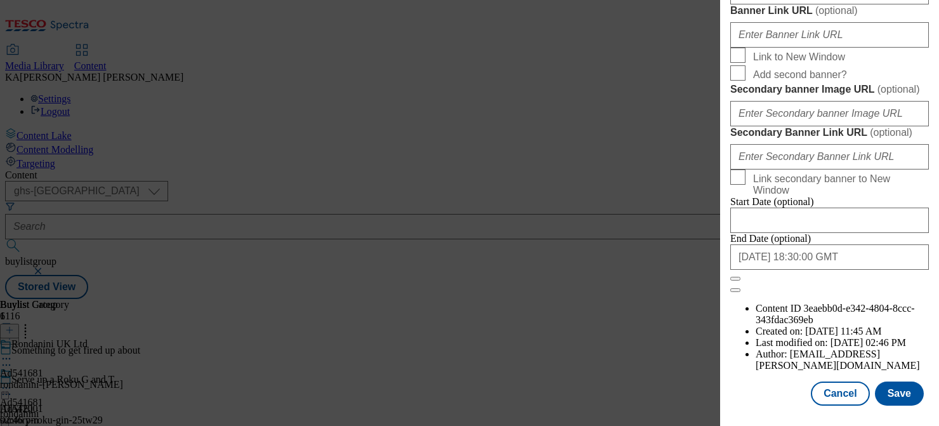
scroll to position [1084, 0]
paste input "https://digitalcontent.api.tesco.com/v2/media/ghs-mktg/5e59f84e-d876-4194-8d6c-…"
type input "https://digitalcontent.api.tesco.com/v2/media/ghs-mktg/5e59f84e-d876-4194-8d6c-…"
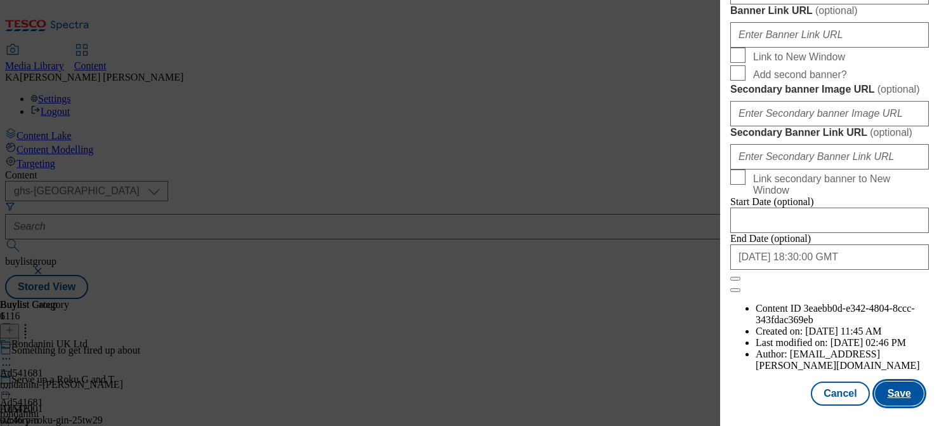
scroll to position [0, 0]
click at [890, 398] on button "Save" at bounding box center [899, 393] width 49 height 24
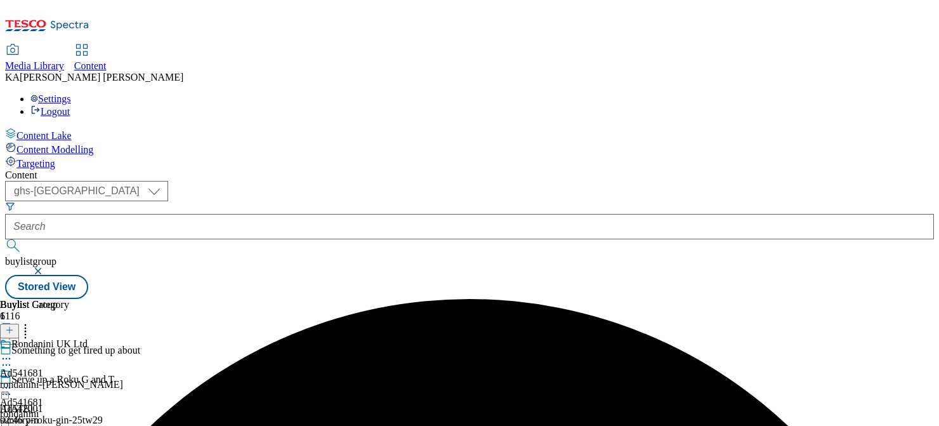
click at [13, 381] on icon at bounding box center [6, 387] width 13 height 13
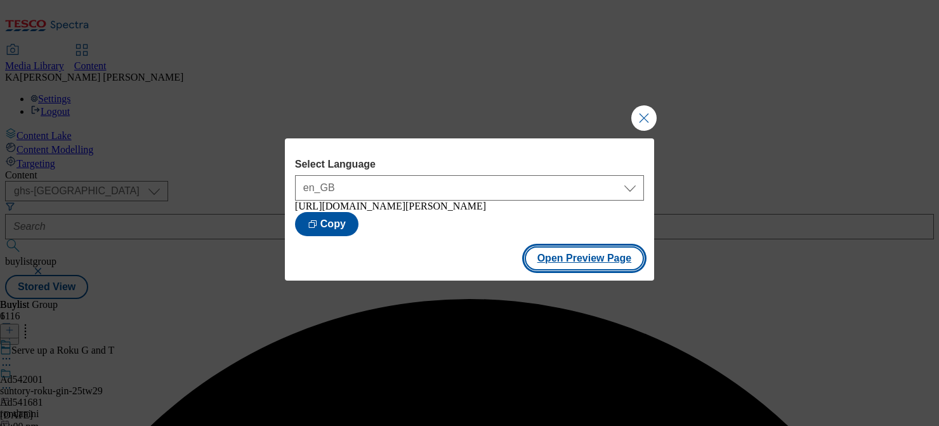
click at [566, 268] on button "Open Preview Page" at bounding box center [584, 258] width 120 height 24
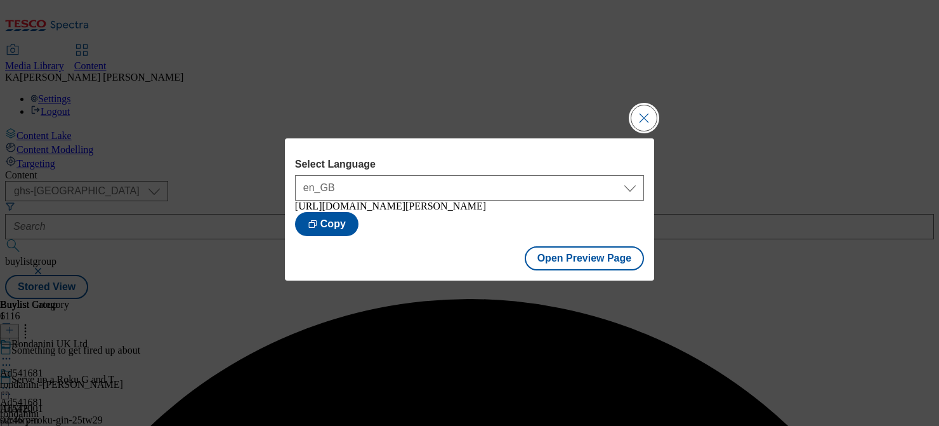
click at [644, 112] on button "Close Modal" at bounding box center [643, 117] width 25 height 25
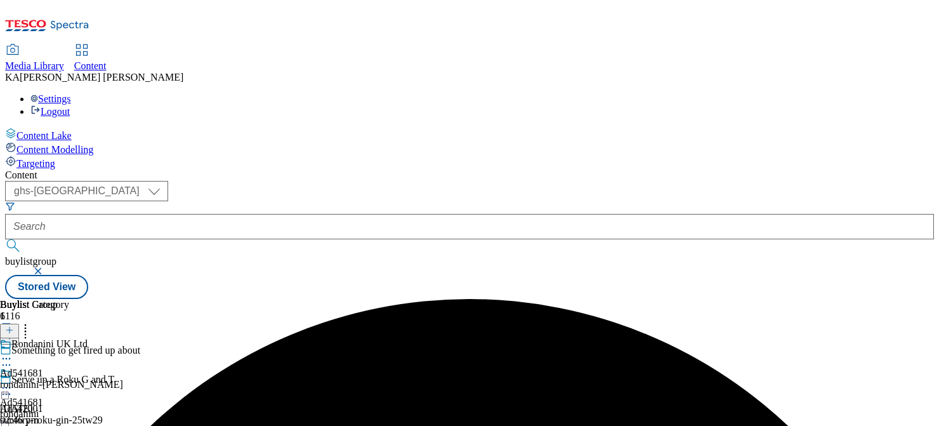
click at [13, 381] on icon at bounding box center [6, 387] width 13 height 13
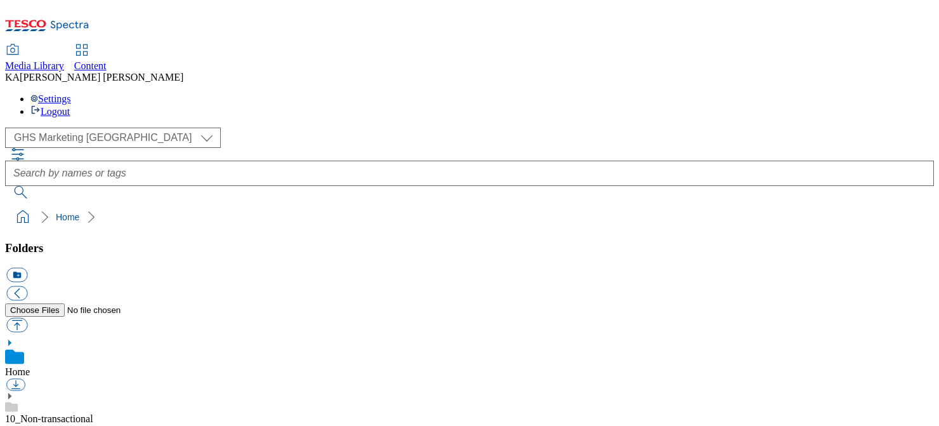
scroll to position [266, 0]
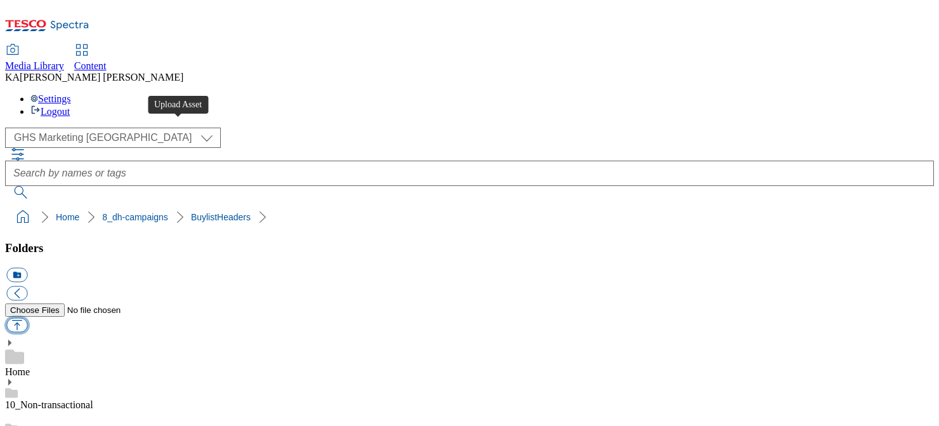
click at [27, 318] on button "button" at bounding box center [16, 325] width 21 height 15
type input "C:\fakepath\1756450009284-ad541943_Itsu_Seaweed_LegoBrand_H_1184x333_V1.jpg"
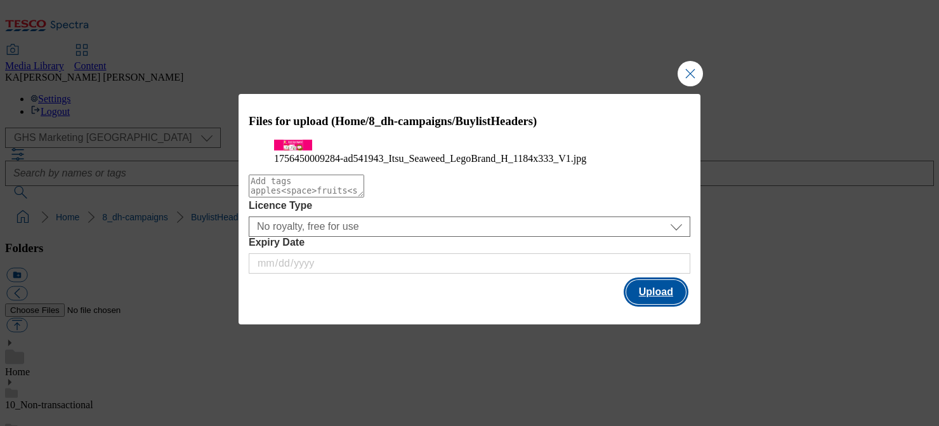
click at [659, 304] on button "Upload" at bounding box center [656, 292] width 60 height 24
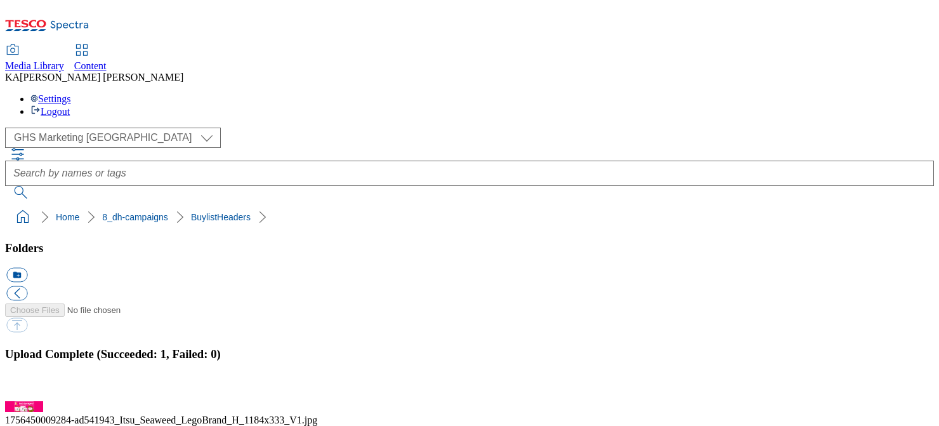
click at [25, 387] on button "button" at bounding box center [15, 393] width 19 height 12
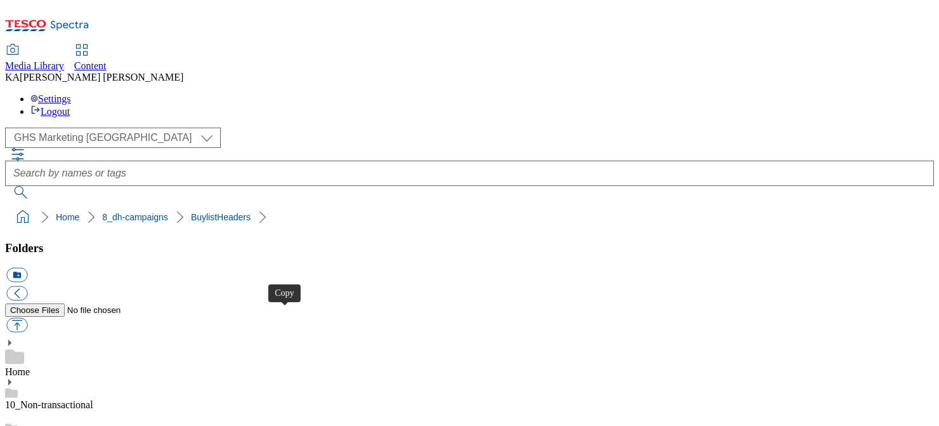
click at [27, 318] on button "button" at bounding box center [16, 325] width 21 height 15
type input "C:\fakepath\1755775235228-Ad541907_British_Milk_legobrand_H_1184x333_V2.jpg"
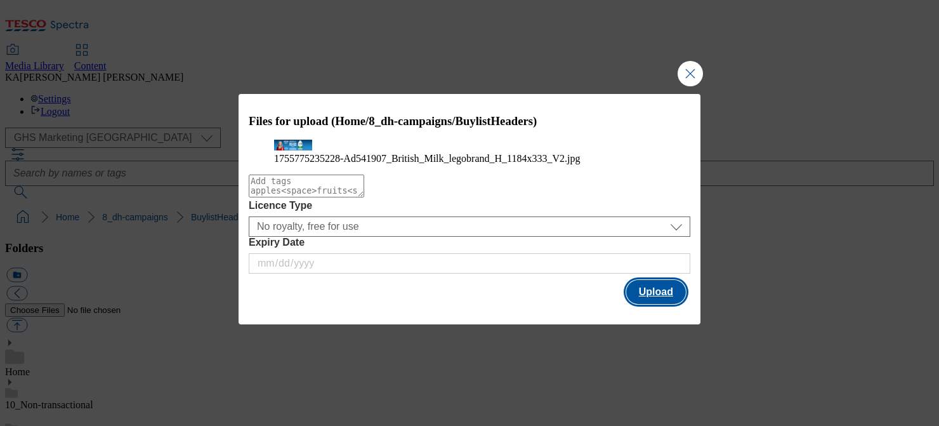
click at [661, 304] on button "Upload" at bounding box center [656, 292] width 60 height 24
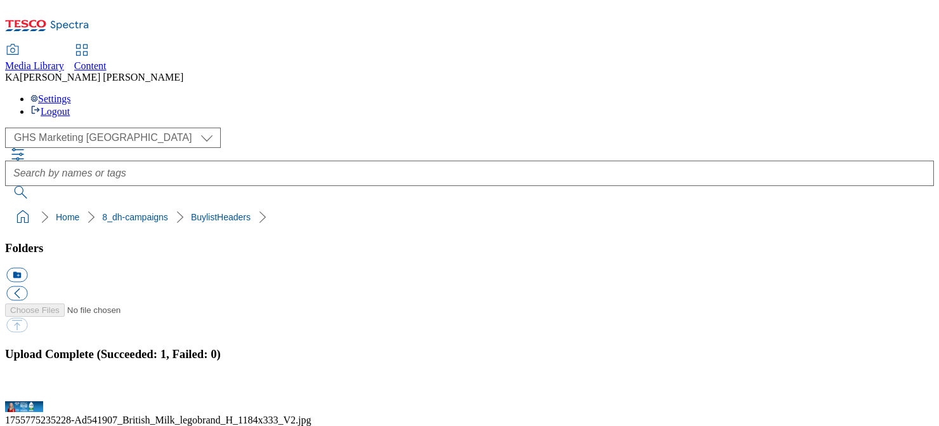
click at [25, 387] on button "button" at bounding box center [15, 393] width 19 height 12
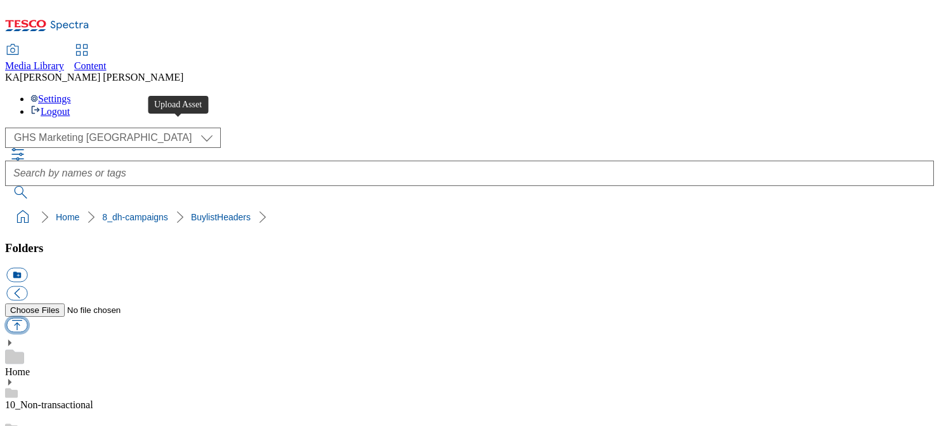
click at [27, 318] on button "button" at bounding box center [16, 325] width 21 height 15
type input "C:\fakepath\1755601012993-ad541905_Lamb_Steaks_LegoBrand_H_1184x333_V1.jpg"
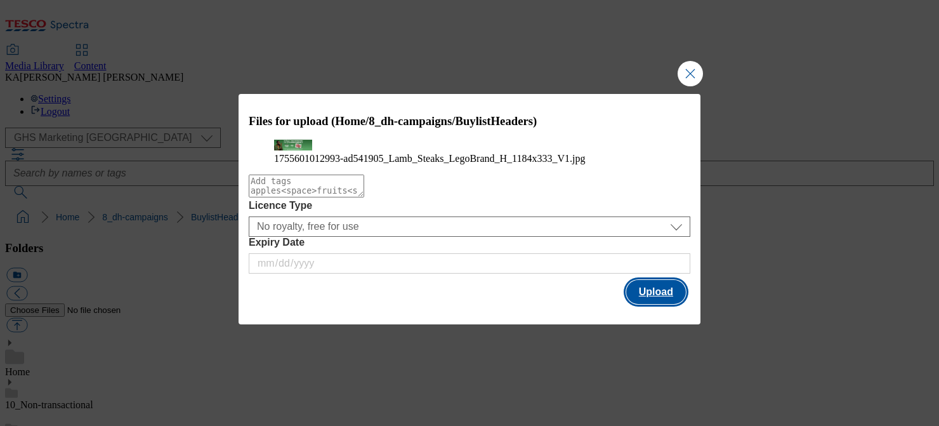
click at [662, 304] on button "Upload" at bounding box center [656, 292] width 60 height 24
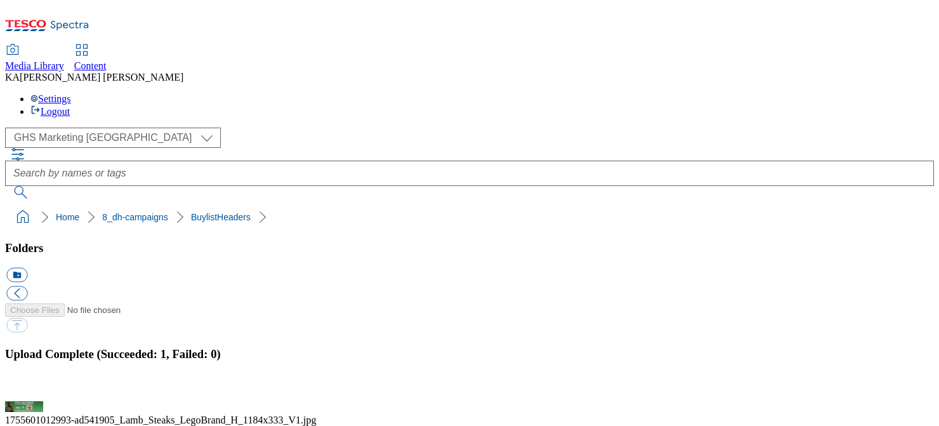
click at [25, 387] on button "button" at bounding box center [15, 393] width 19 height 12
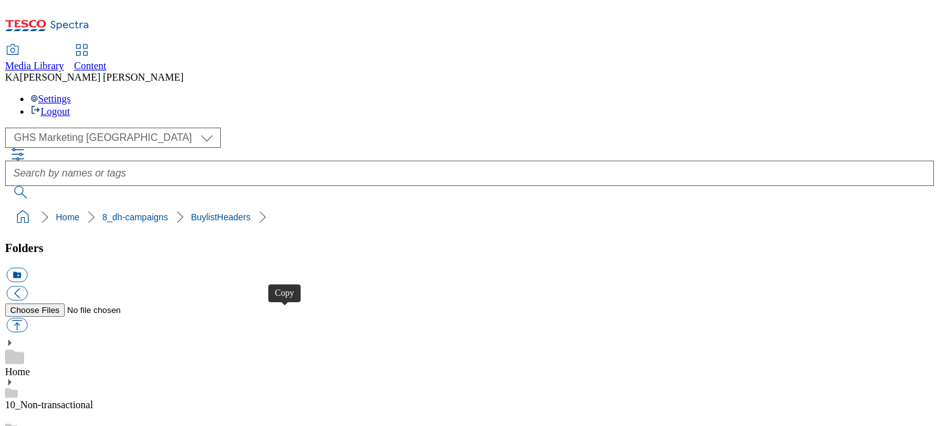
click at [27, 318] on button "button" at bounding box center [16, 325] width 21 height 15
type input "C:\fakepath\1756382860492-ad541775_Mr_Kipling_Sponge_Puddings_Legobrand_H_1184X…"
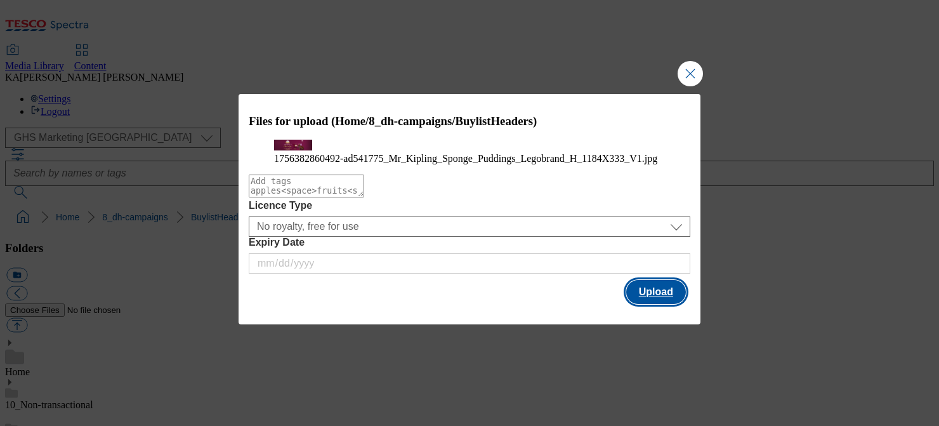
click at [658, 304] on button "Upload" at bounding box center [656, 292] width 60 height 24
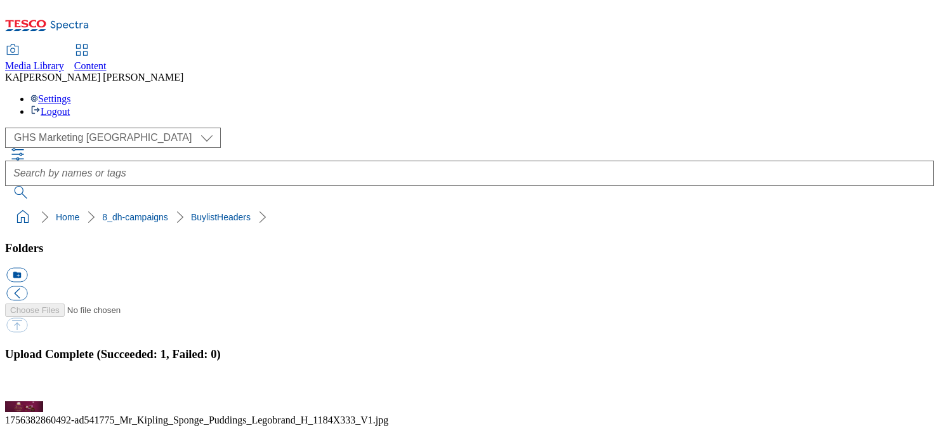
click at [25, 387] on button "button" at bounding box center [15, 393] width 19 height 12
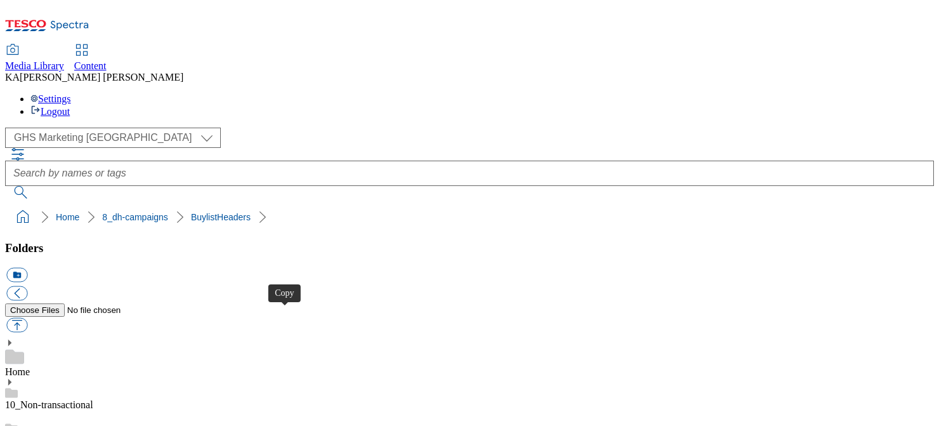
click at [27, 318] on button "button" at bounding box center [16, 325] width 21 height 15
type input "C:\fakepath\1755777399265-ad541721_Barista_LegoBrand_H_1184x333_V1.jpg"
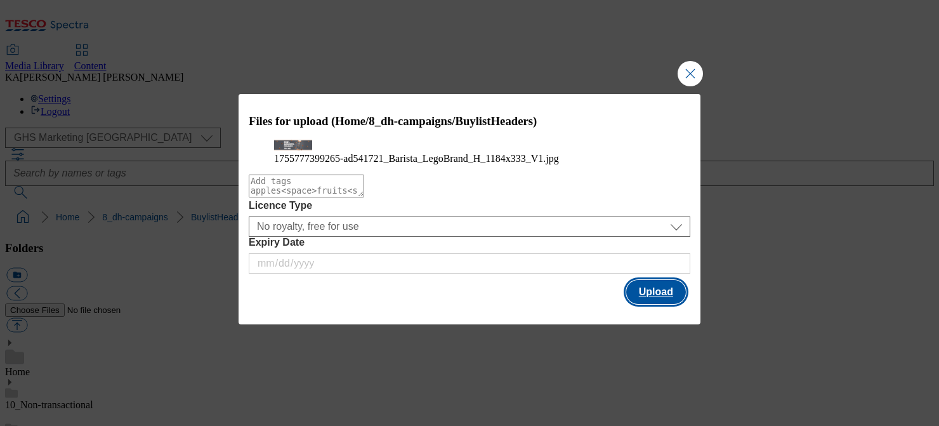
click at [661, 304] on button "Upload" at bounding box center [656, 292] width 60 height 24
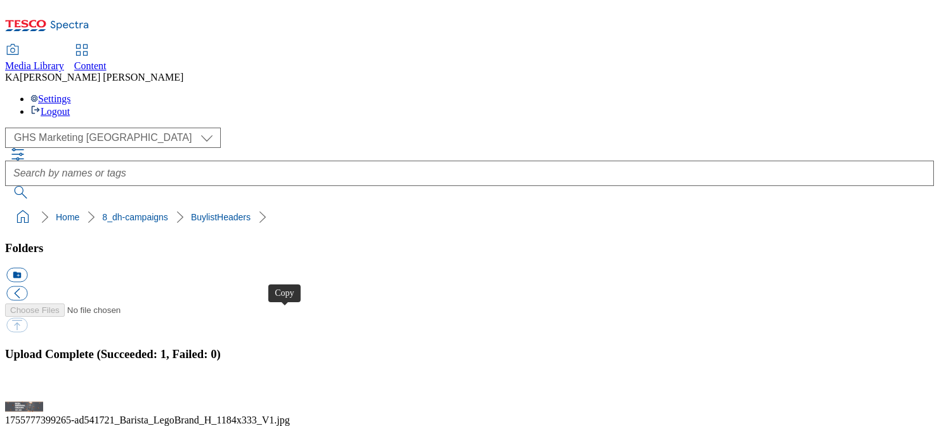
click at [25, 387] on button "button" at bounding box center [15, 393] width 19 height 12
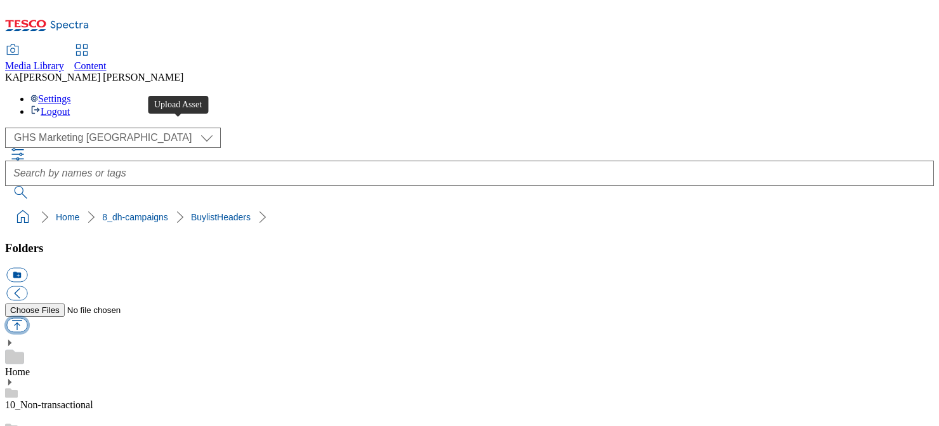
click at [27, 318] on button "button" at bounding box center [16, 325] width 21 height 15
type input "C:\fakepath\1756202356766-Ad541814_Dolmio_LegoBrand_H_1184x333_V2.jpg"
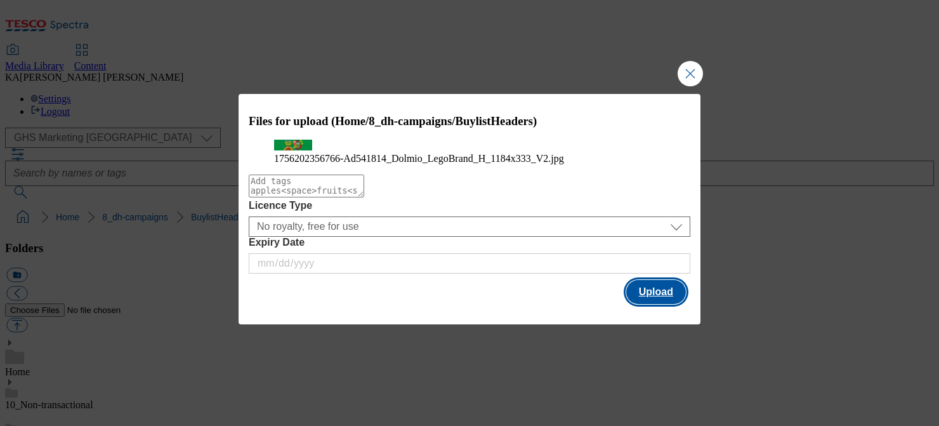
click at [642, 304] on button "Upload" at bounding box center [656, 292] width 60 height 24
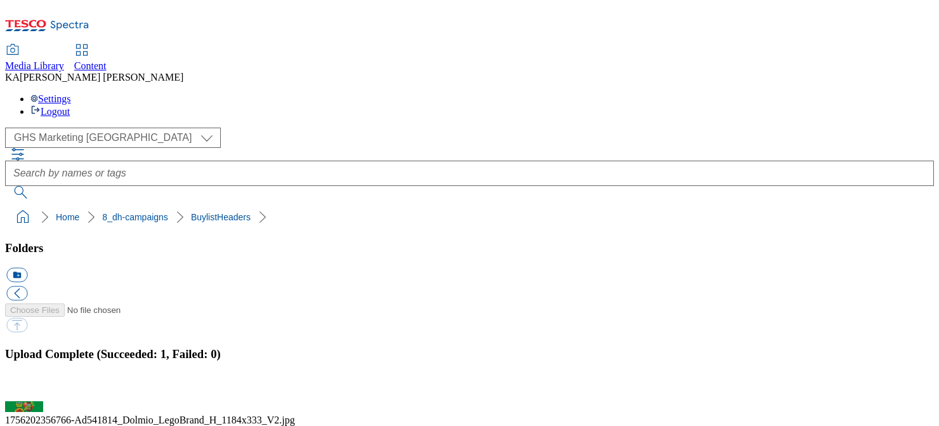
click at [25, 387] on button "button" at bounding box center [15, 393] width 19 height 12
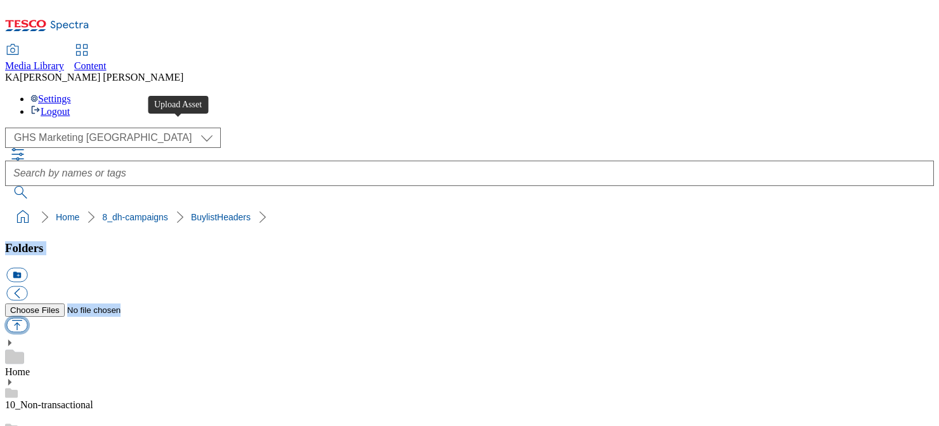
click at [27, 318] on button "button" at bounding box center [16, 325] width 21 height 15
type input "C:\fakepath\1755864605671-ad541720_Billingtons_LegoBrand_H_1184x333_V2.jpg"
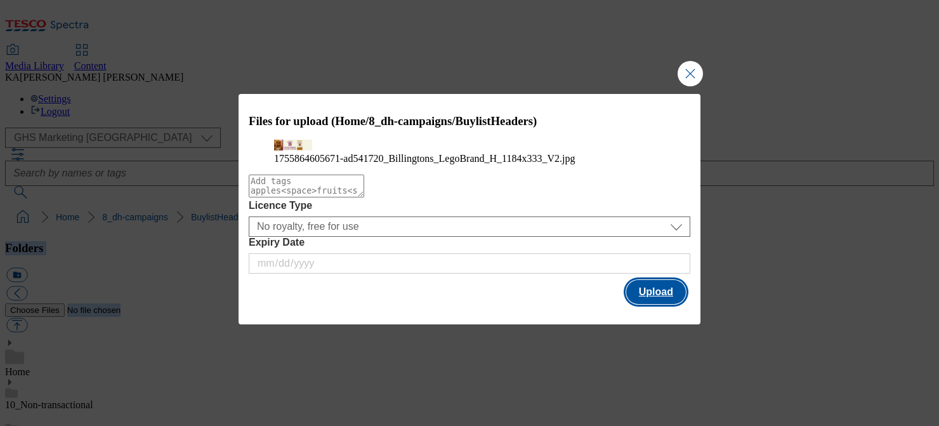
click at [651, 304] on button "Upload" at bounding box center [656, 292] width 60 height 24
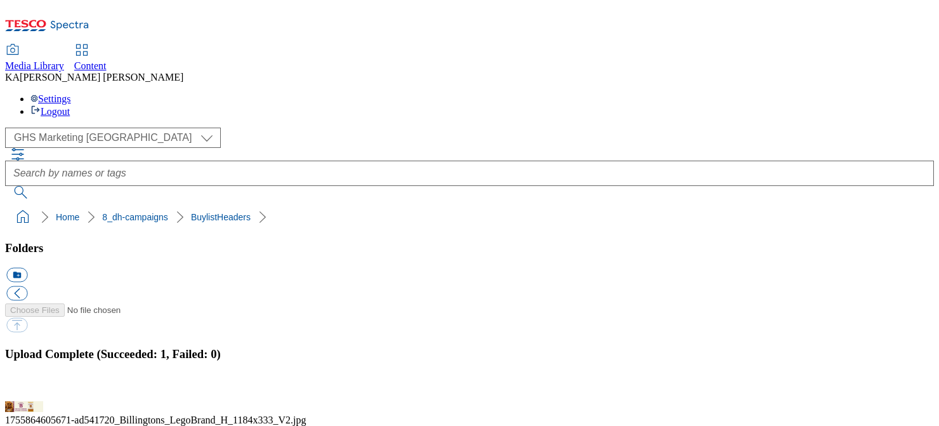
click at [25, 387] on button "button" at bounding box center [15, 393] width 19 height 12
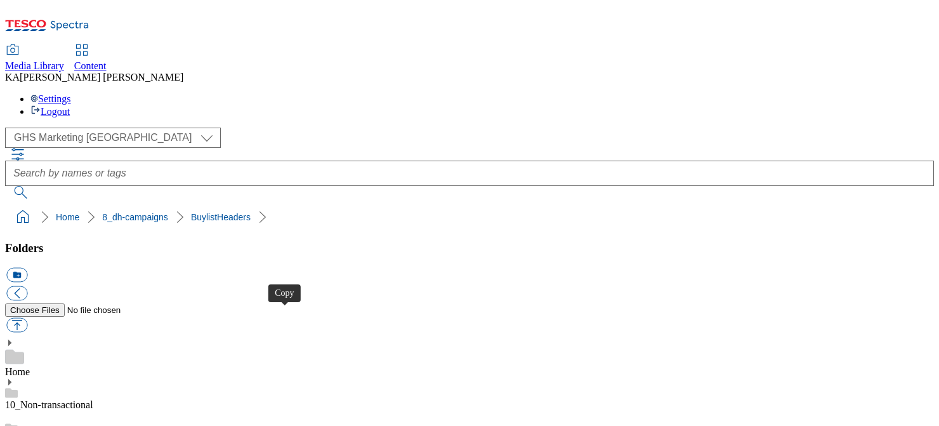
click at [27, 318] on button "button" at bounding box center [16, 325] width 21 height 15
type input "C:\fakepath\1755598926882-ad541389_Little_Dish_LegoBrand_1184x333_V1.jpg"
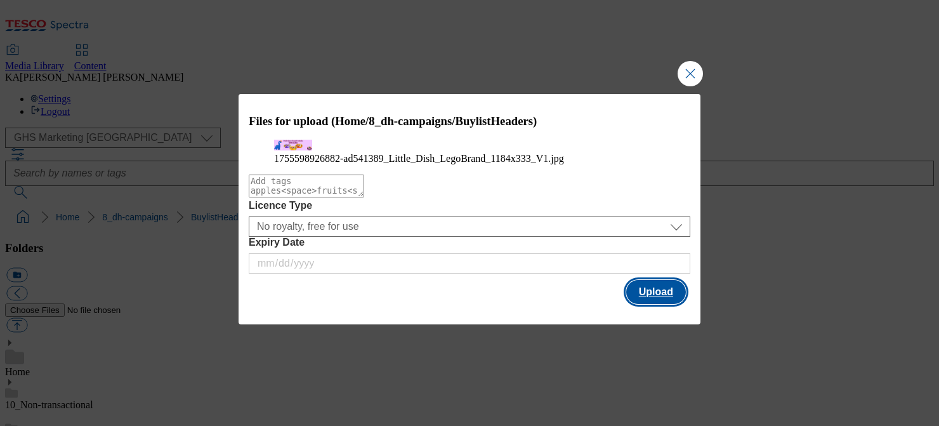
click at [649, 304] on button "Upload" at bounding box center [656, 292] width 60 height 24
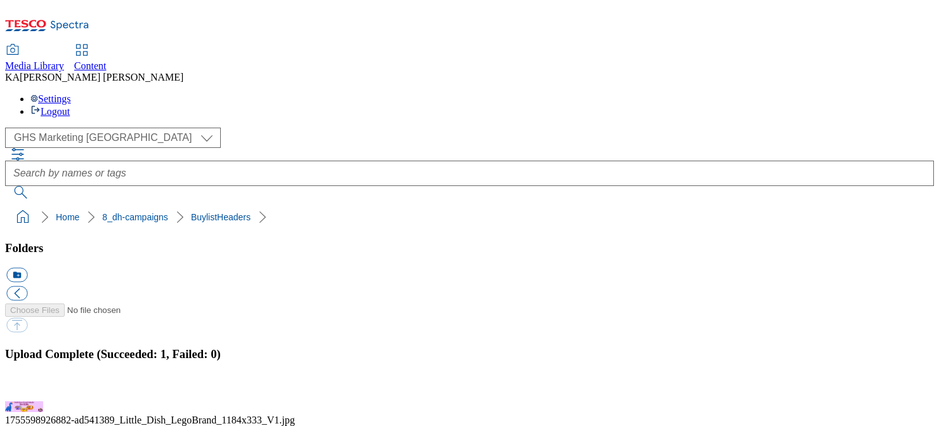
click at [25, 387] on button "button" at bounding box center [15, 393] width 19 height 12
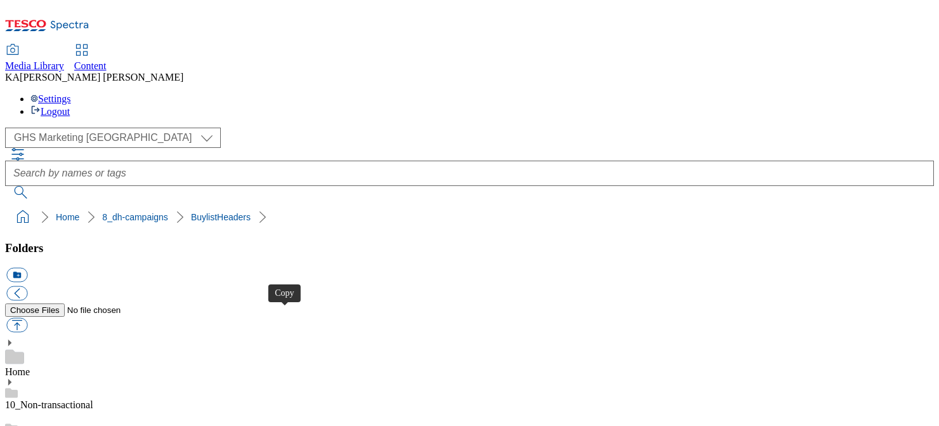
click at [27, 318] on button "button" at bounding box center [16, 325] width 21 height 15
type input "C:\fakepath\1754568082926-ad541370_Onken_LegoBrand_H_1184x333_V2.jpg"
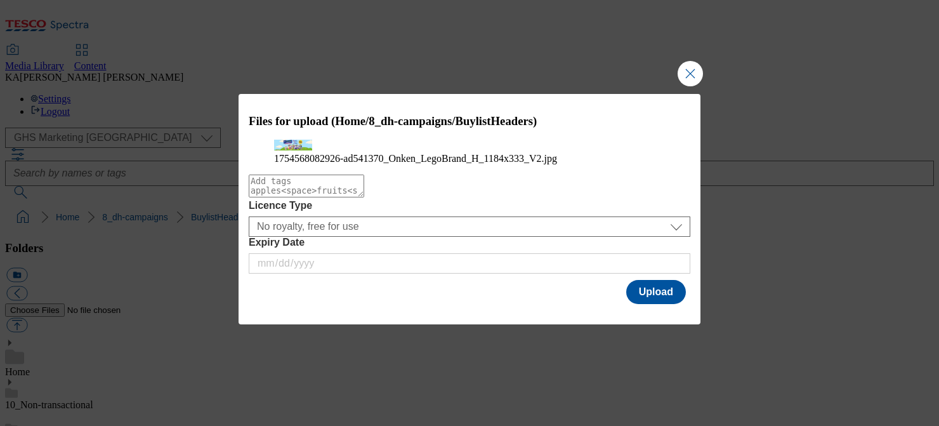
click at [364, 197] on textarea "Modal" at bounding box center [306, 185] width 115 height 23
click at [651, 304] on button "Upload" at bounding box center [656, 292] width 60 height 24
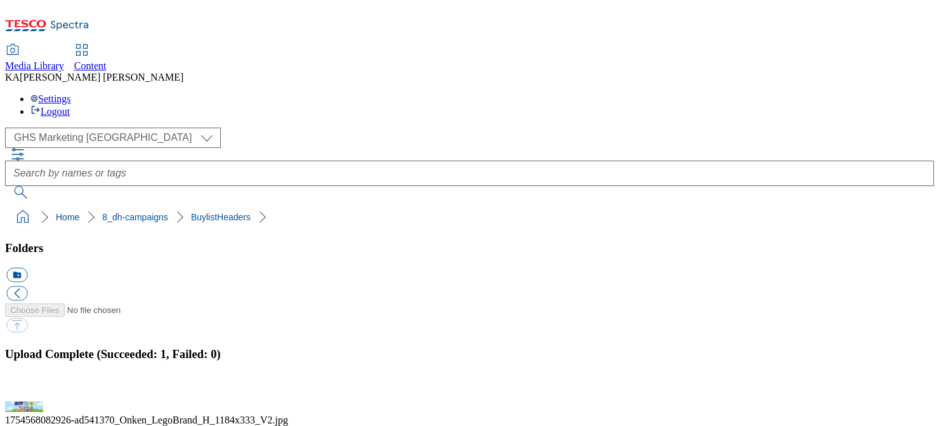
click at [25, 387] on button "button" at bounding box center [15, 393] width 19 height 12
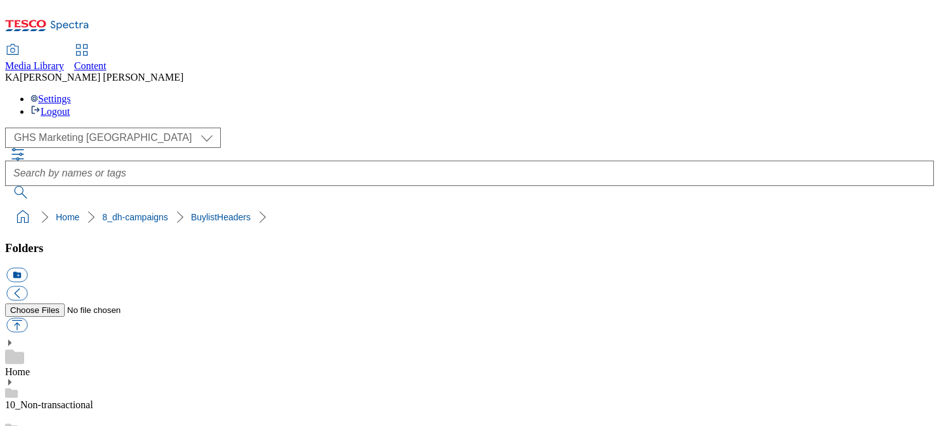
click at [27, 318] on button "button" at bounding box center [16, 325] width 21 height 15
type input "C:\fakepath\1756386252750-Ad541335_Spice_Tailor_LegoBrand_H_1184x333_V1.jpg"
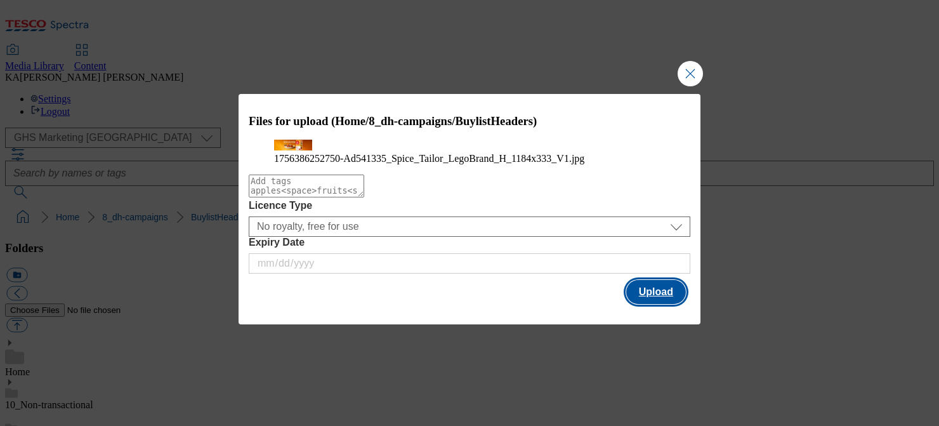
click at [657, 304] on button "Upload" at bounding box center [656, 292] width 60 height 24
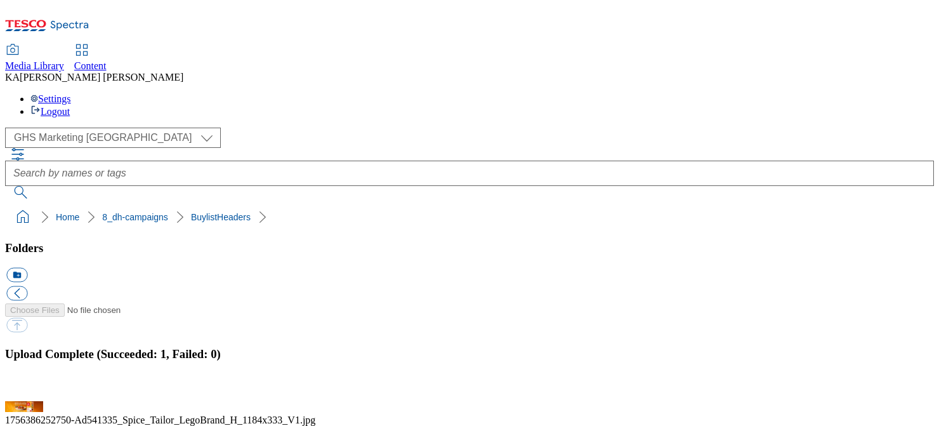
click at [25, 387] on button "button" at bounding box center [15, 393] width 19 height 12
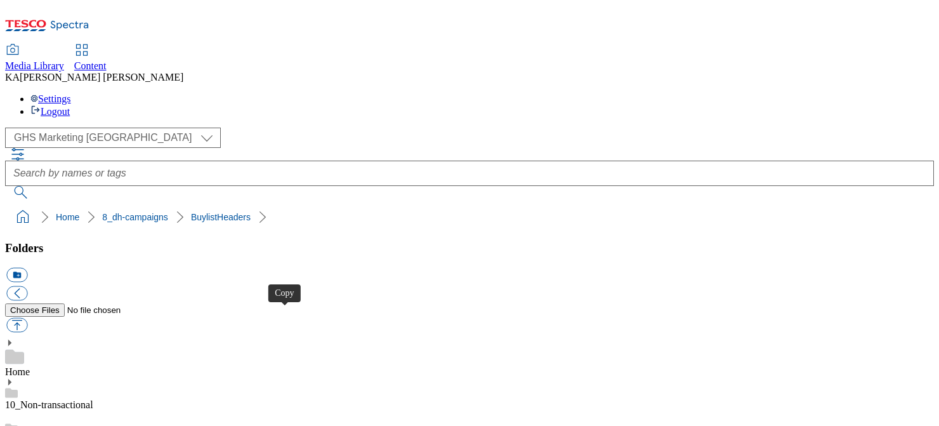
click at [27, 318] on button "button" at bounding box center [16, 325] width 21 height 15
type input "C:\fakepath\1751532368295-ad540881_YazooCore_LegoBrand_H_1184x333_V1 (1).jpg"
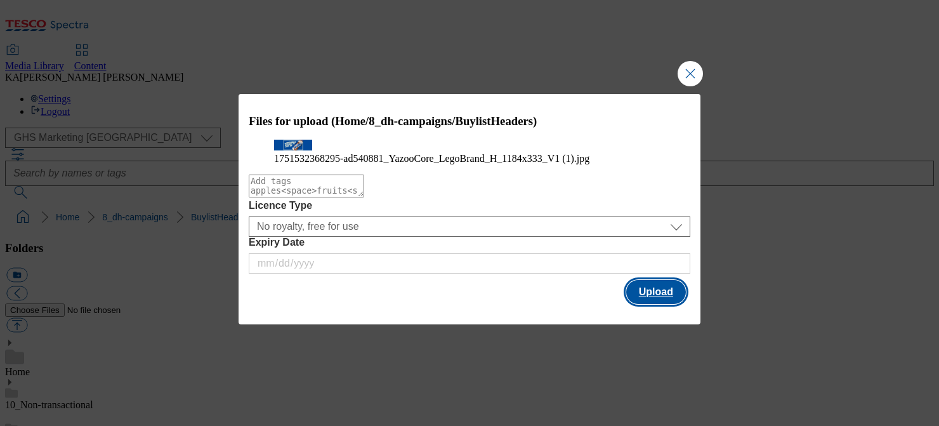
click at [646, 304] on button "Upload" at bounding box center [656, 292] width 60 height 24
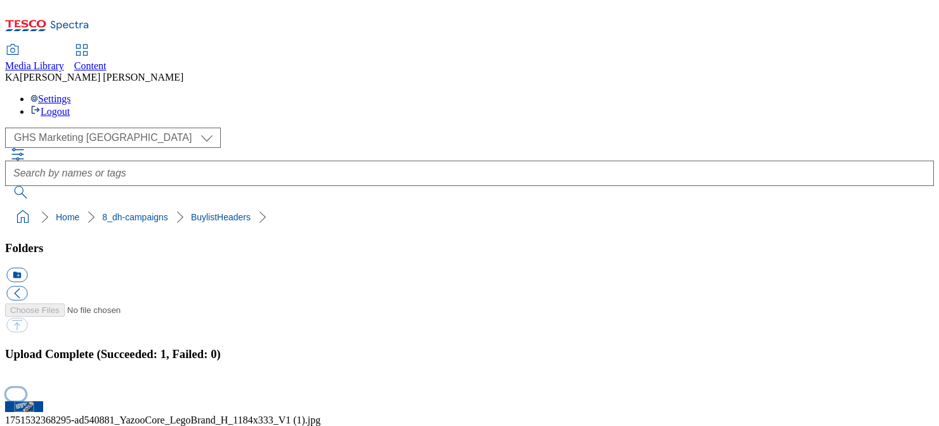
click at [25, 387] on button "button" at bounding box center [15, 393] width 19 height 12
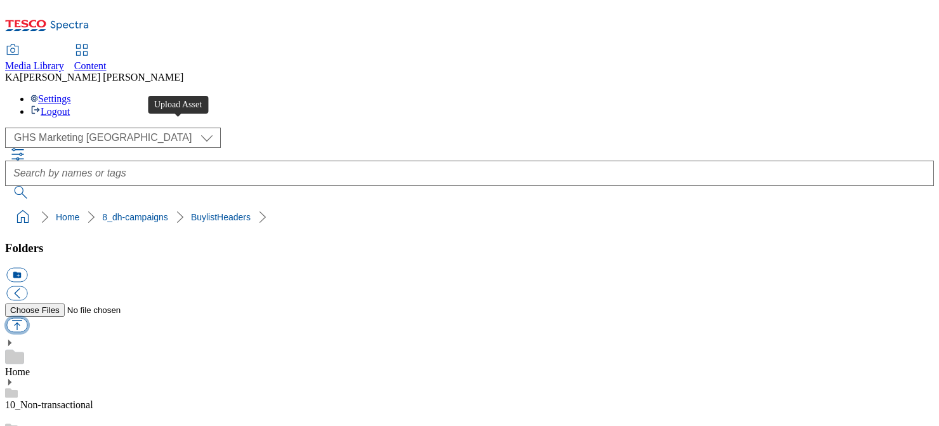
click at [27, 318] on button "button" at bounding box center [16, 325] width 21 height 15
type input "C:\fakepath\1756464137604-ad541681_Franco_Manca_LegoBrand_H_1184X333_V1.jpg"
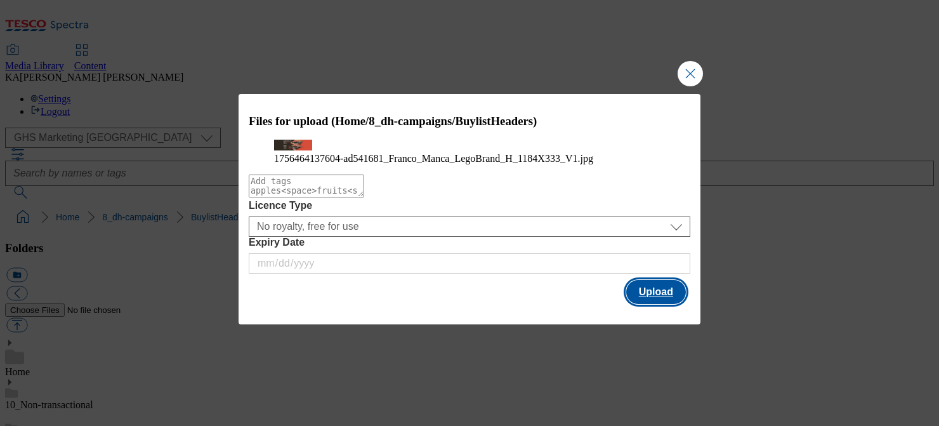
click at [648, 304] on button "Upload" at bounding box center [656, 292] width 60 height 24
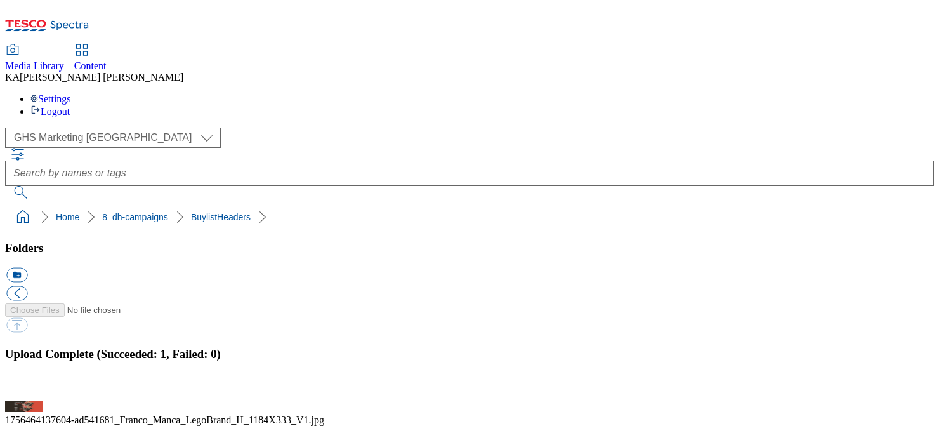
click at [25, 387] on button "button" at bounding box center [15, 393] width 19 height 12
